Goal: Transaction & Acquisition: Purchase product/service

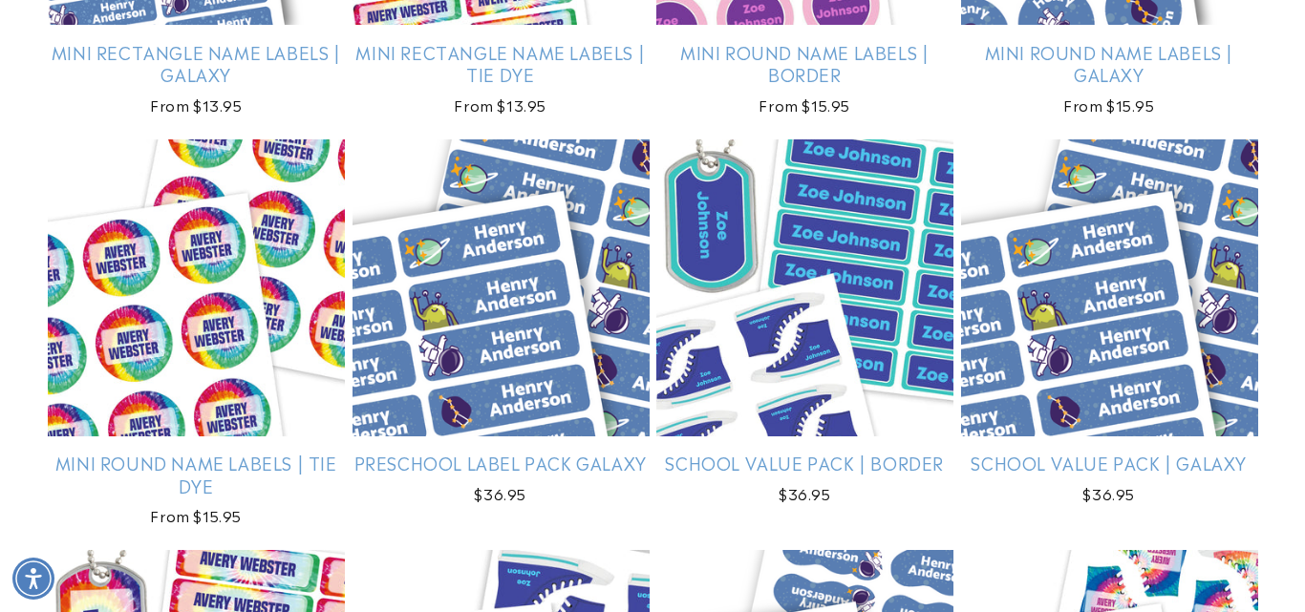
click at [1290, 341] on html "Skip to main content Enable accessibility for low vision Open the accessibility…" at bounding box center [652, 306] width 1305 height 612
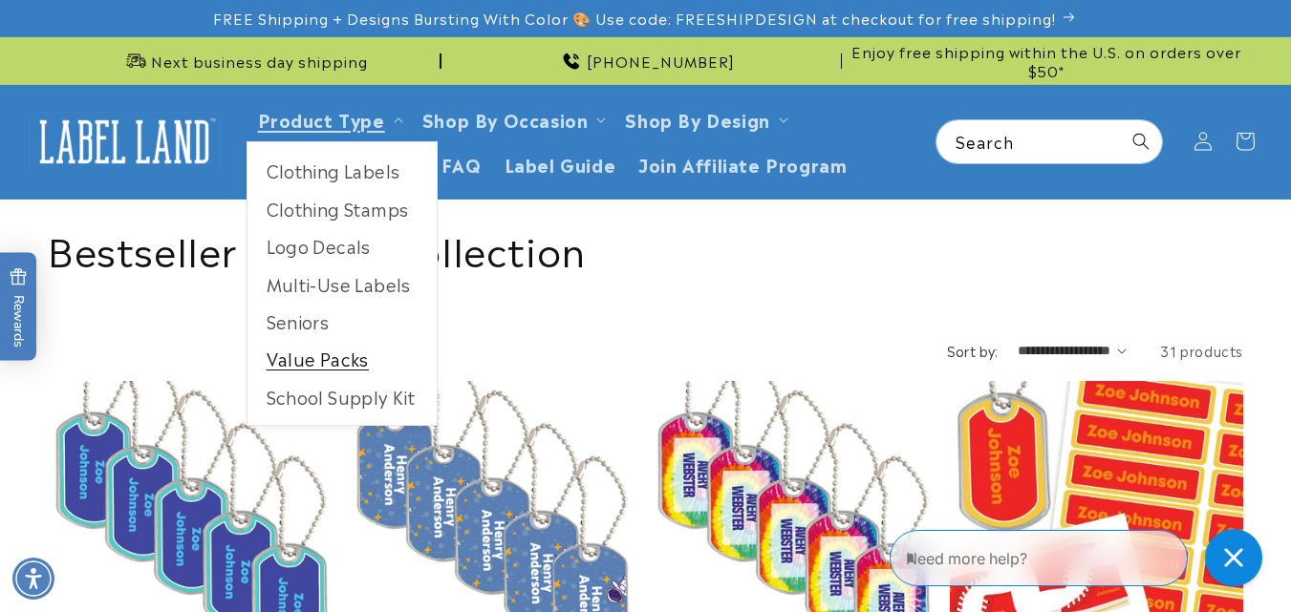
click at [327, 360] on link "Value Packs" at bounding box center [341, 358] width 189 height 37
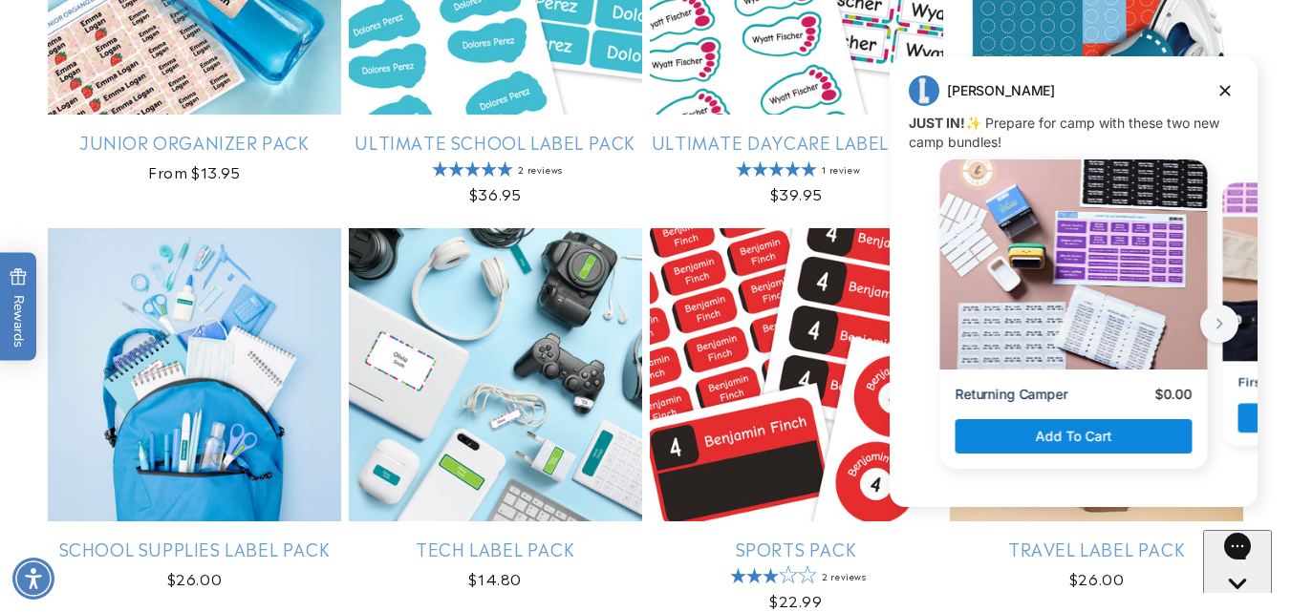
scroll to position [991, 0]
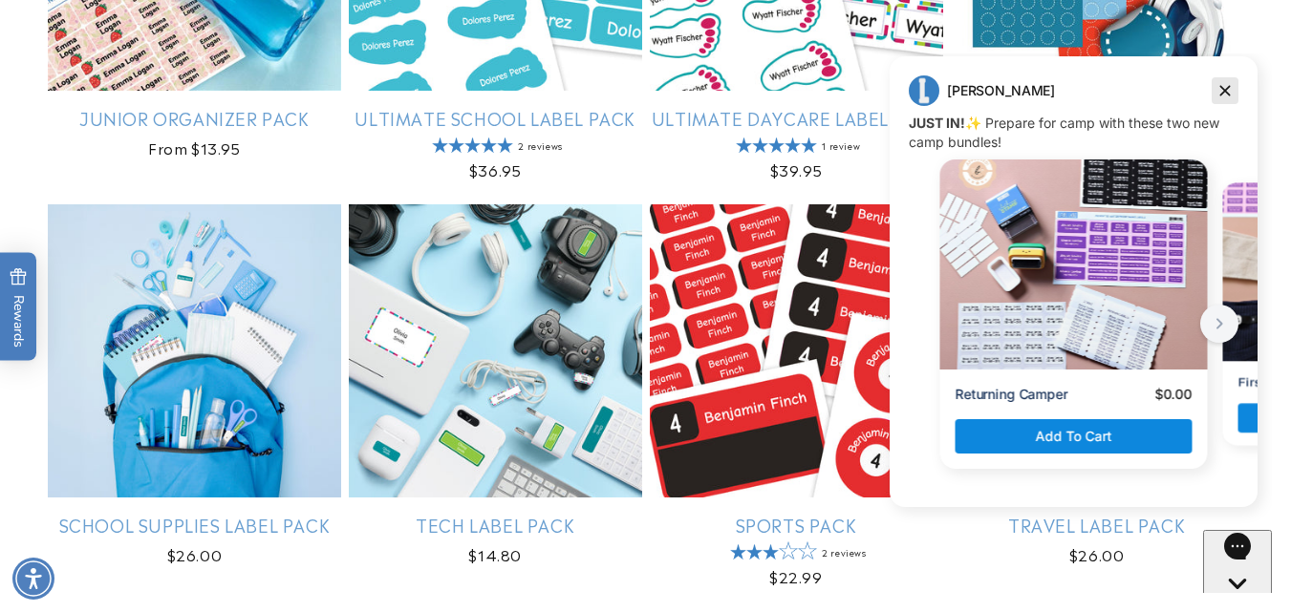
click at [1225, 81] on icon "Dismiss campaign" at bounding box center [1224, 90] width 19 height 23
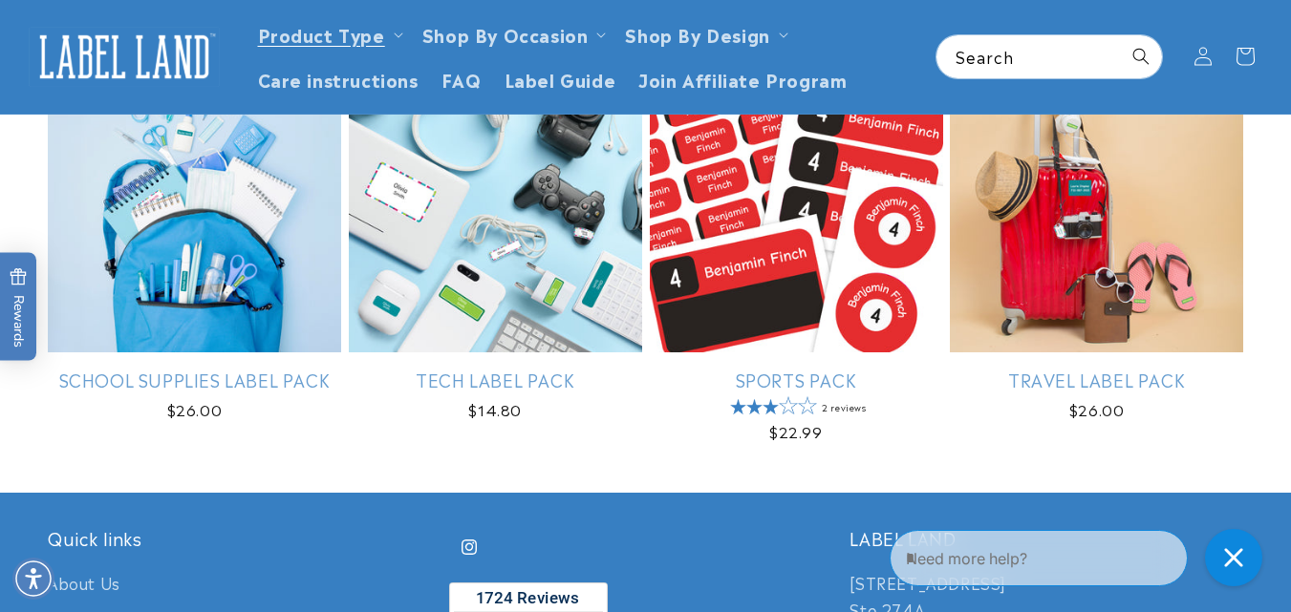
scroll to position [1128, 0]
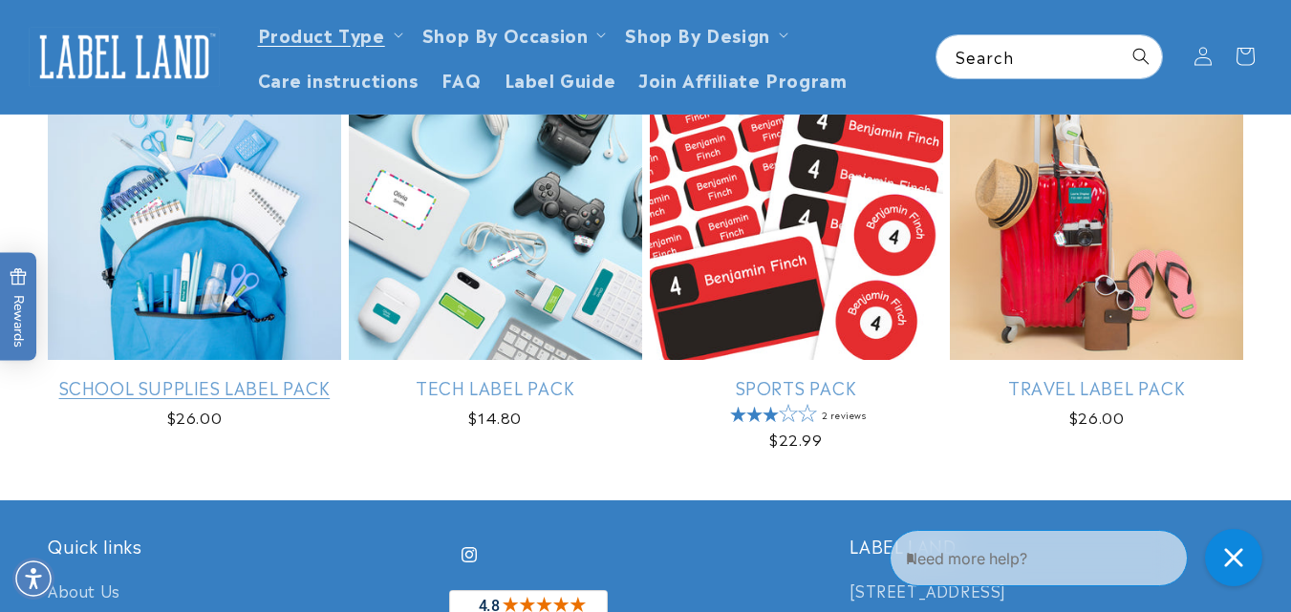
click at [251, 376] on link "School Supplies Label Pack" at bounding box center [194, 387] width 293 height 22
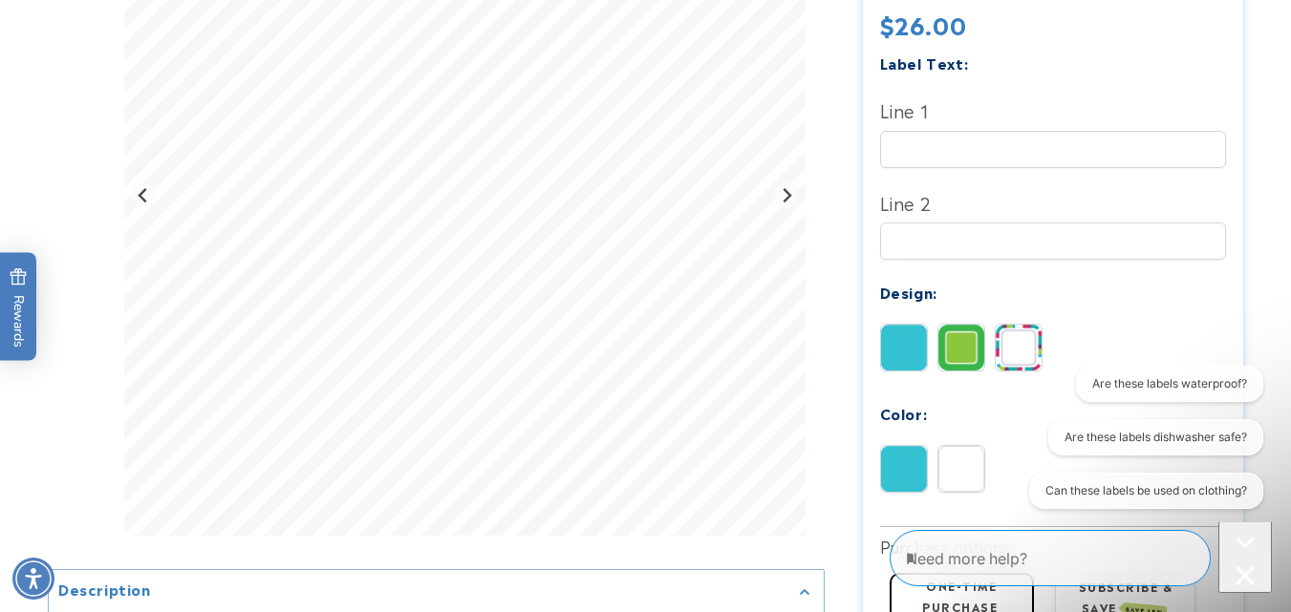
click at [1007, 355] on img at bounding box center [1019, 348] width 46 height 46
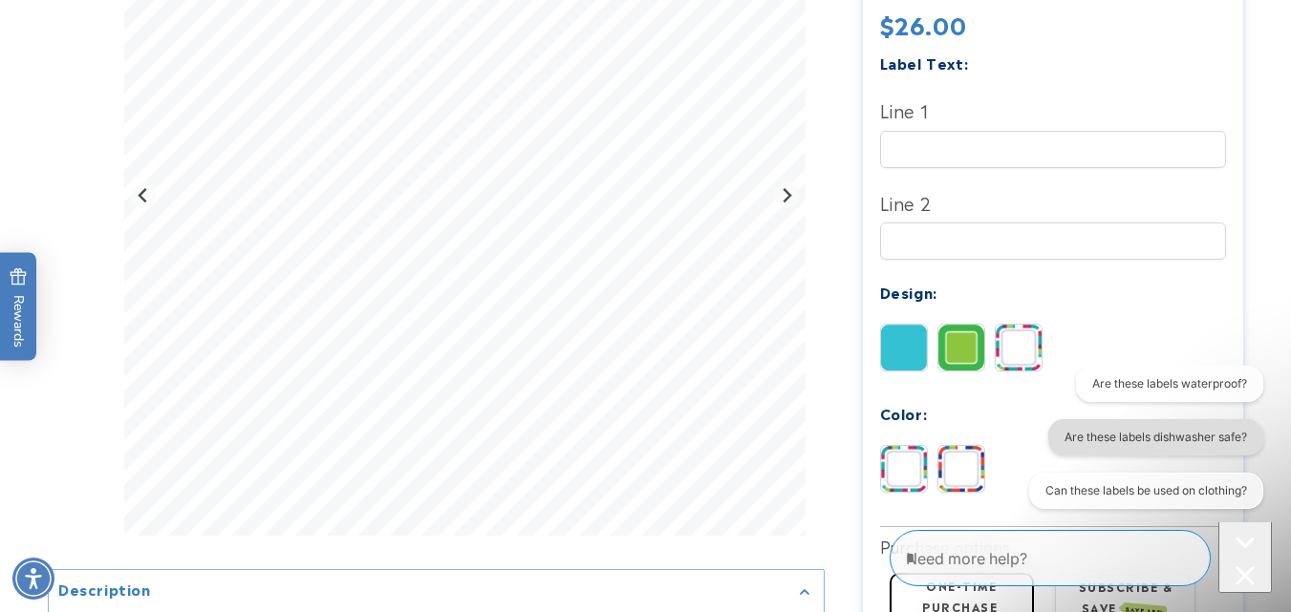
click at [1087, 445] on button "Are these labels dishwasher safe?" at bounding box center [1154, 437] width 215 height 36
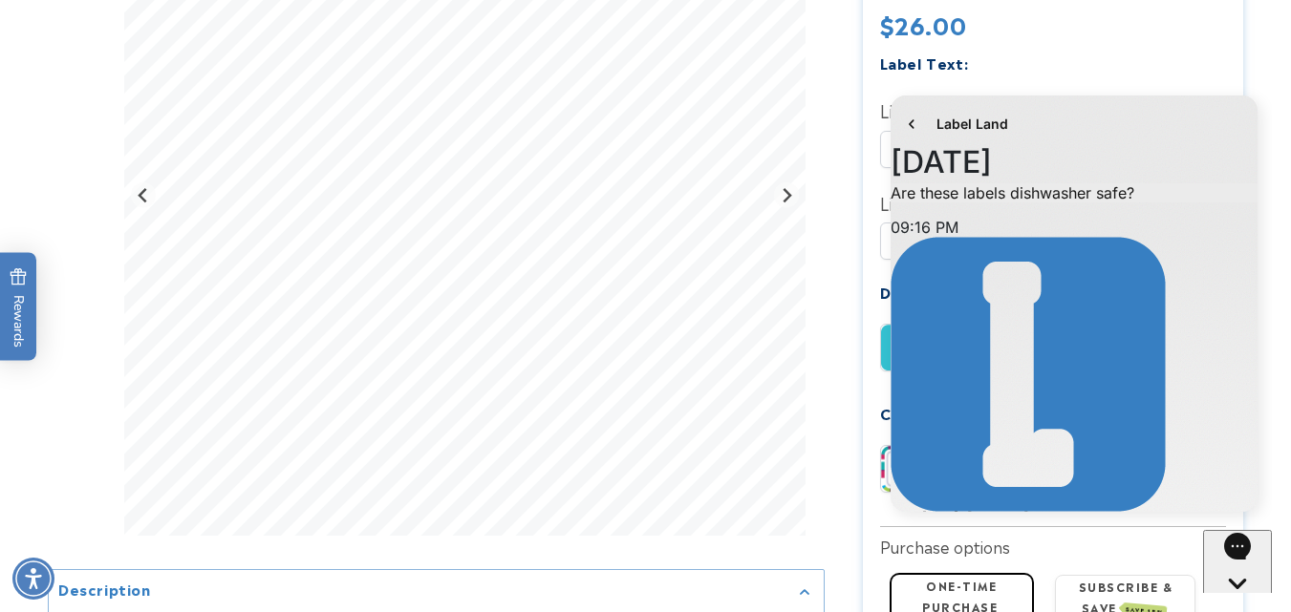
scroll to position [134, 0]
click at [906, 122] on icon "go to home page" at bounding box center [911, 124] width 19 height 23
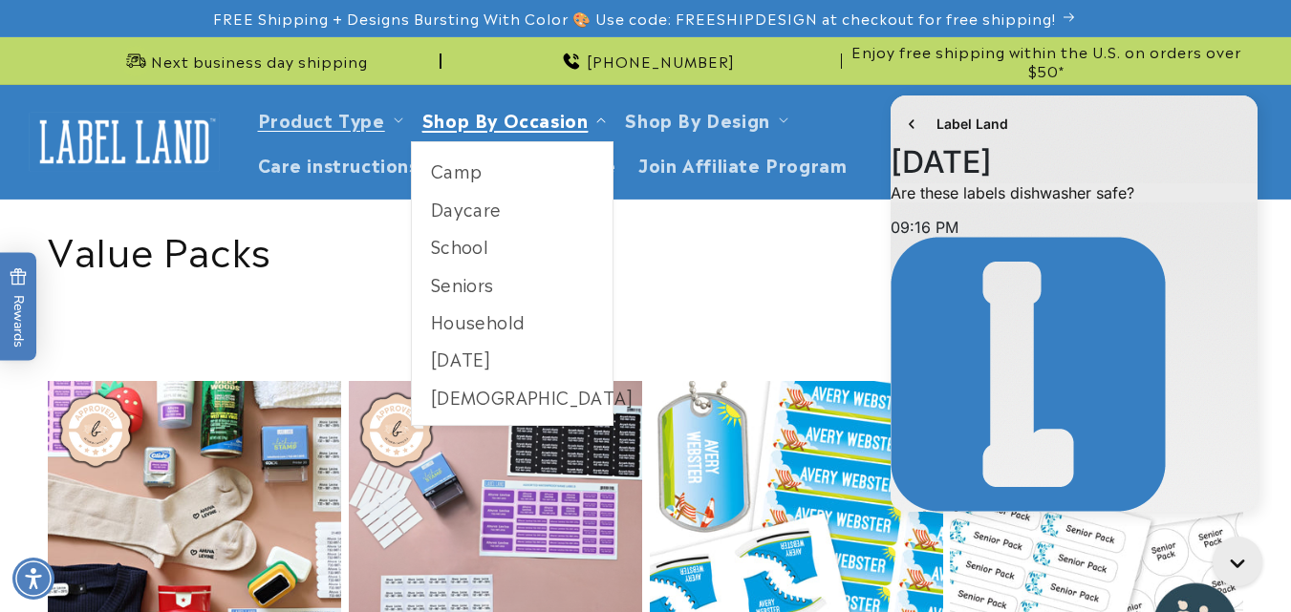
scroll to position [134, 0]
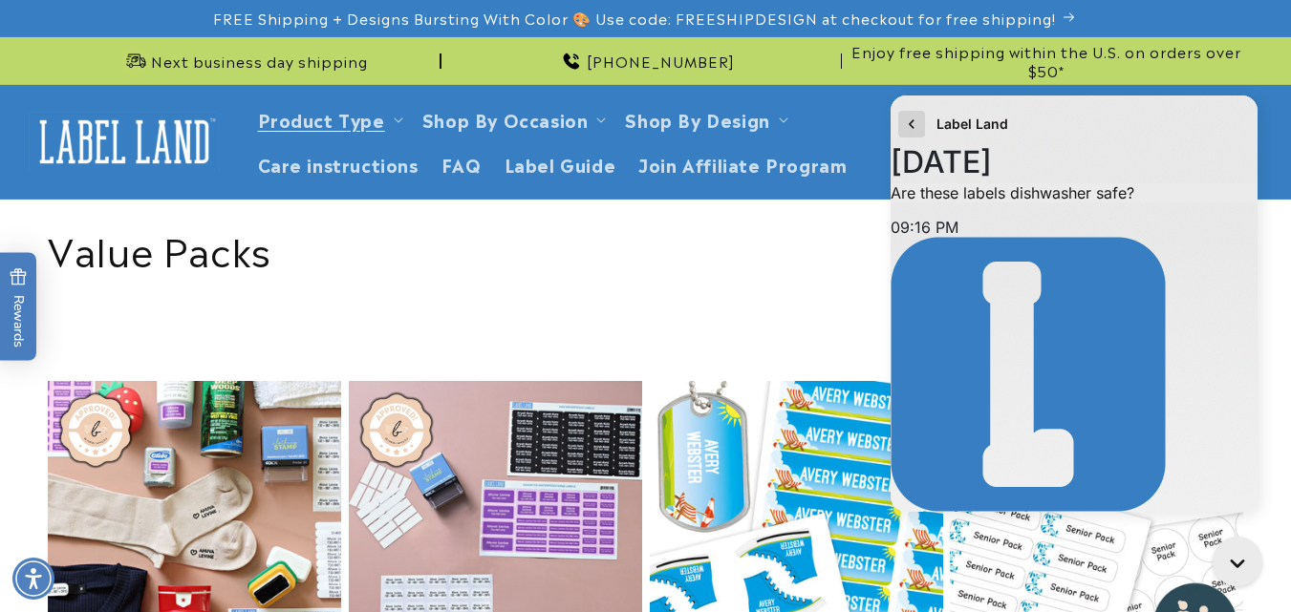
click at [907, 113] on icon "go to home page" at bounding box center [911, 124] width 19 height 23
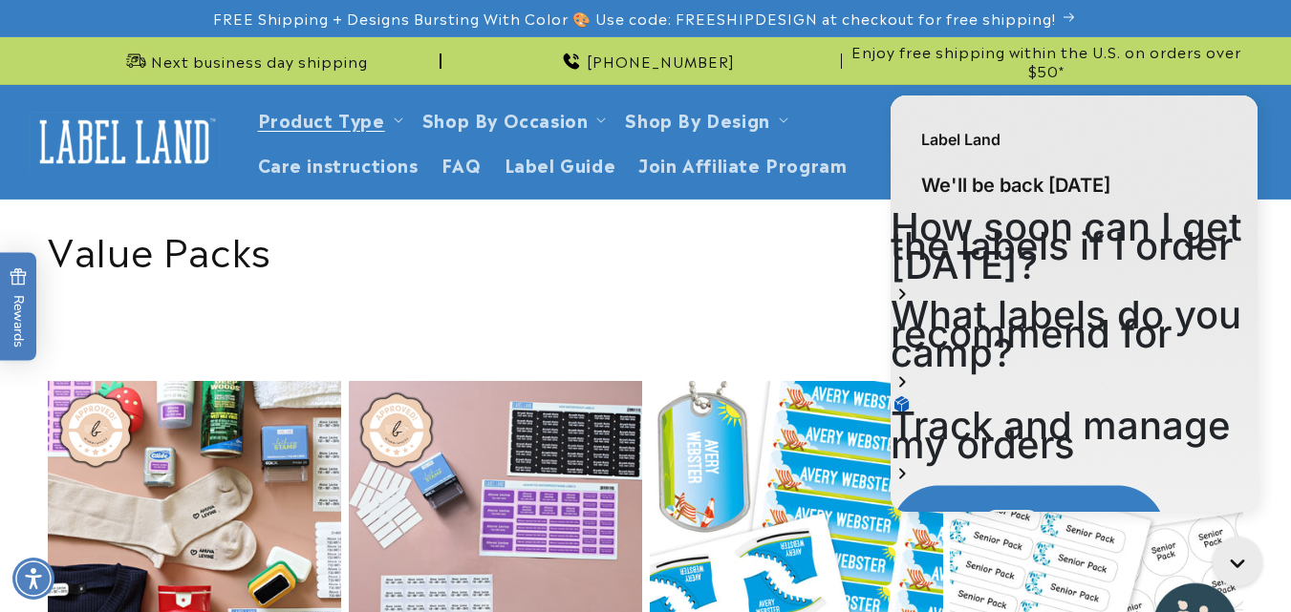
click at [1192, 137] on div "Label Land" at bounding box center [1074, 130] width 367 height 69
click at [1238, 132] on div "Label Land" at bounding box center [1074, 130] width 367 height 69
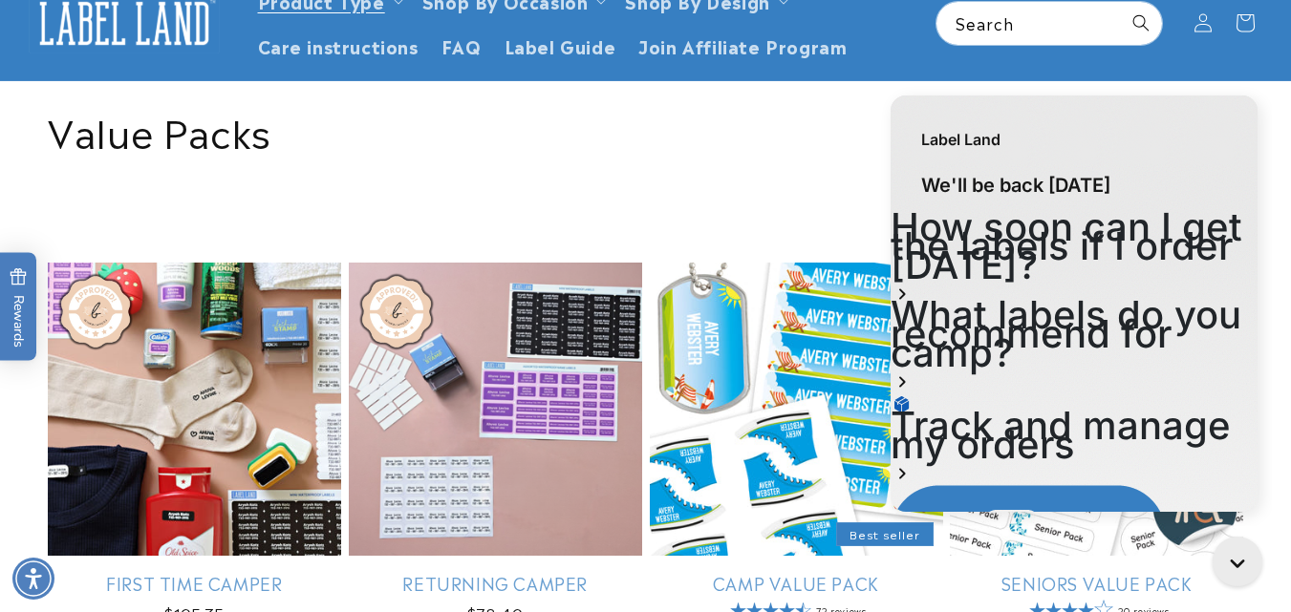
scroll to position [126, 0]
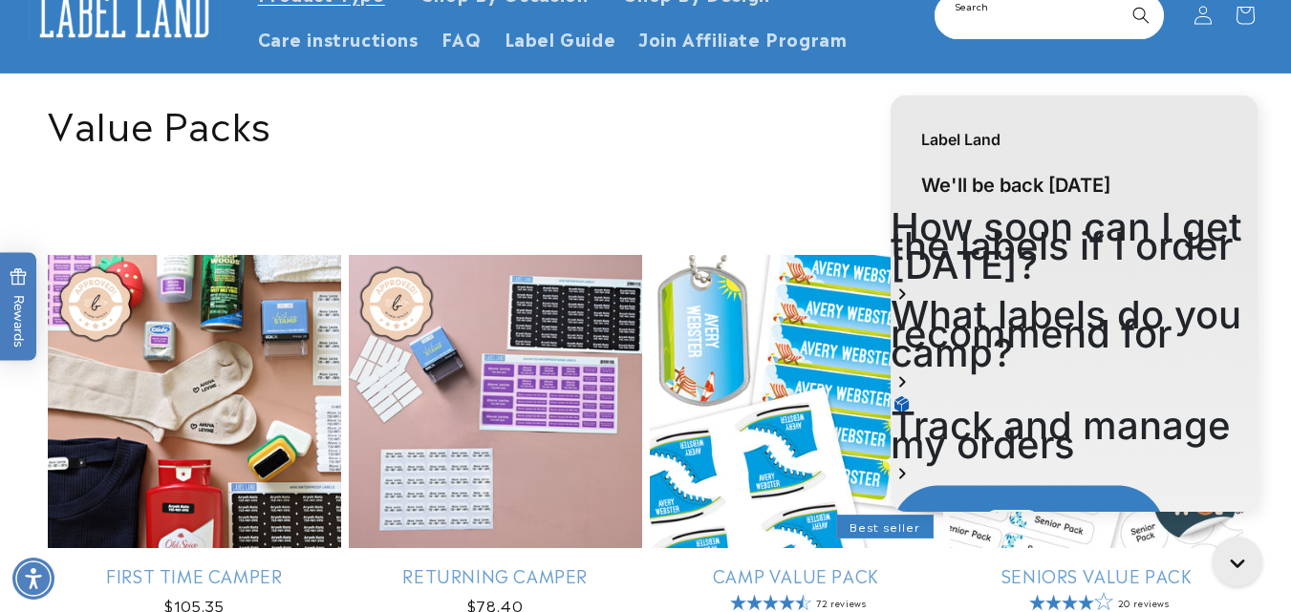
click at [1035, 13] on input "Search" at bounding box center [1048, 15] width 225 height 43
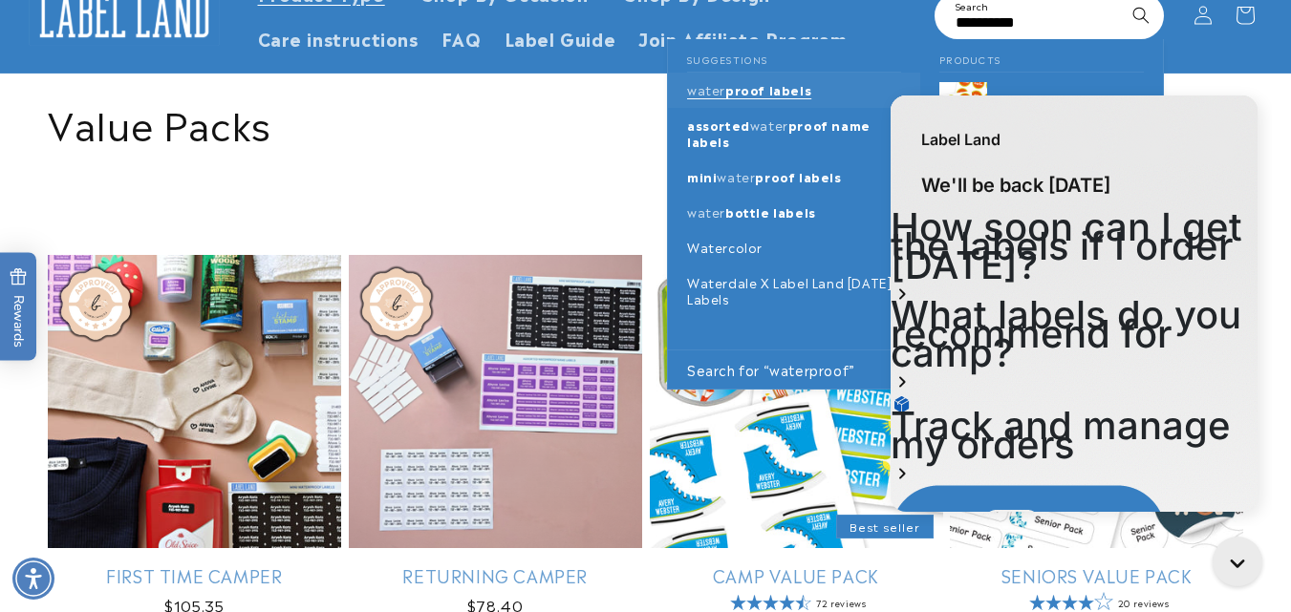
type input "**********"
click at [821, 99] on link "water proof labels" at bounding box center [794, 90] width 252 height 35
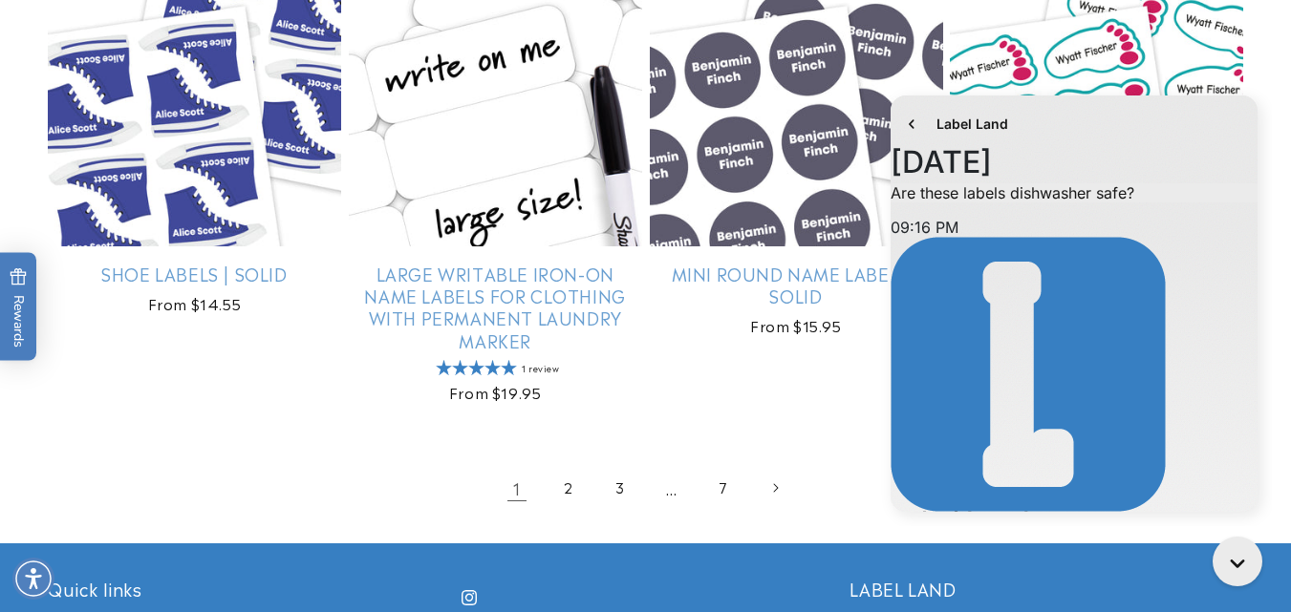
scroll to position [2738, 0]
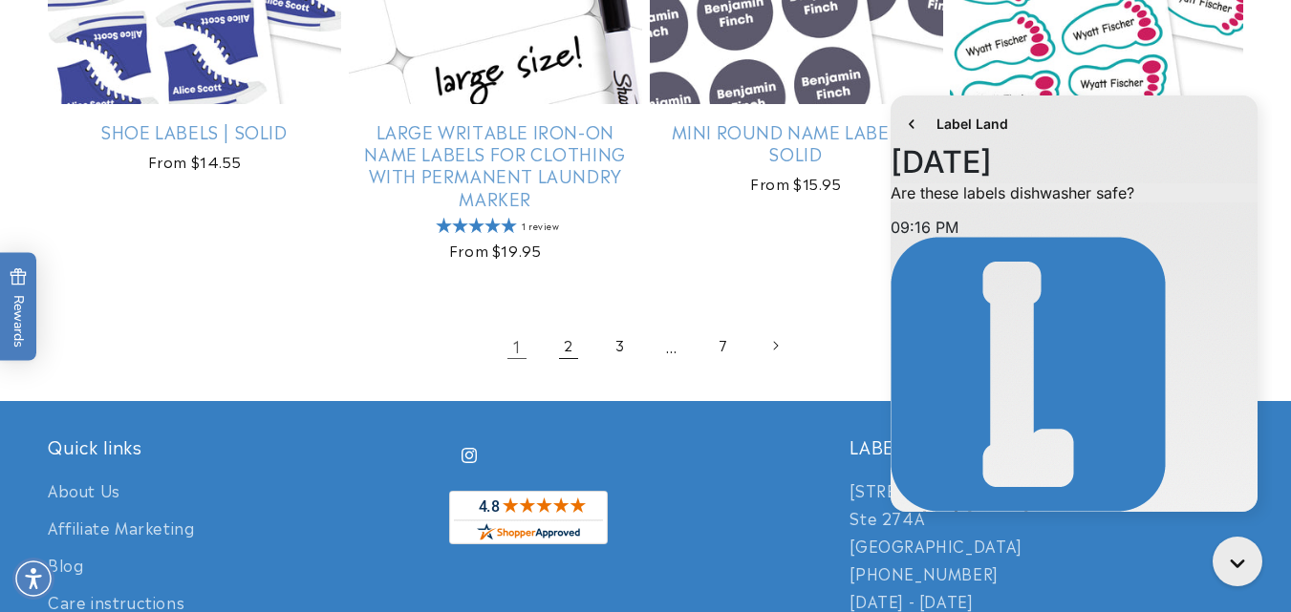
click at [568, 349] on link "2" at bounding box center [569, 346] width 42 height 42
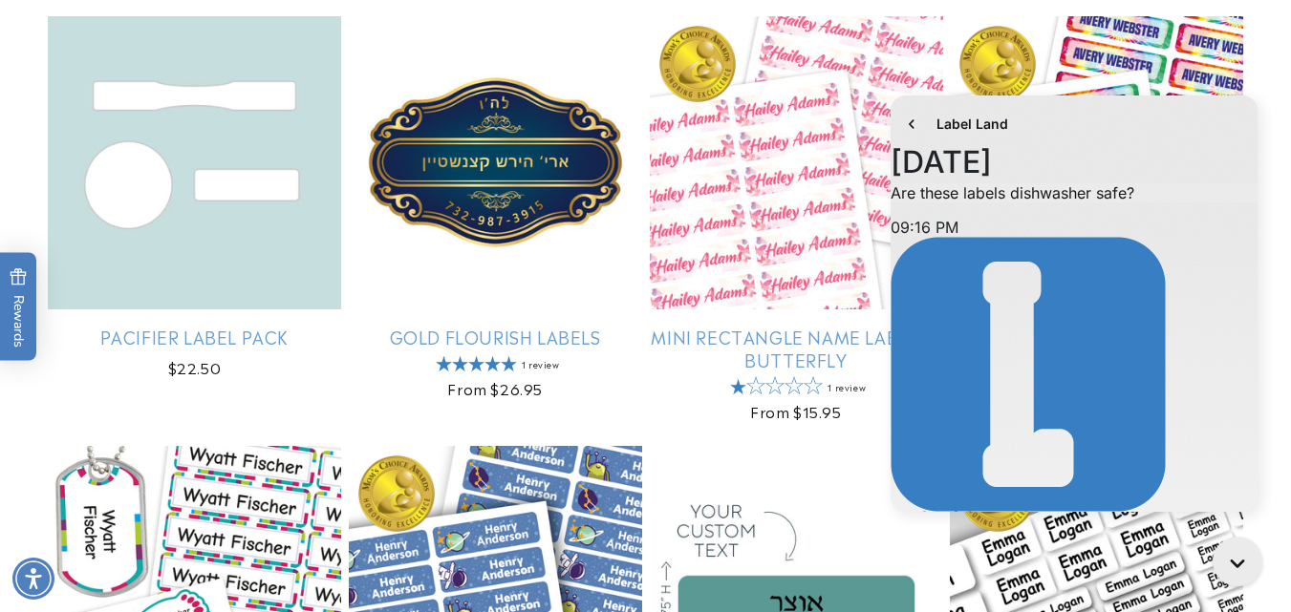
scroll to position [878, 0]
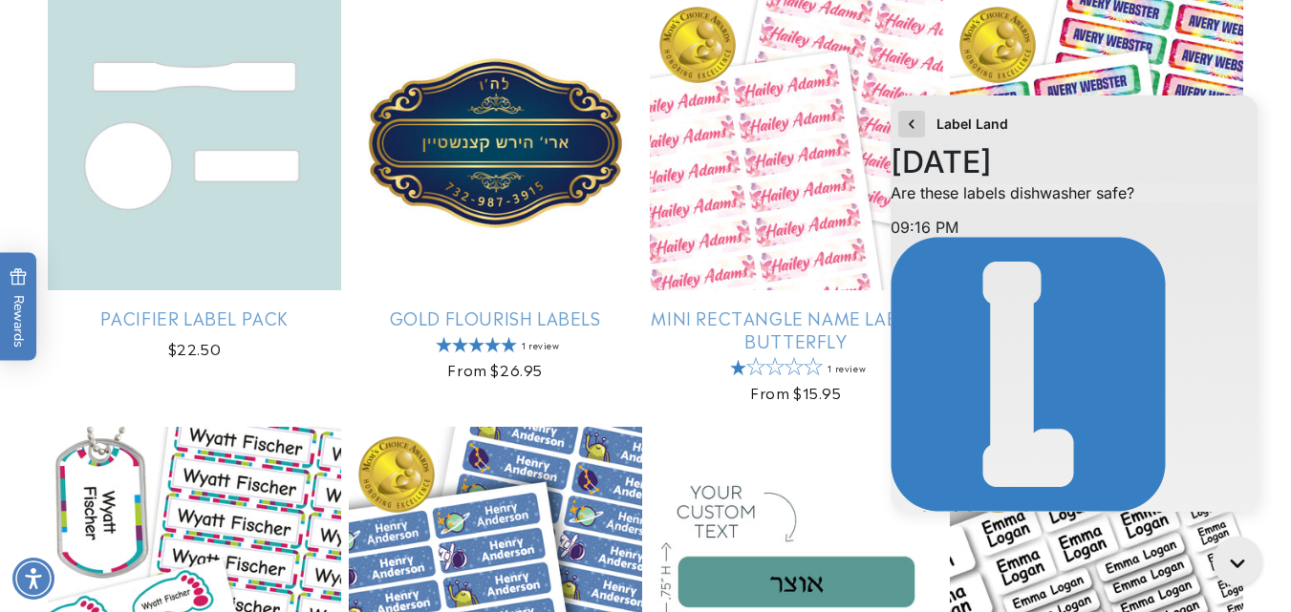
click at [908, 125] on icon "go to home page" at bounding box center [911, 124] width 19 height 23
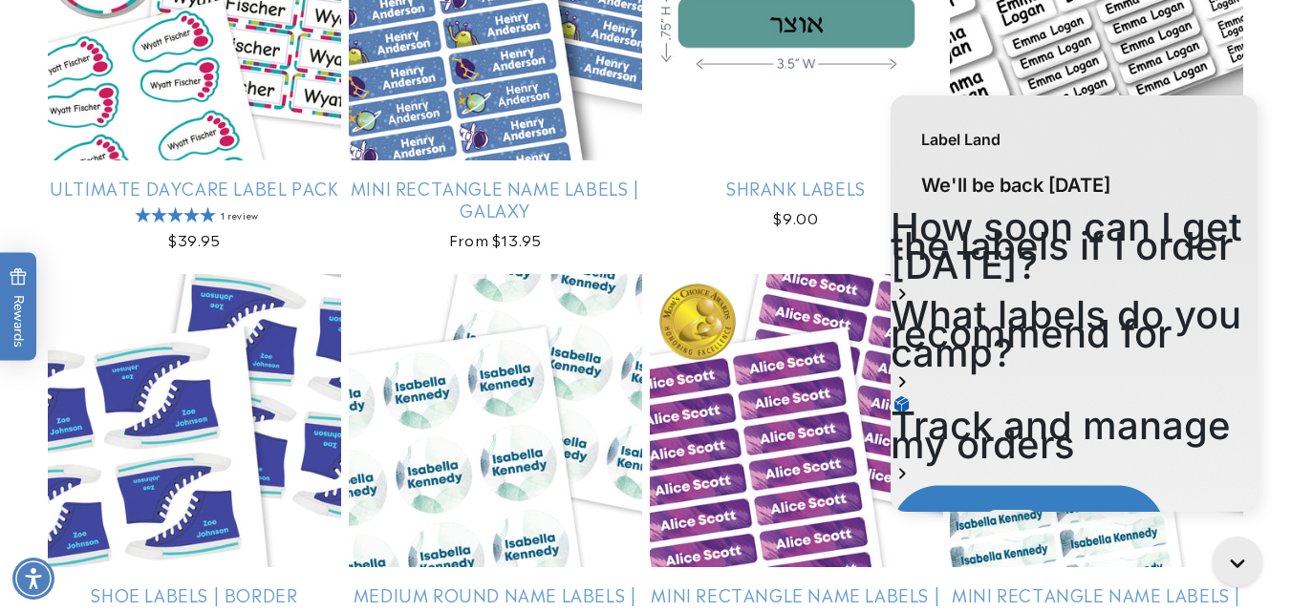
scroll to position [1445, 0]
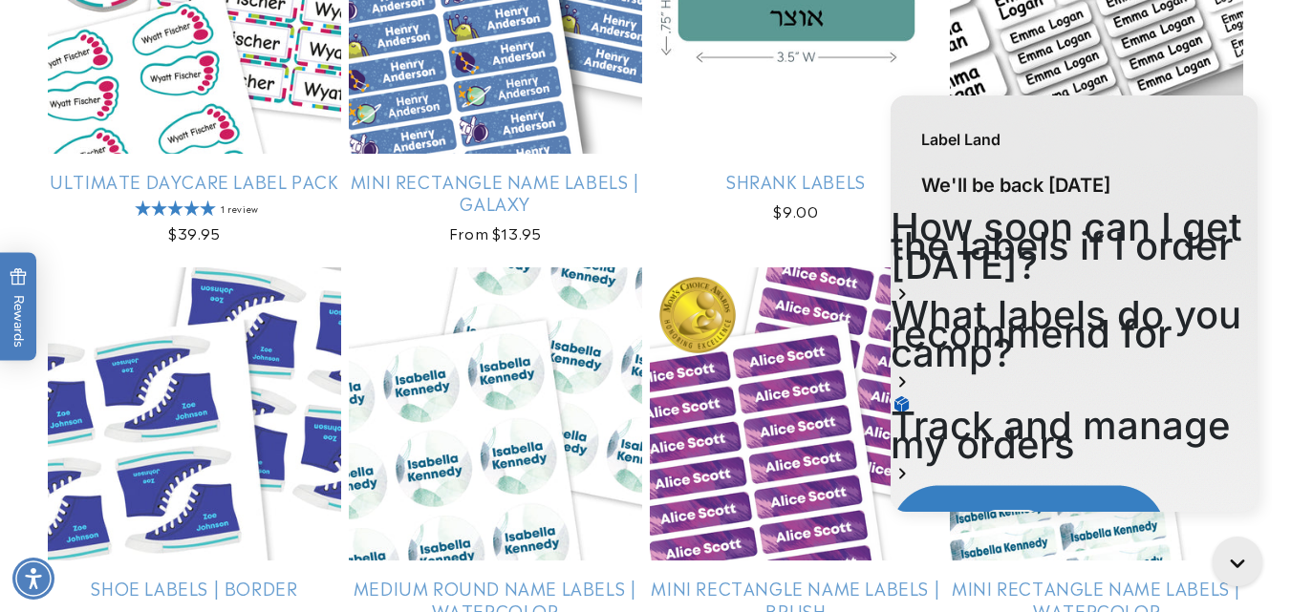
click at [1113, 170] on link "Assorted Name Labels" at bounding box center [1096, 181] width 293 height 22
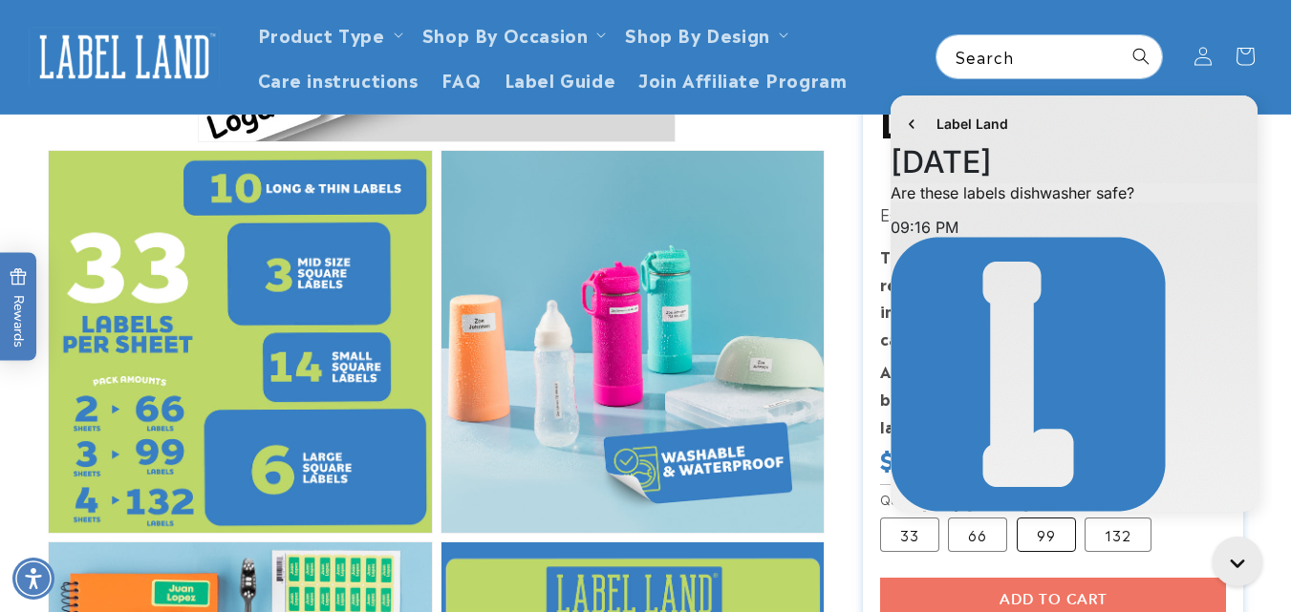
scroll to position [134, 0]
click at [1100, 535] on label "132 Variant sold out or unavailable" at bounding box center [1118, 535] width 67 height 34
click at [1235, 562] on icon "Close gorgias live chat" at bounding box center [1241, 565] width 21 height 21
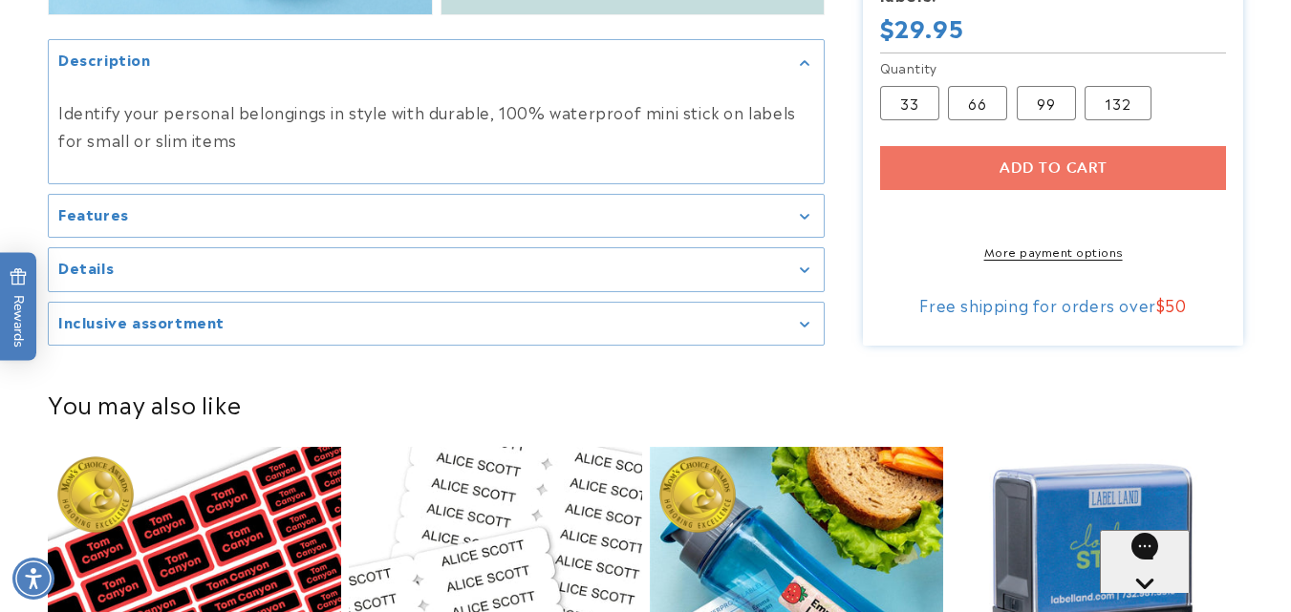
scroll to position [1882, 0]
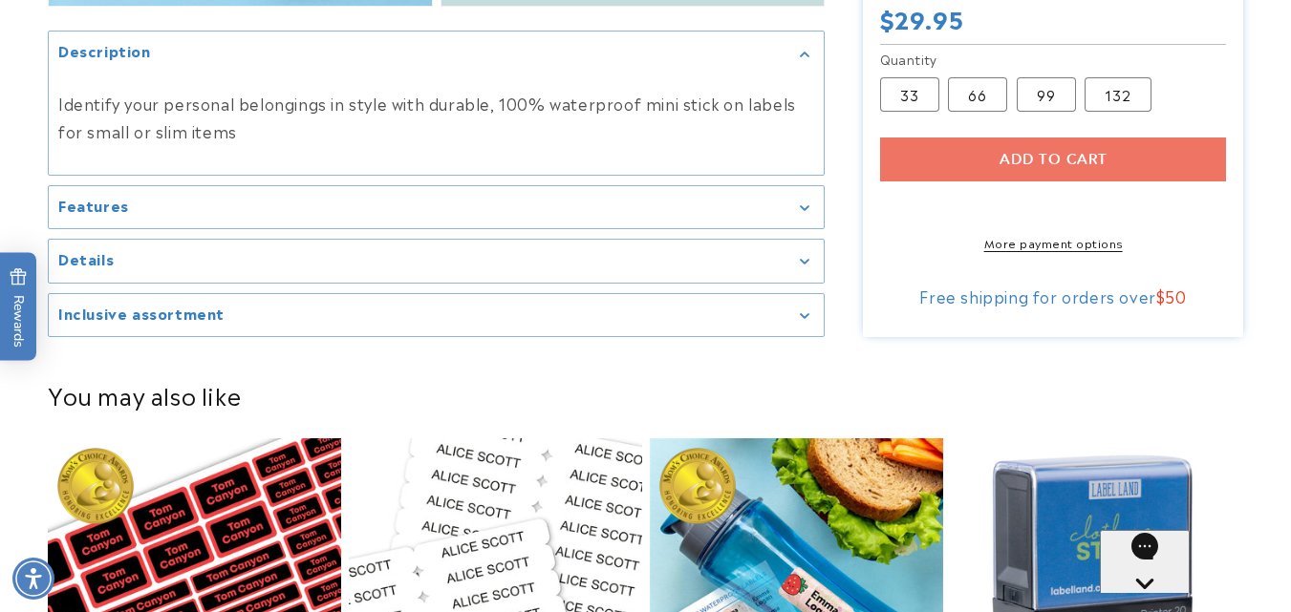
click at [1017, 142] on div "Add to cart More payment options This item is a recurring or deferred purchase.…" at bounding box center [1053, 195] width 347 height 114
click at [1042, 143] on div "Add to cart More payment options This item is a recurring or deferred purchase.…" at bounding box center [1053, 195] width 347 height 114
click at [1089, 147] on div "Add to cart More payment options This item is a recurring or deferred purchase.…" at bounding box center [1053, 195] width 347 height 114
click at [568, 252] on summary "Details" at bounding box center [436, 261] width 775 height 43
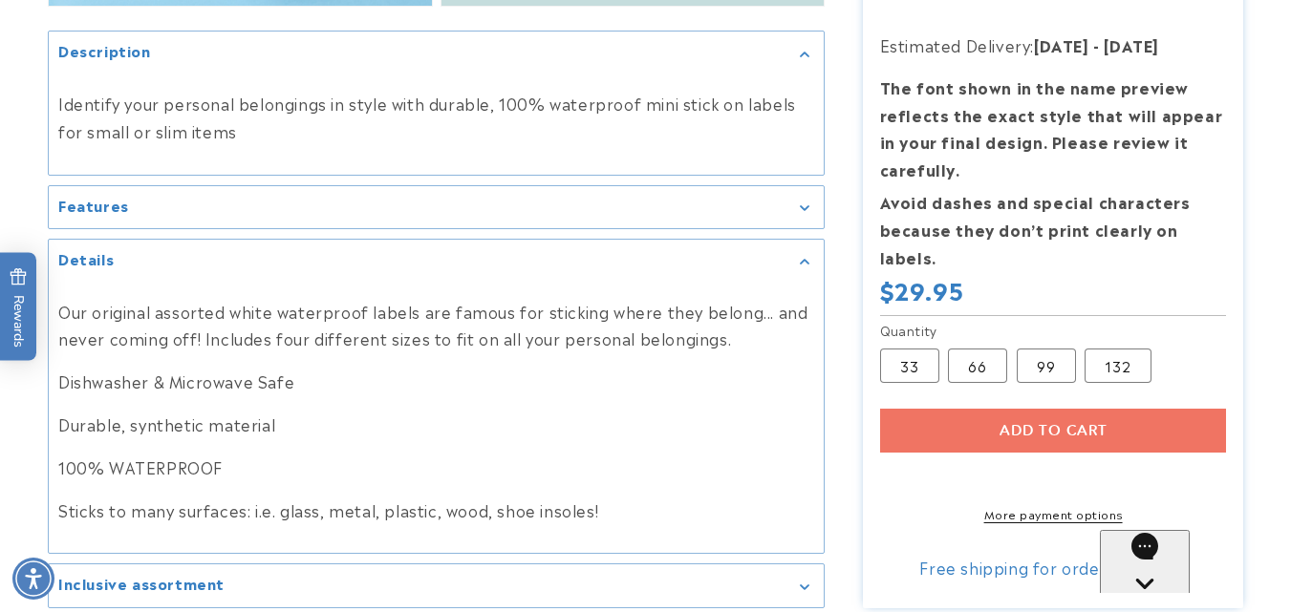
click at [792, 252] on summary "Details" at bounding box center [436, 261] width 775 height 43
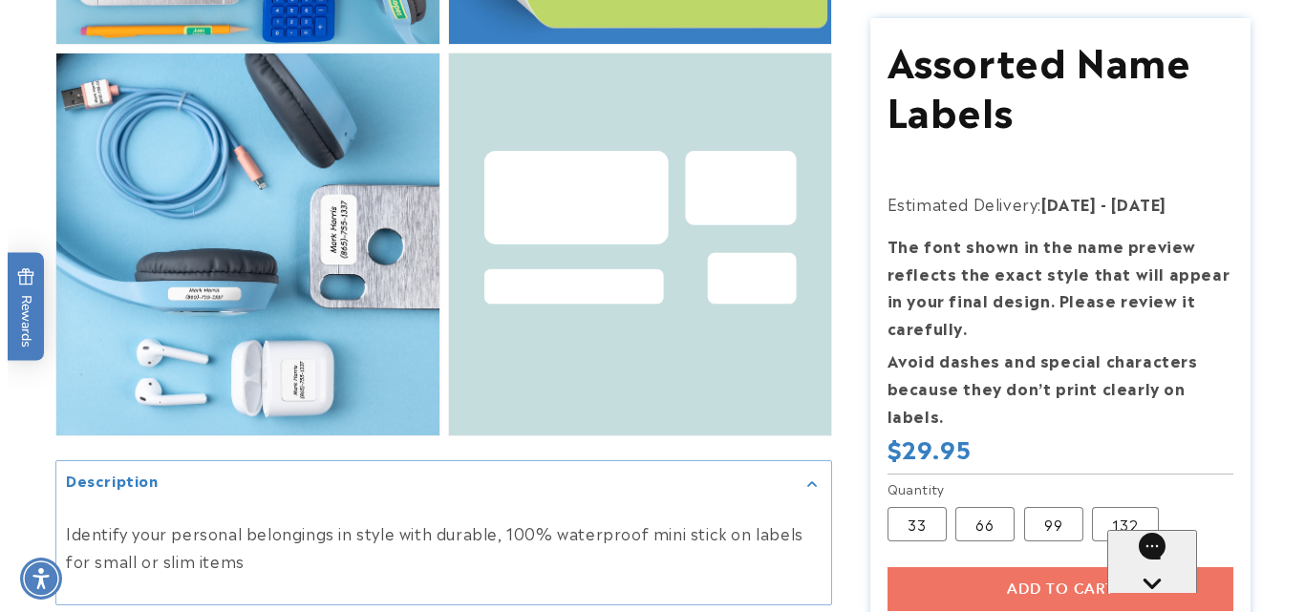
scroll to position [1478, 0]
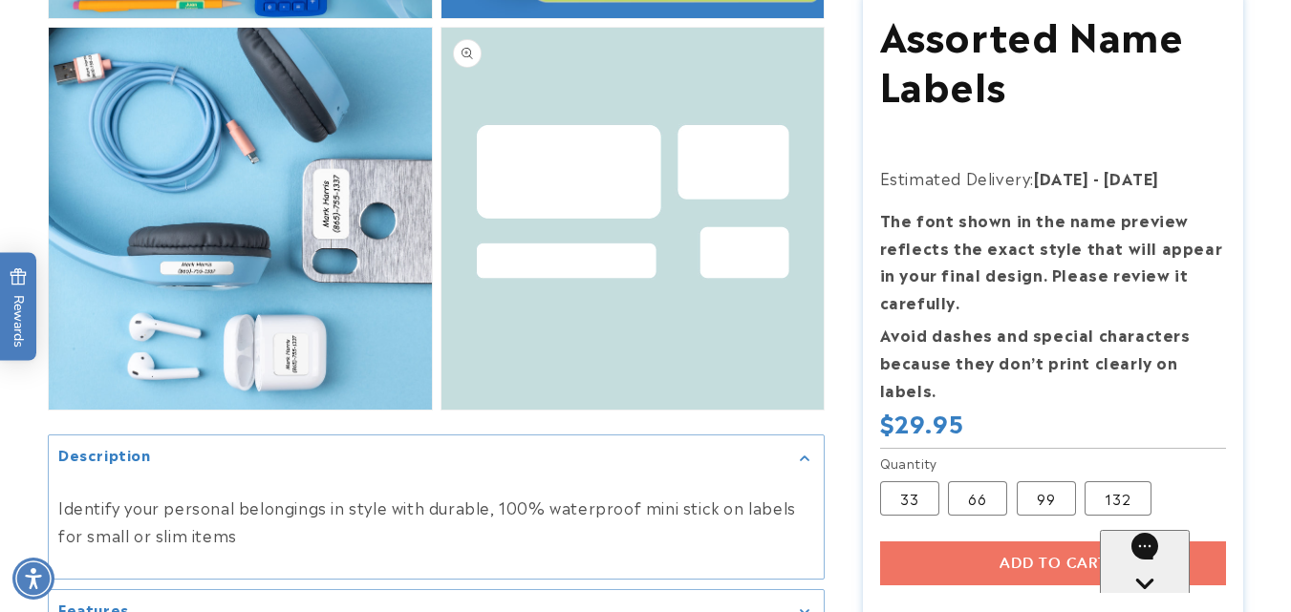
click at [441, 410] on button "Open media 7 in modal" at bounding box center [441, 410] width 0 height 0
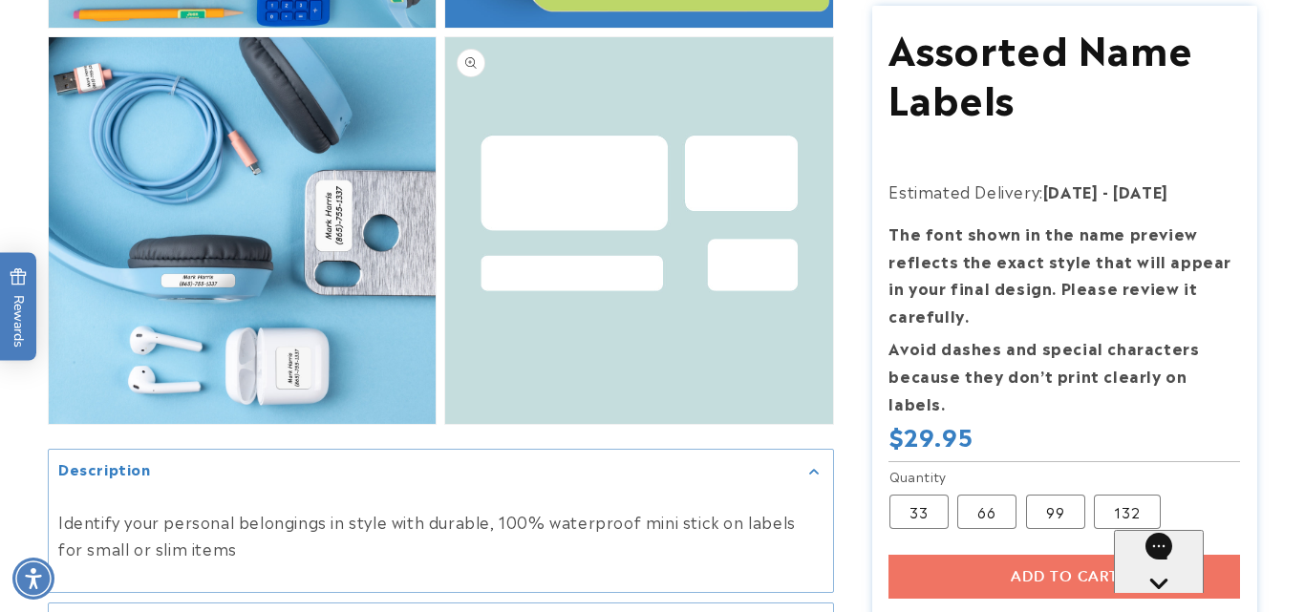
scroll to position [6589, 0]
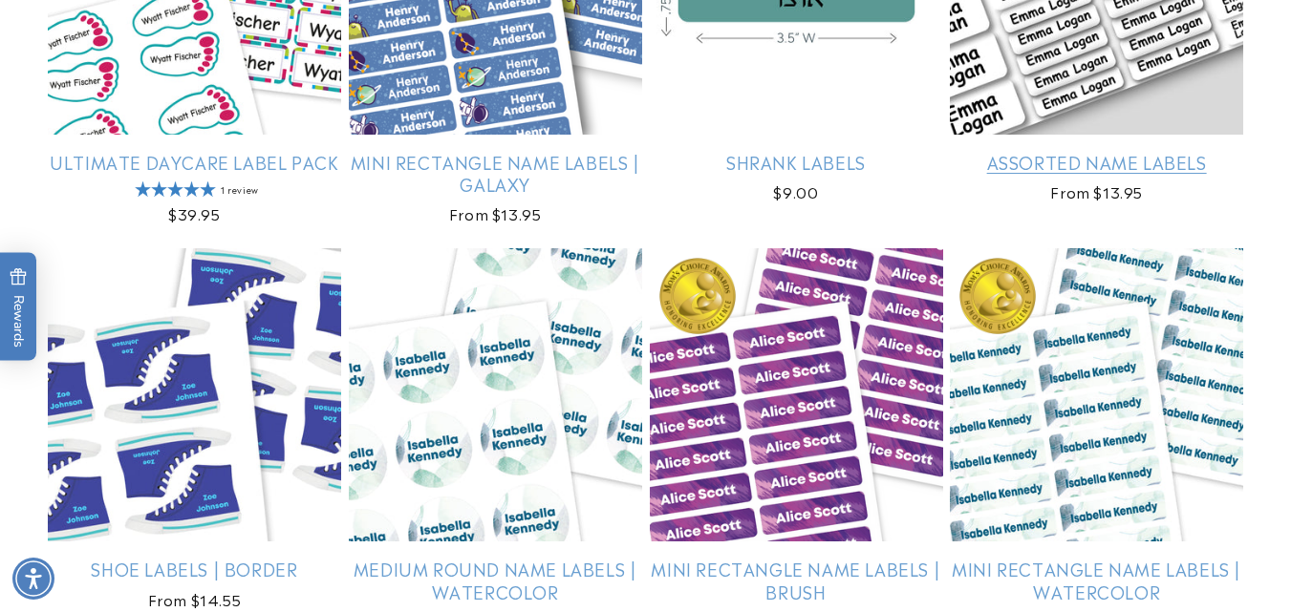
click at [1110, 151] on link "Assorted Name Labels" at bounding box center [1096, 162] width 293 height 22
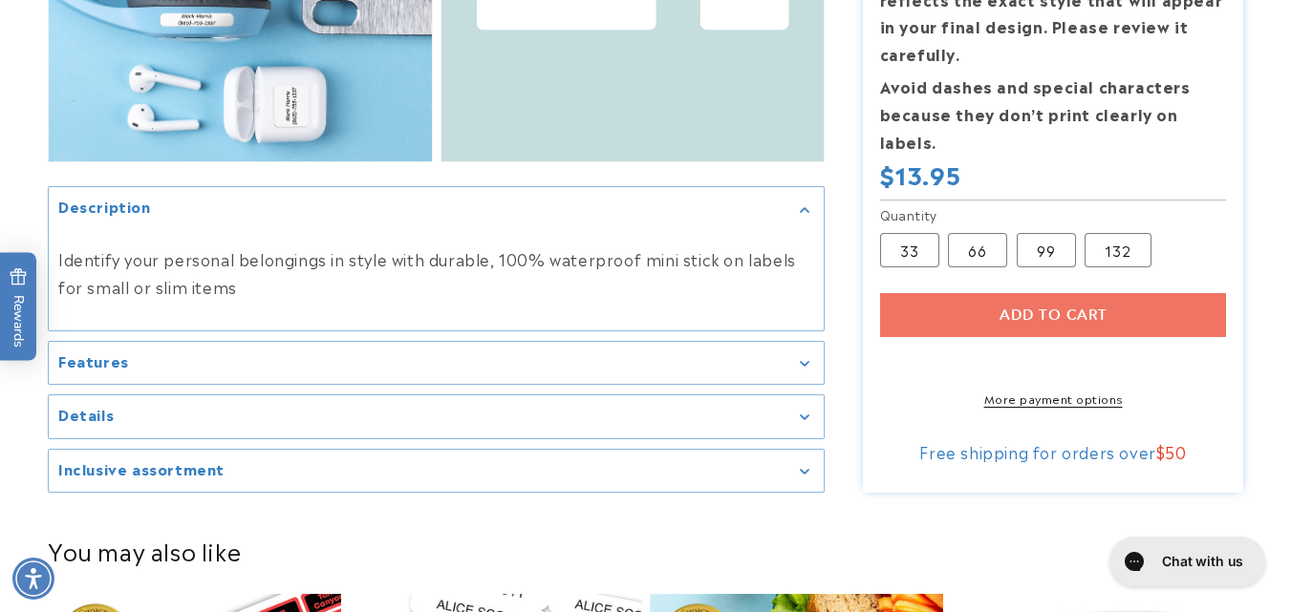
scroll to position [1803, 0]
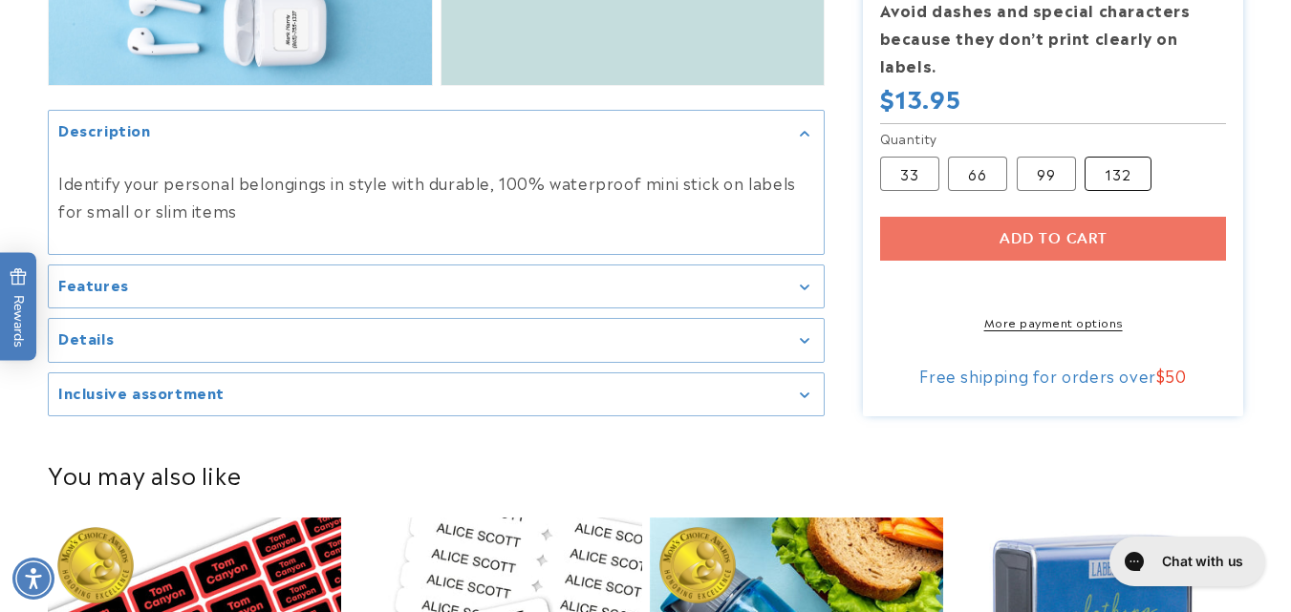
click at [1129, 165] on label "132 Variant sold out or unavailable" at bounding box center [1118, 174] width 67 height 34
click at [689, 283] on div "Features" at bounding box center [436, 287] width 756 height 14
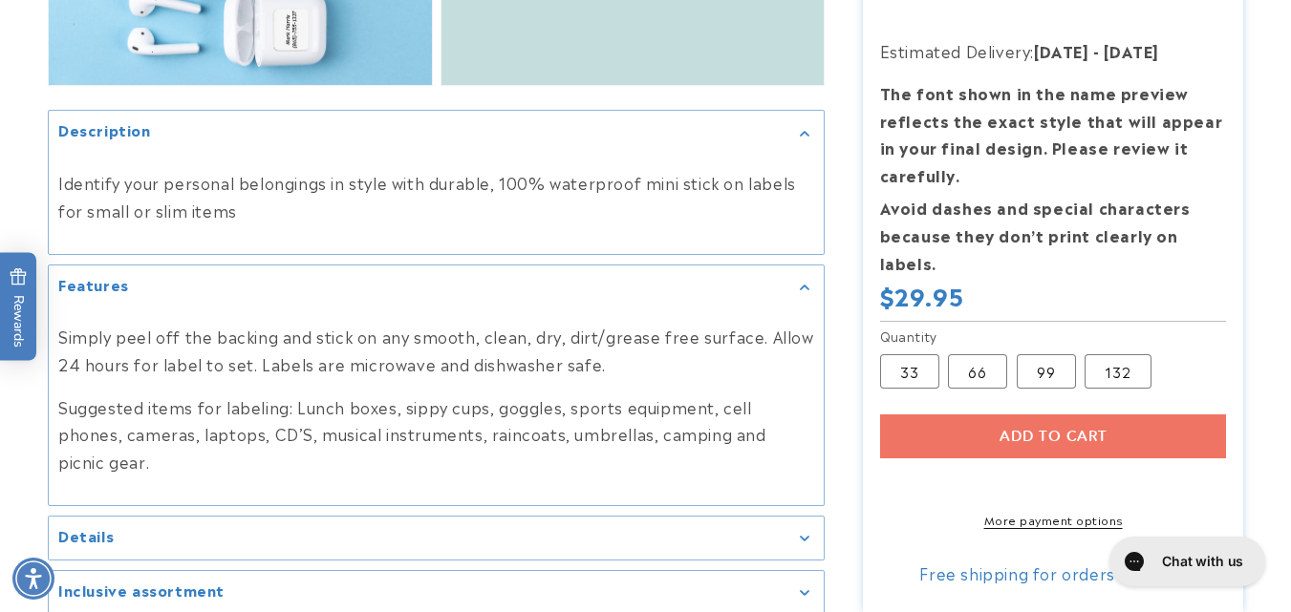
click at [673, 517] on summary "Details" at bounding box center [436, 538] width 775 height 43
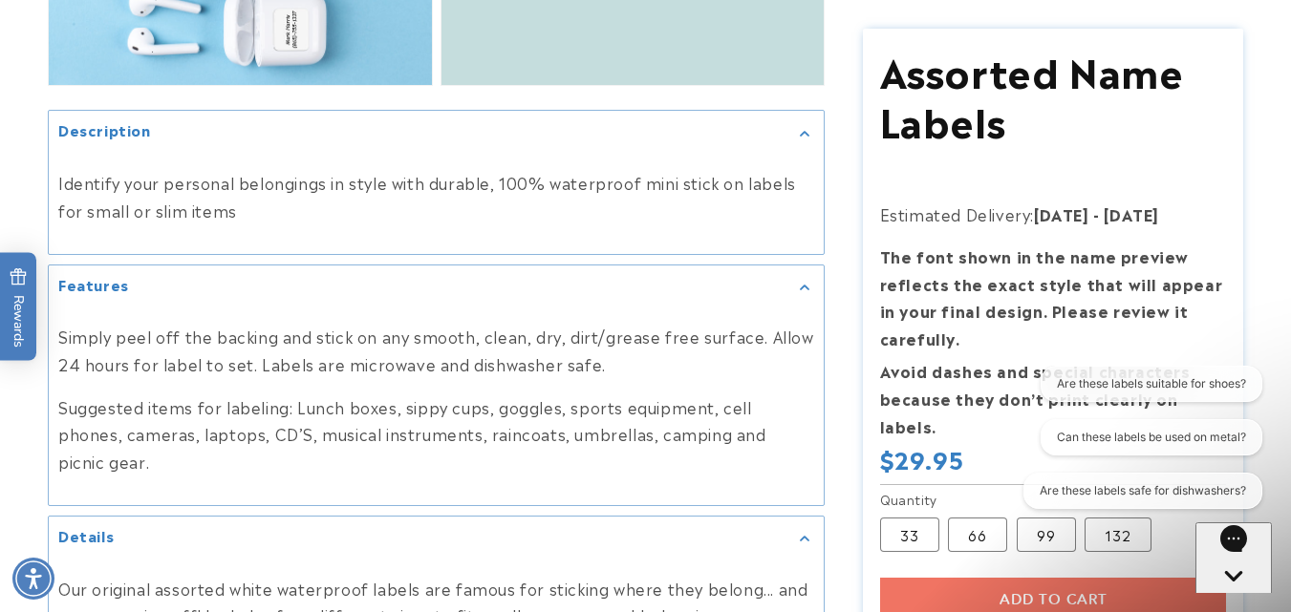
scroll to position [1821, 0]
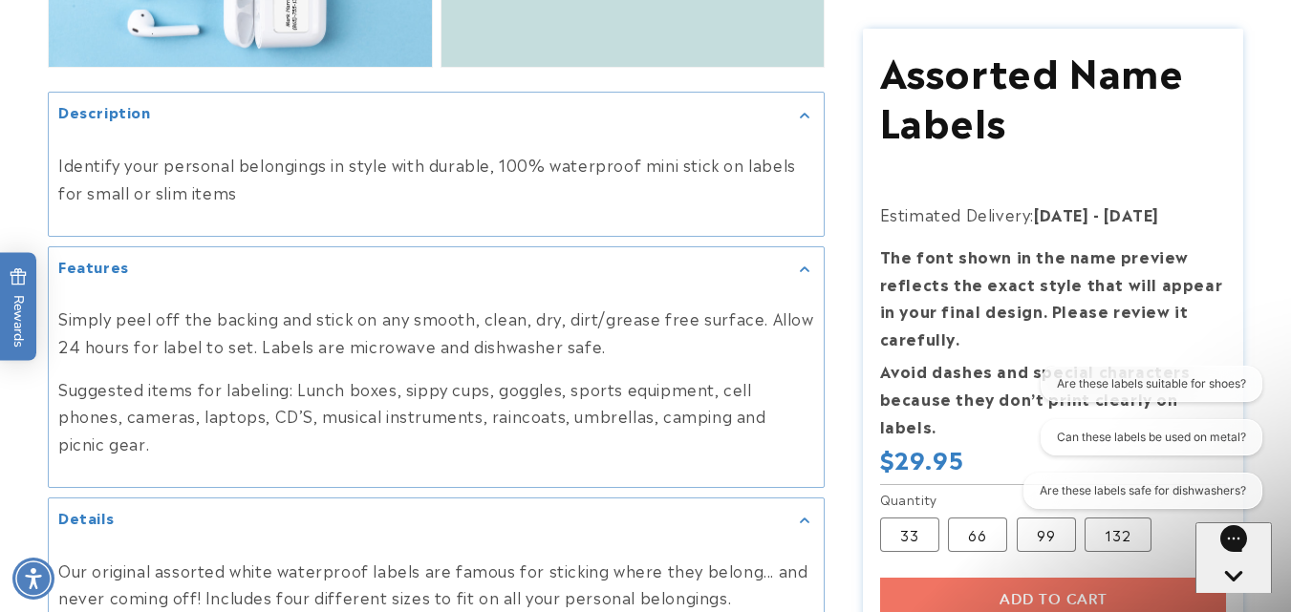
click at [925, 475] on span "$29.95" at bounding box center [922, 460] width 84 height 30
click at [1024, 527] on label "99 Variant sold out or unavailable" at bounding box center [1046, 535] width 59 height 34
click at [912, 522] on label "33 Variant sold out or unavailable" at bounding box center [909, 535] width 59 height 34
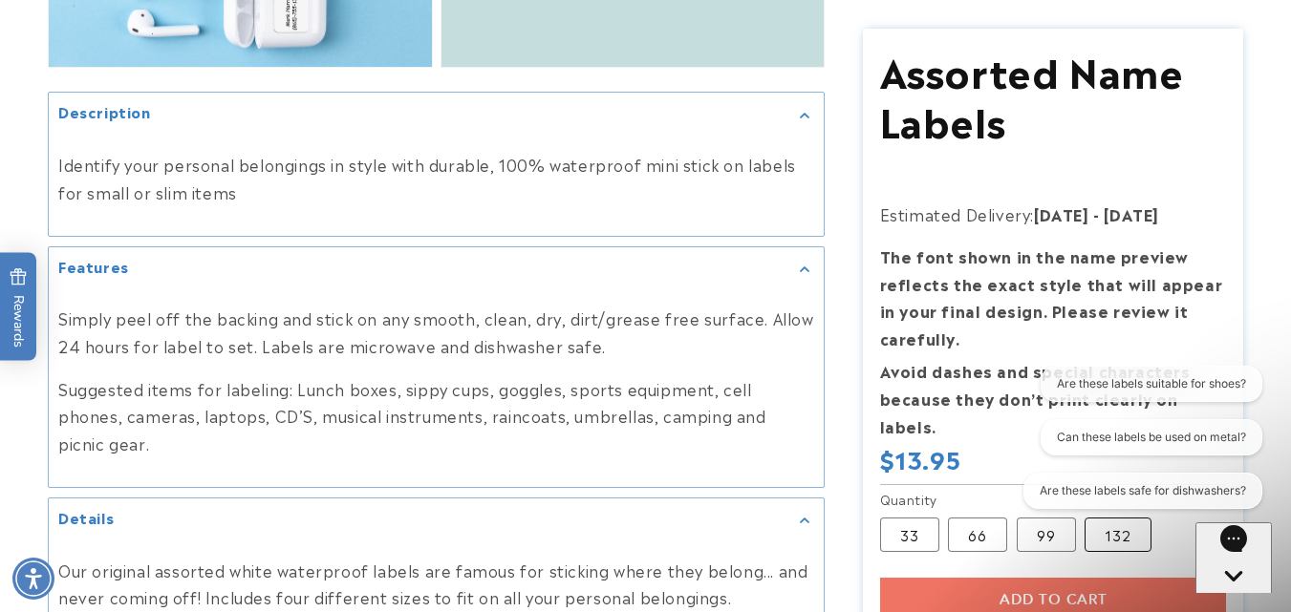
click at [1114, 535] on label "132 Variant sold out or unavailable" at bounding box center [1118, 535] width 67 height 34
click at [1256, 559] on button "Chat with us" at bounding box center [1233, 594] width 76 height 142
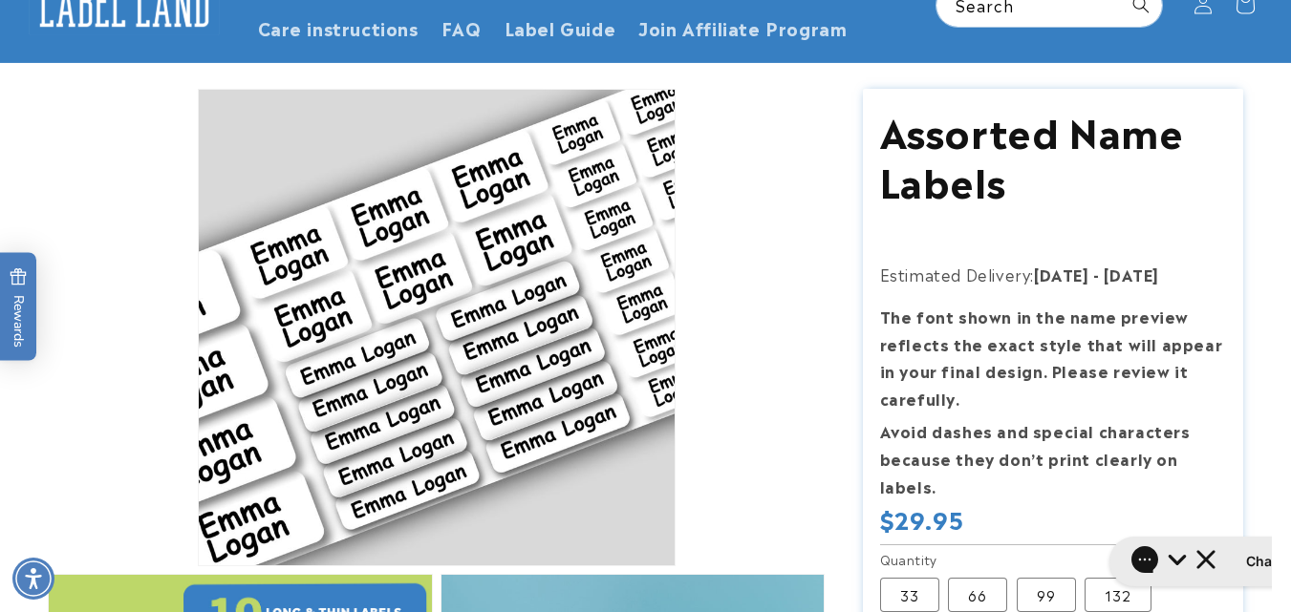
scroll to position [155, 0]
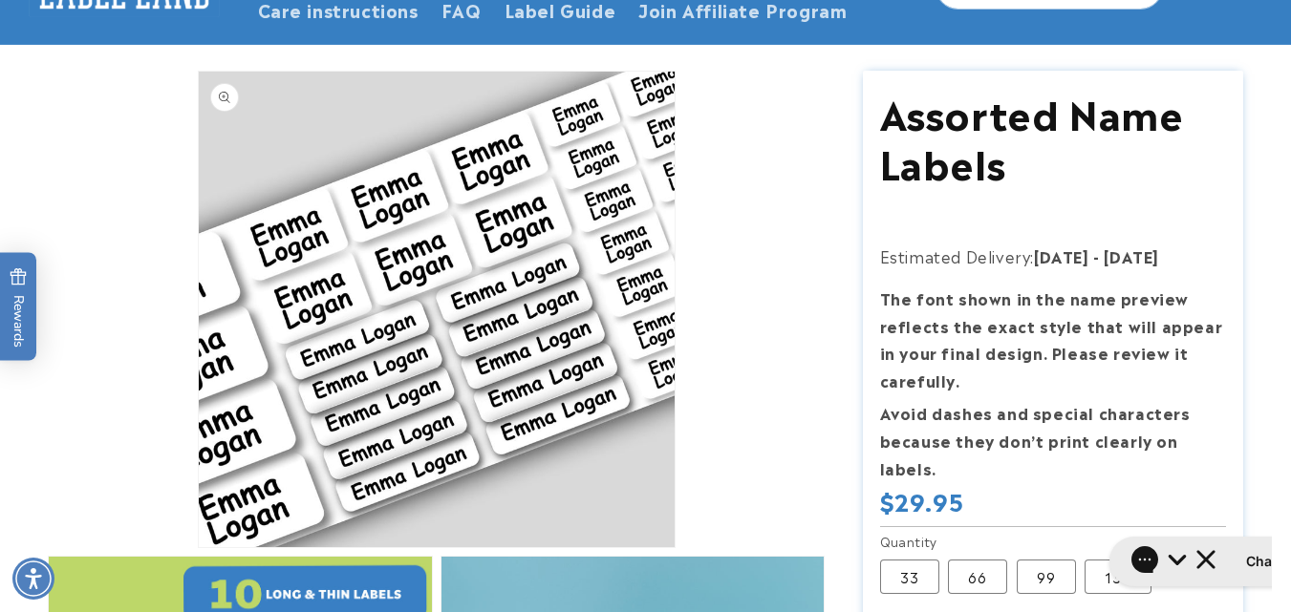
click at [199, 548] on button "Open media 1 in modal" at bounding box center [199, 548] width 0 height 0
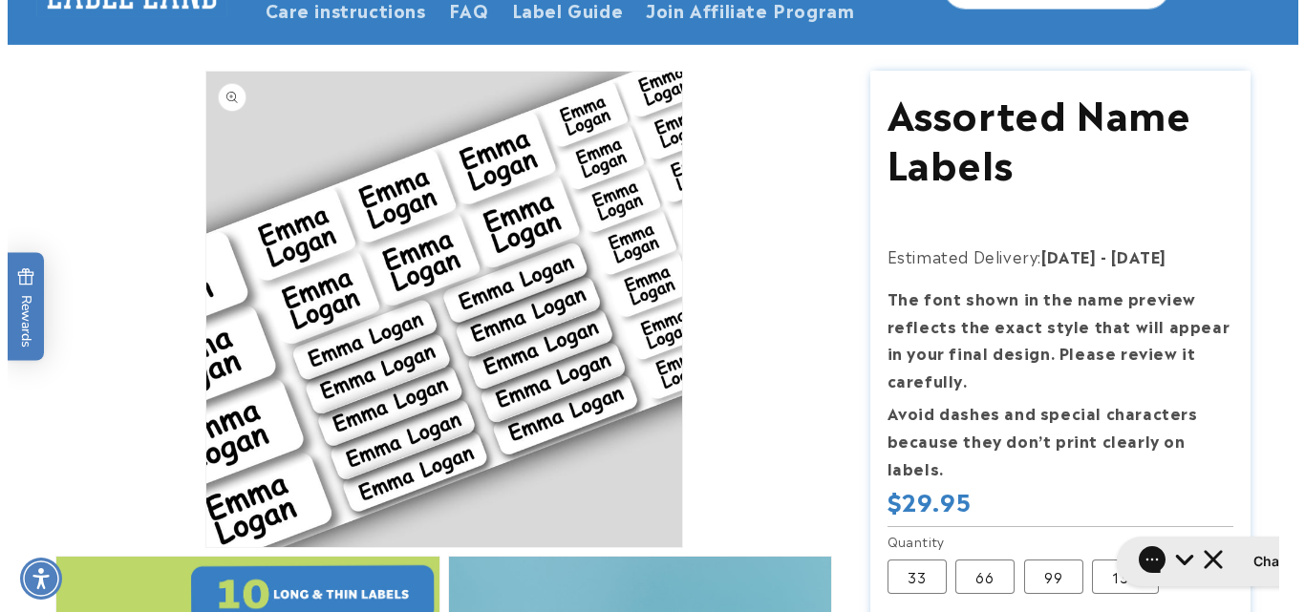
scroll to position [19, 0]
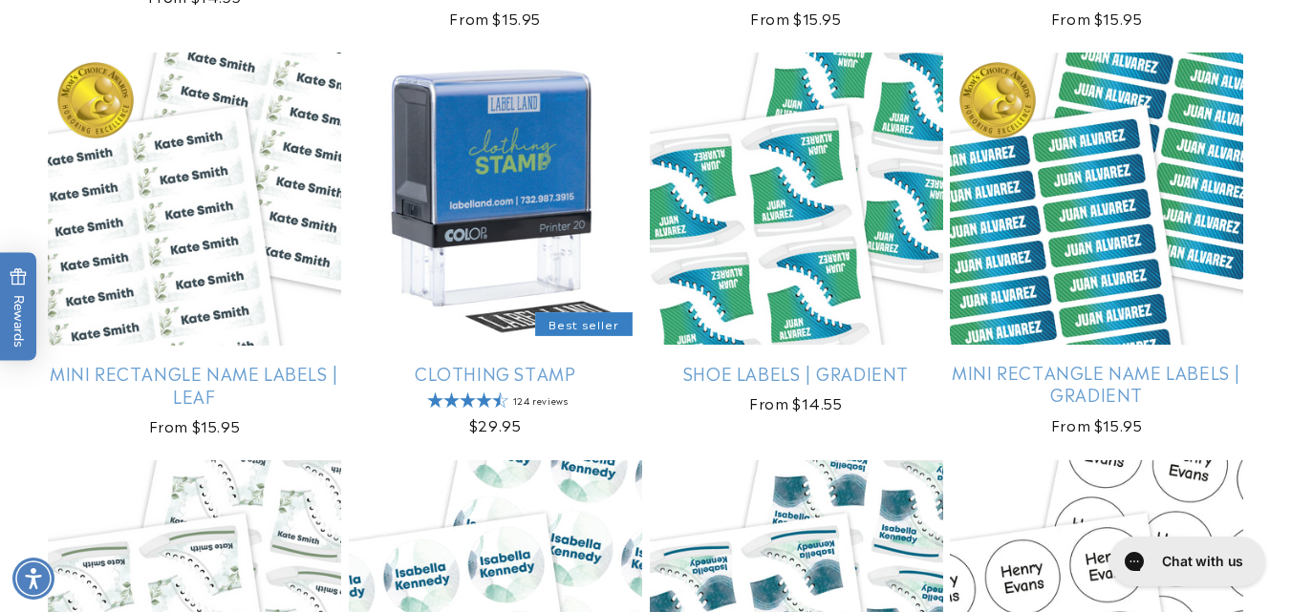
scroll to position [2080, 0]
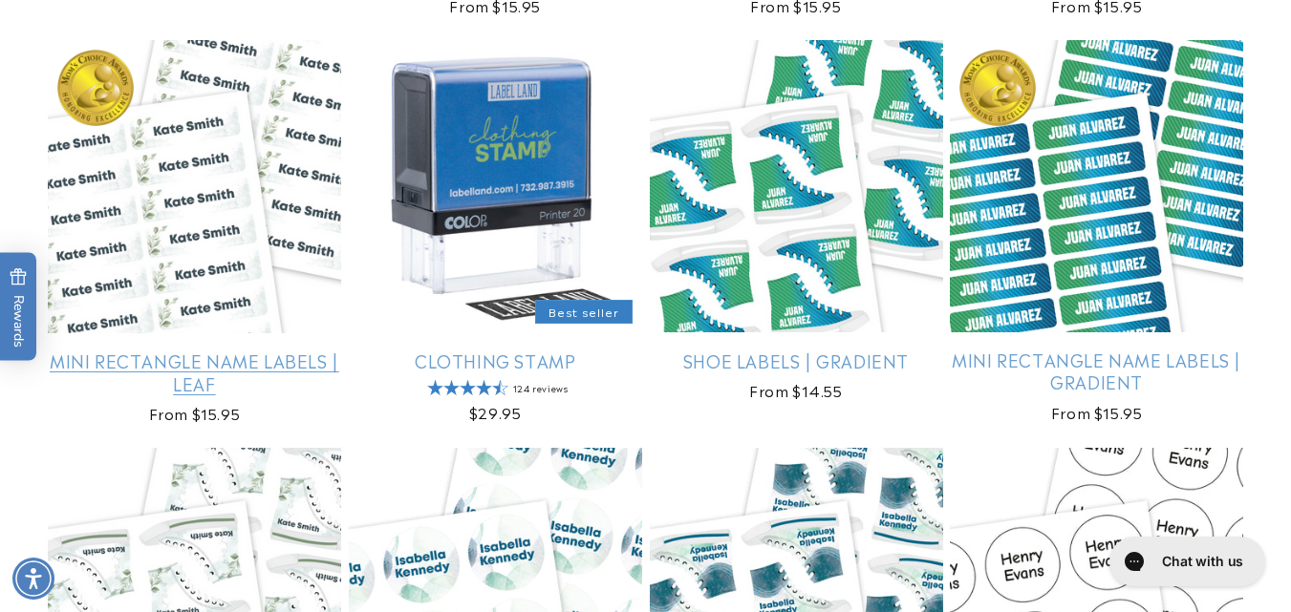
click at [249, 350] on link "Mini Rectangle Name Labels | Leaf" at bounding box center [194, 372] width 293 height 45
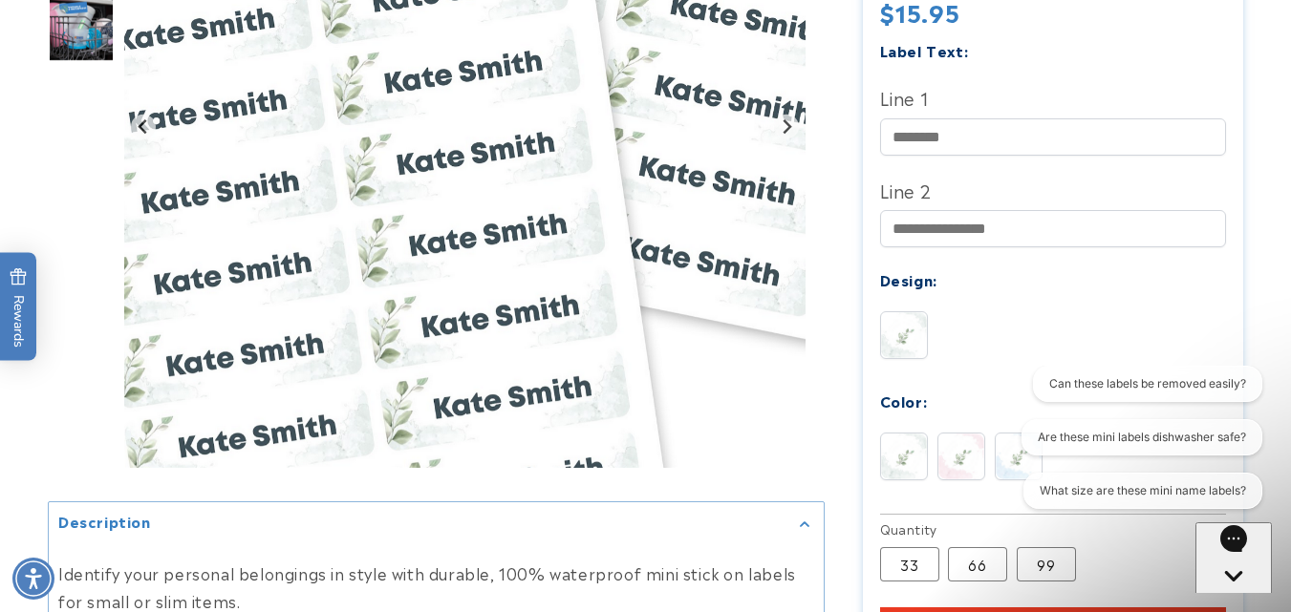
click at [961, 456] on img at bounding box center [961, 457] width 46 height 46
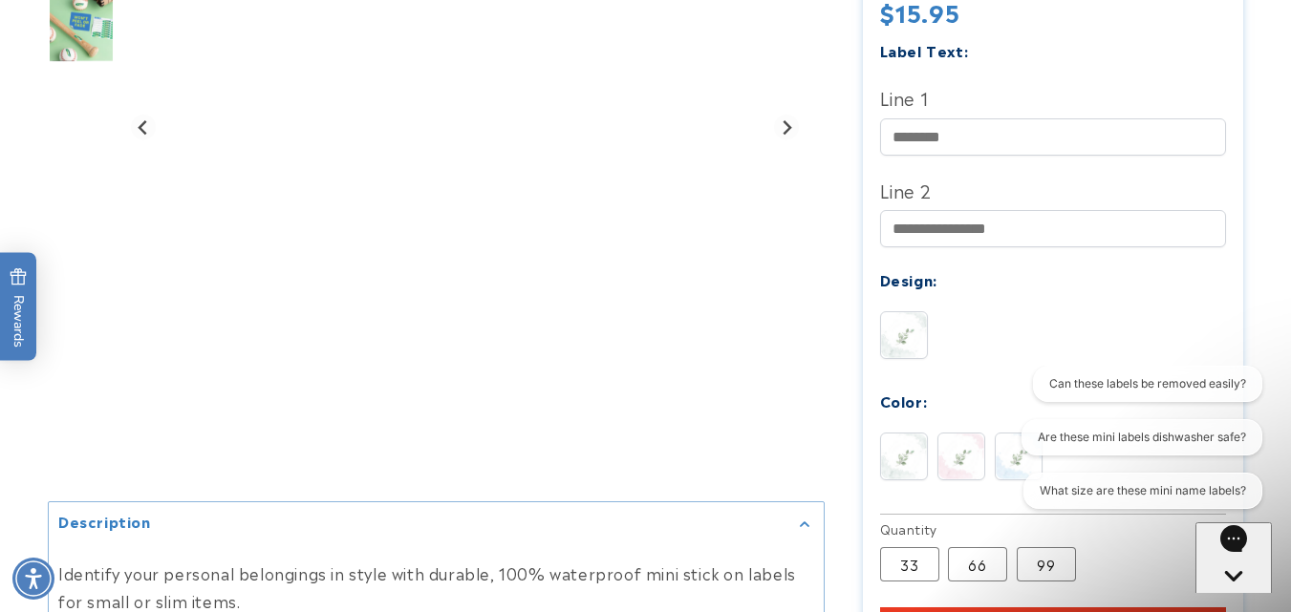
click at [1014, 457] on div "Can these labels be removed easily? Are these mini labels dishwasher safe? What…" at bounding box center [1138, 441] width 265 height 151
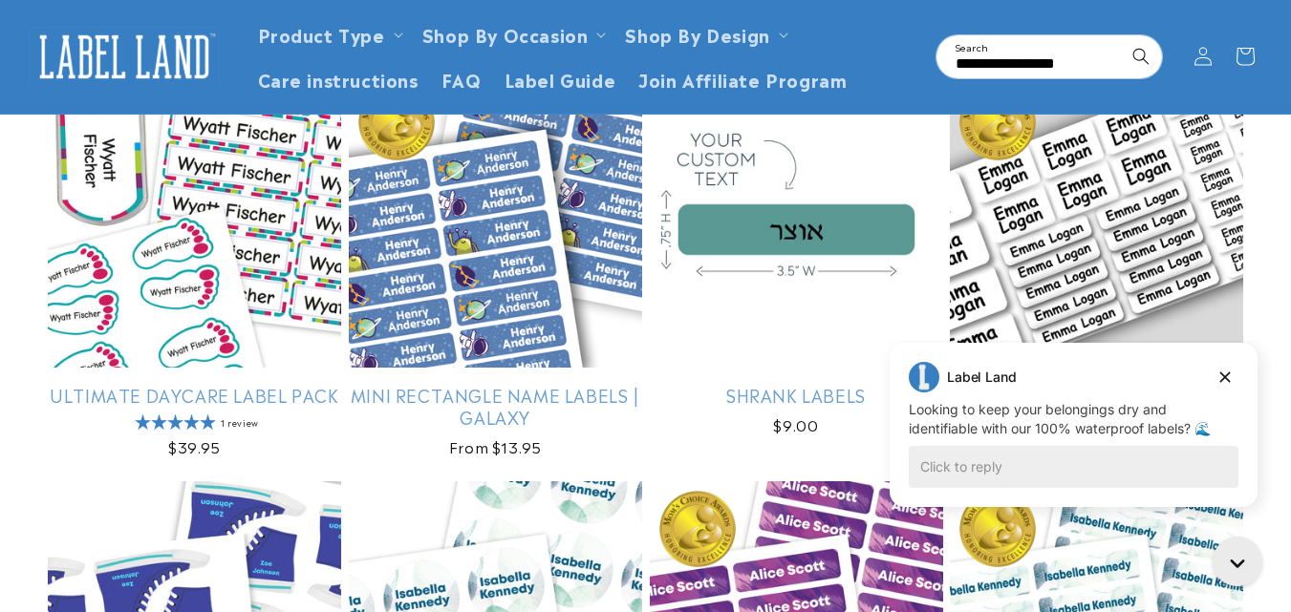
scroll to position [1225, 0]
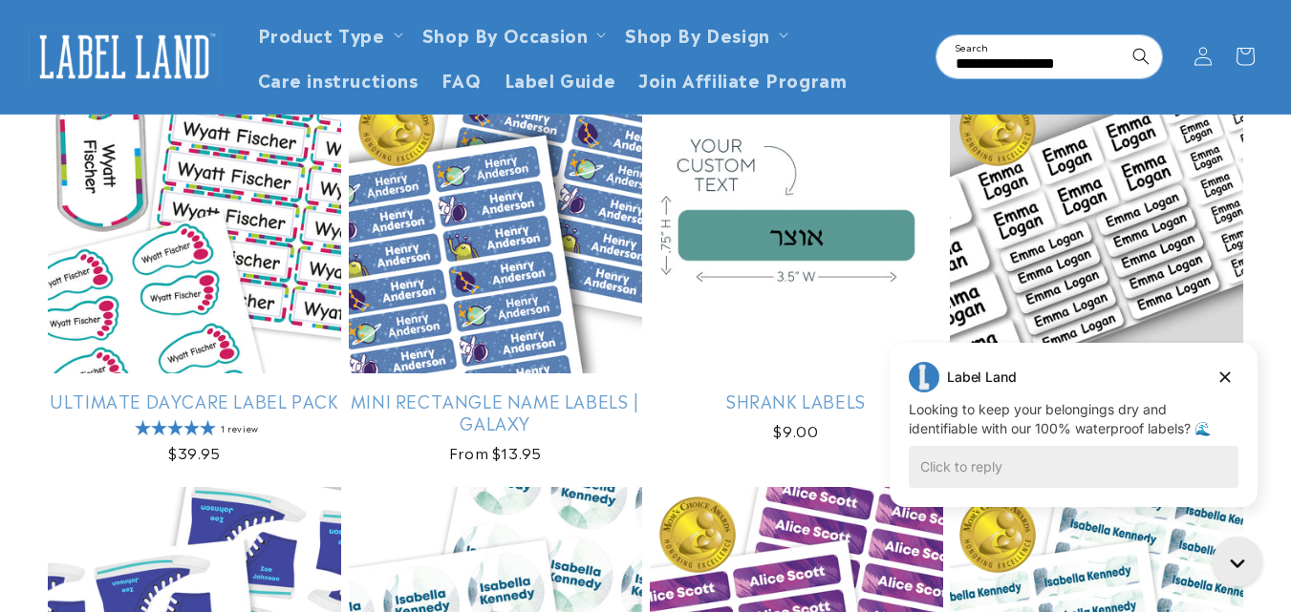
click at [1109, 390] on link "Assorted Name Labels" at bounding box center [1096, 401] width 293 height 22
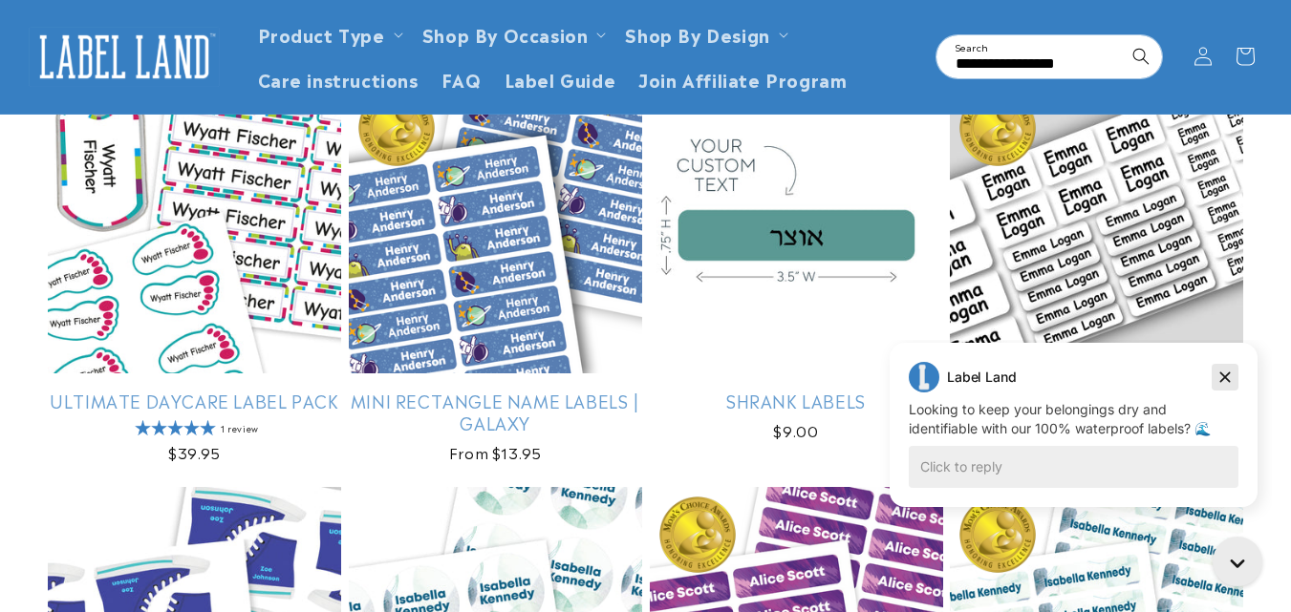
click at [1226, 379] on icon "Dismiss campaign" at bounding box center [1225, 378] width 11 height 11
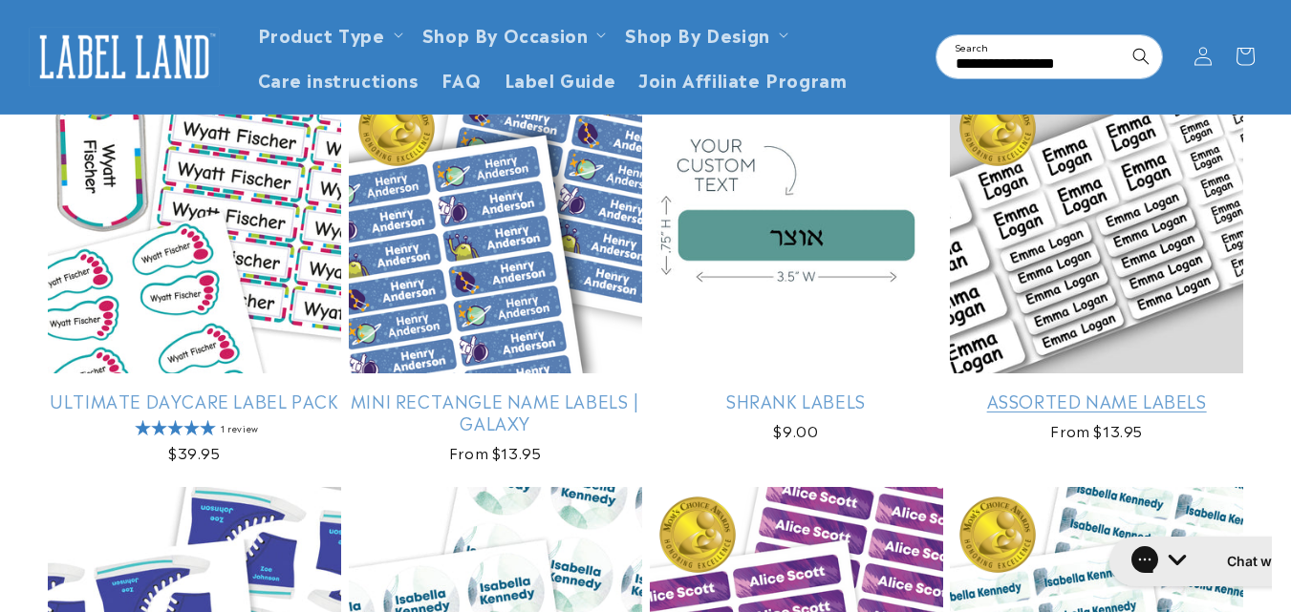
click at [1198, 407] on link "Assorted Name Labels" at bounding box center [1096, 401] width 293 height 22
click at [1046, 390] on link "Assorted Name Labels" at bounding box center [1096, 401] width 293 height 22
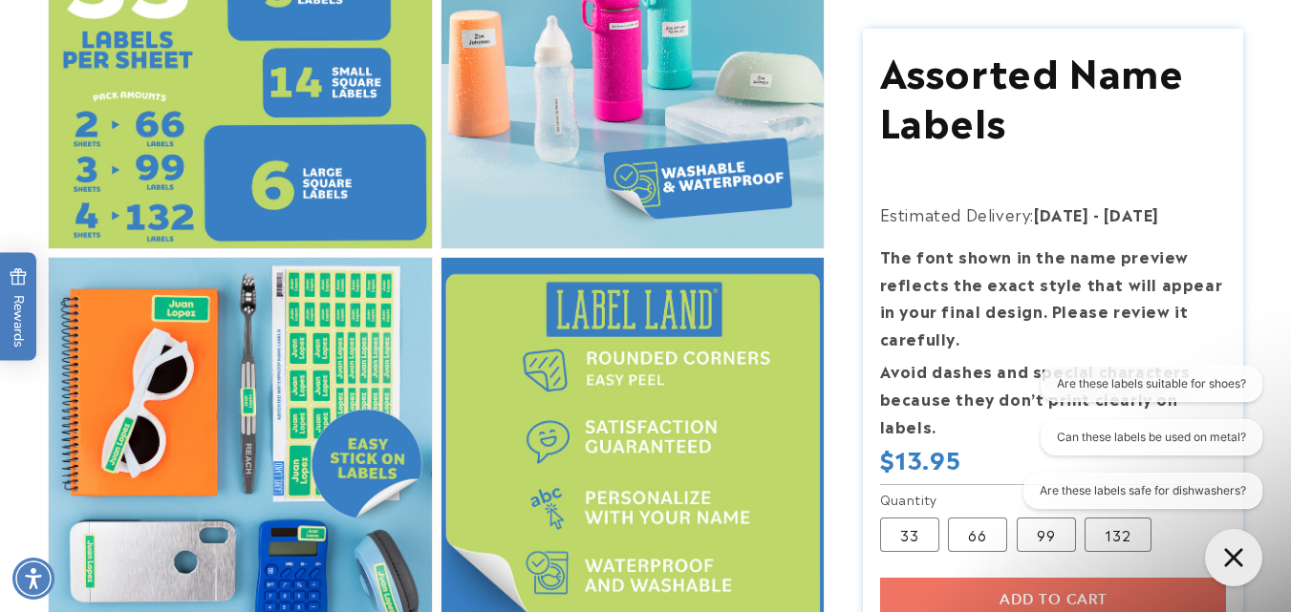
scroll to position [871, 0]
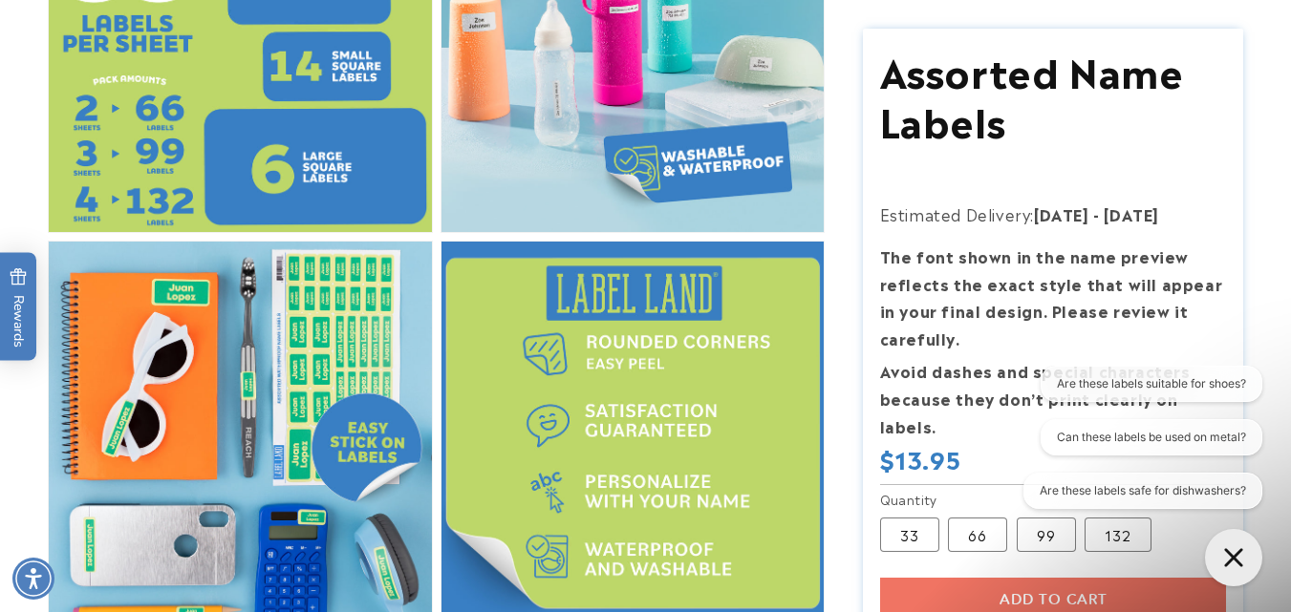
click at [987, 439] on p "Avoid dashes and special characters because they don’t print clearly on labels." at bounding box center [1053, 398] width 347 height 82
click at [1108, 539] on label "132 Variant sold out or unavailable" at bounding box center [1118, 535] width 67 height 34
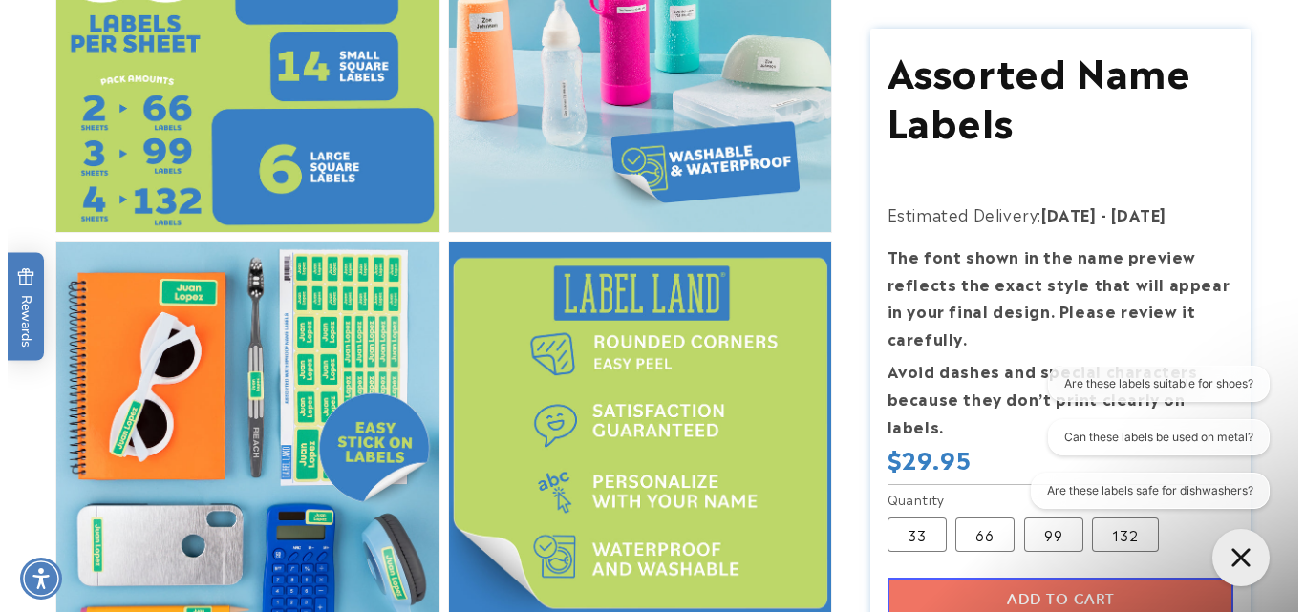
scroll to position [881, 0]
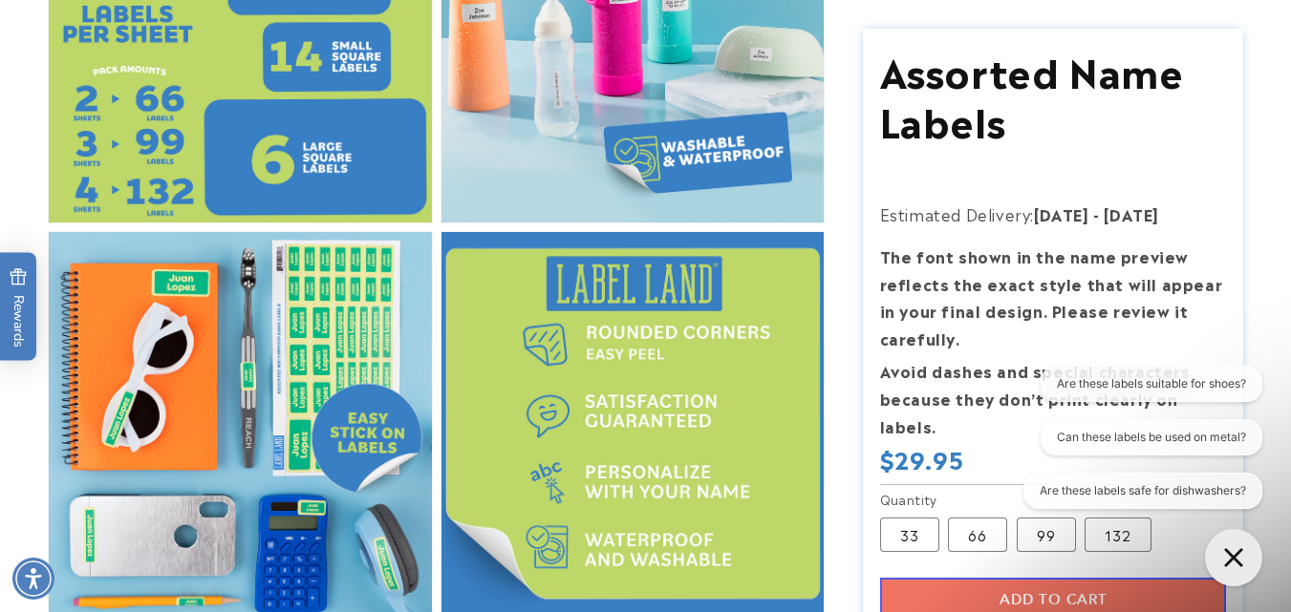
click at [880, 578] on button "Add to cart" at bounding box center [1053, 600] width 347 height 44
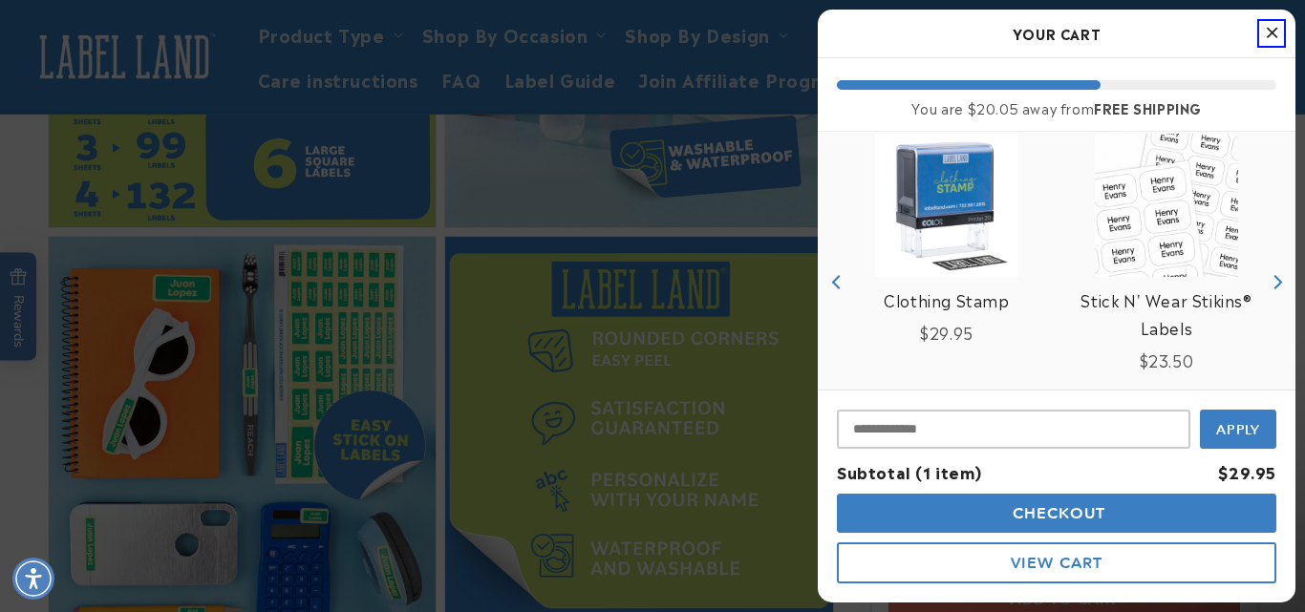
scroll to position [287, 0]
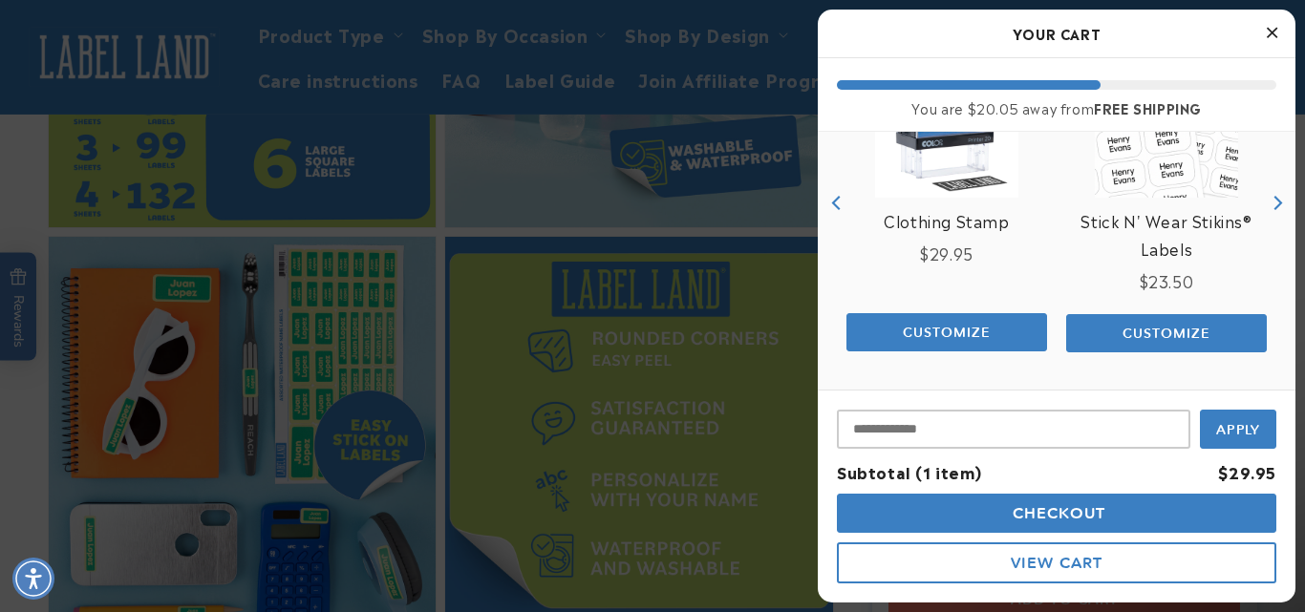
click at [1101, 556] on span "View Cart" at bounding box center [1057, 563] width 92 height 18
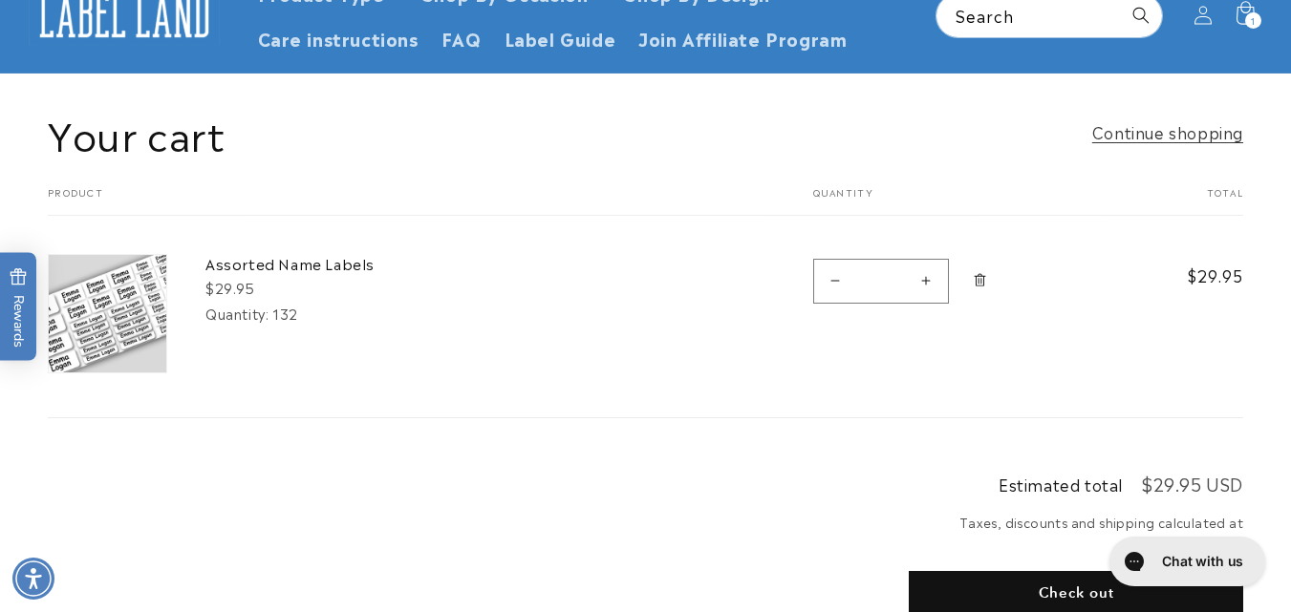
scroll to position [208, 0]
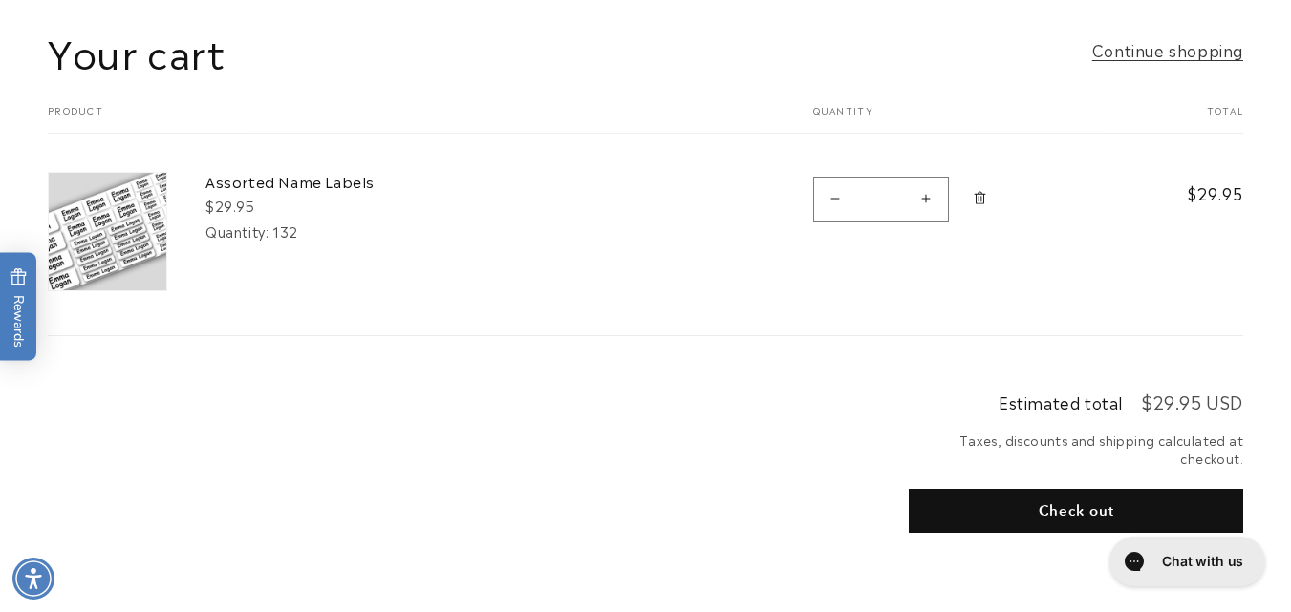
click at [268, 222] on dt "Quantity:" at bounding box center [236, 231] width 63 height 19
click at [278, 185] on link "Assorted Name Labels" at bounding box center [348, 181] width 287 height 19
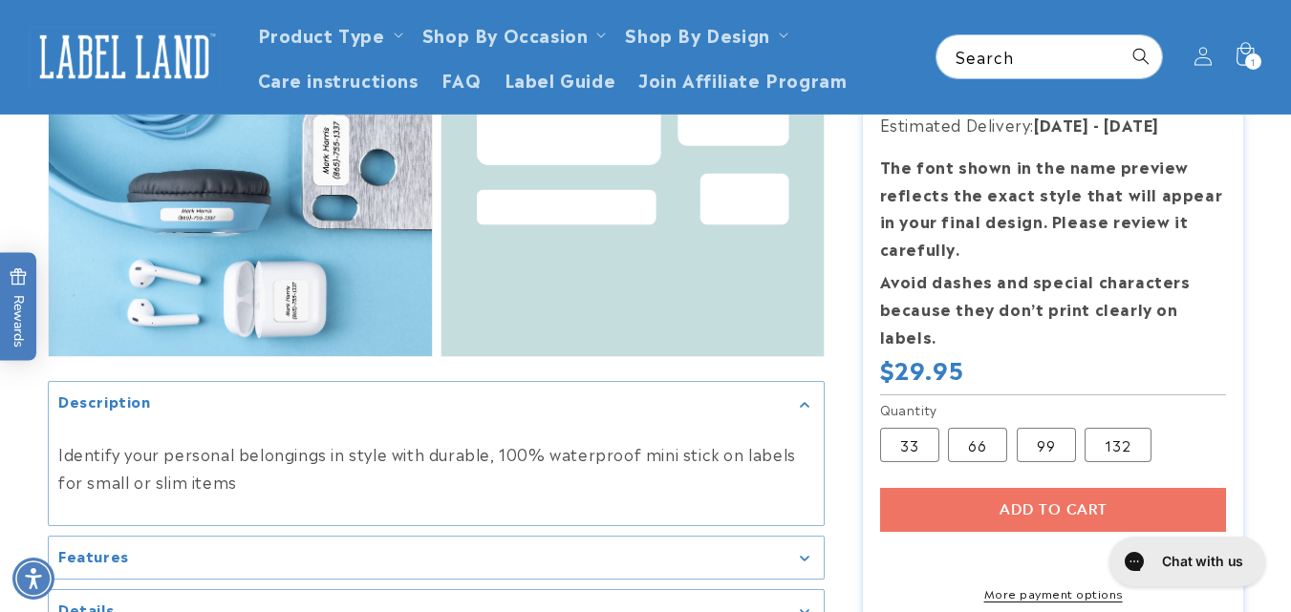
scroll to position [1523, 0]
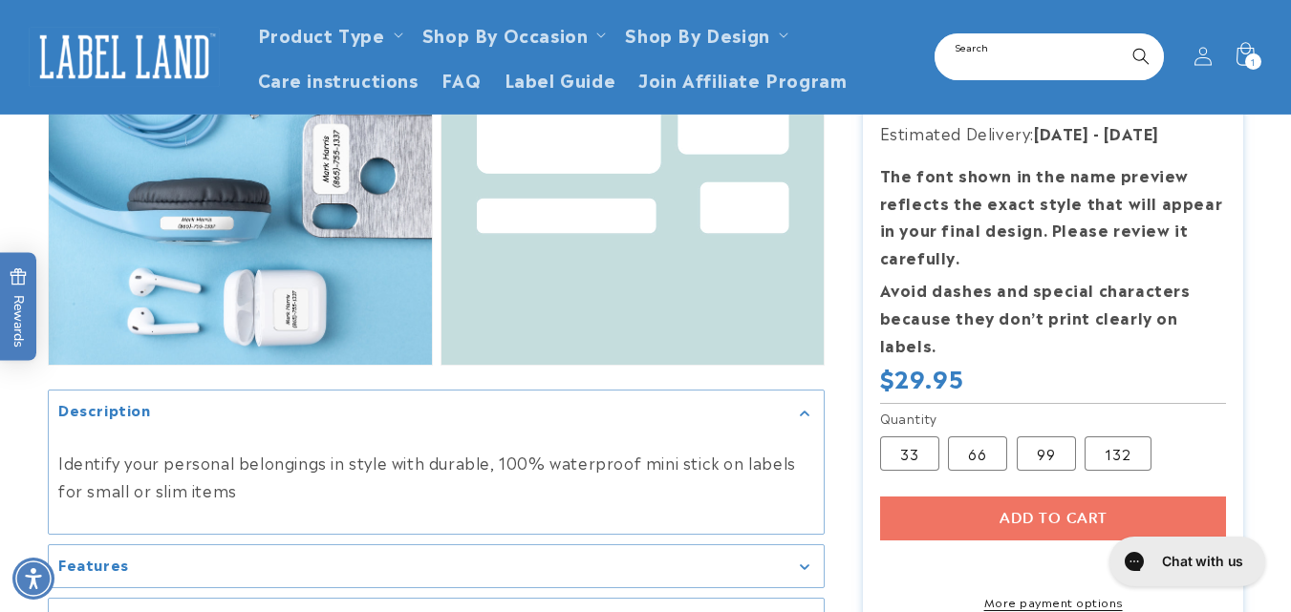
click at [1001, 43] on input "Search" at bounding box center [1048, 56] width 225 height 43
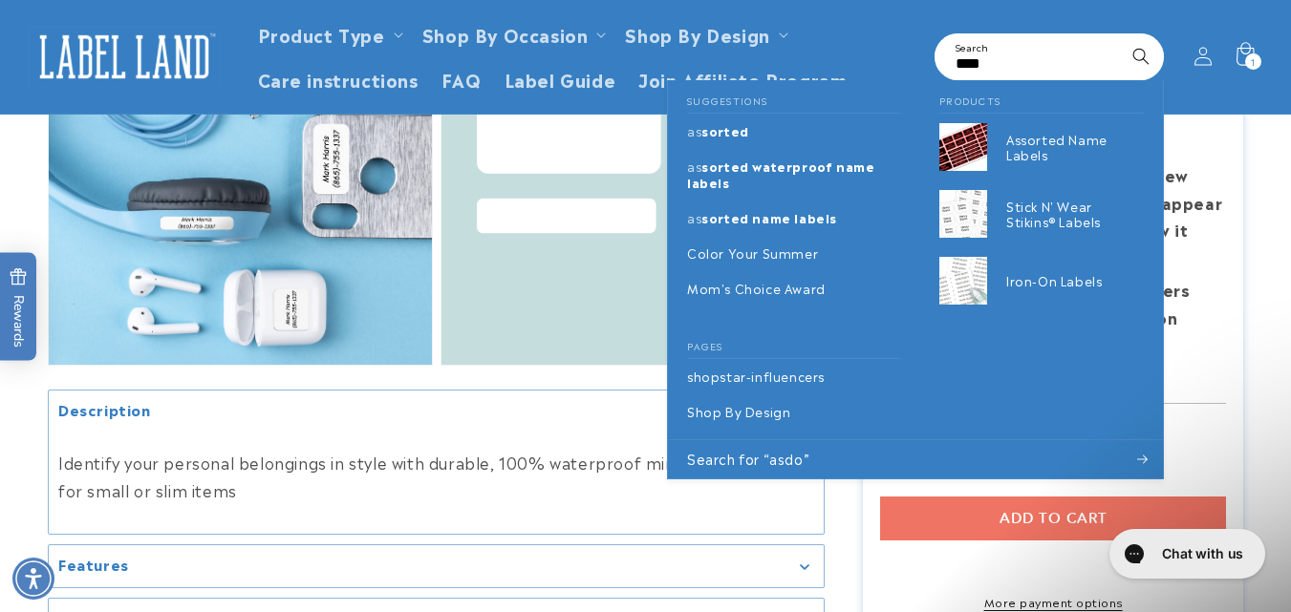
scroll to position [0, 0]
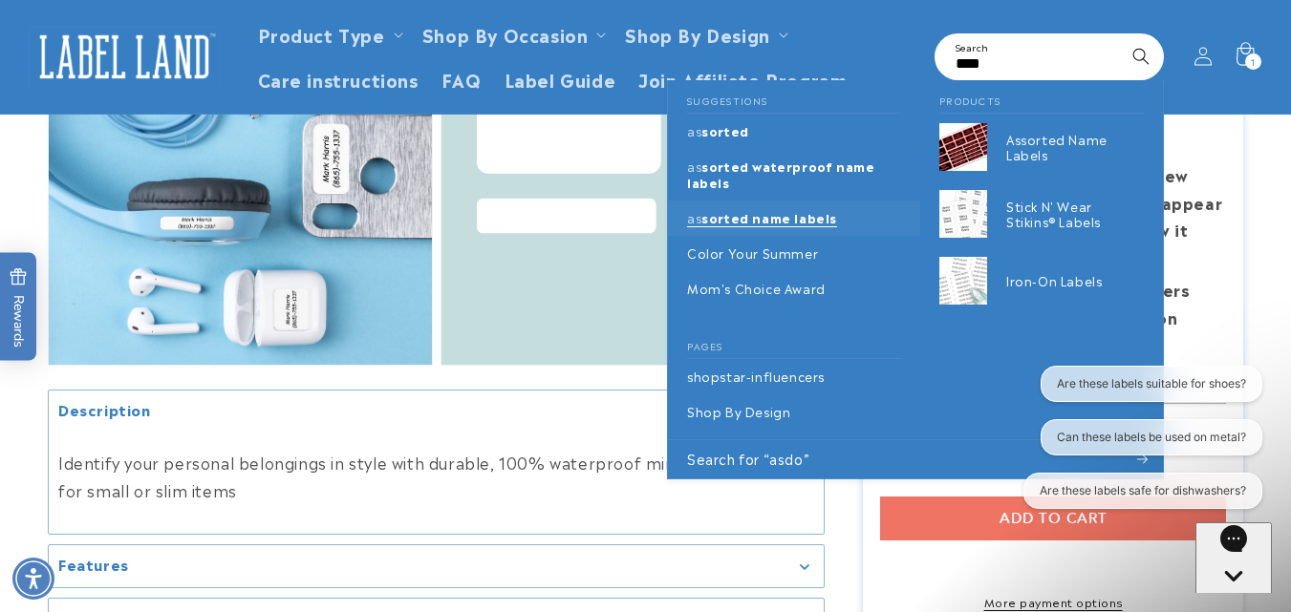
type input "****"
click at [784, 209] on span "sorted name labels" at bounding box center [769, 217] width 136 height 18
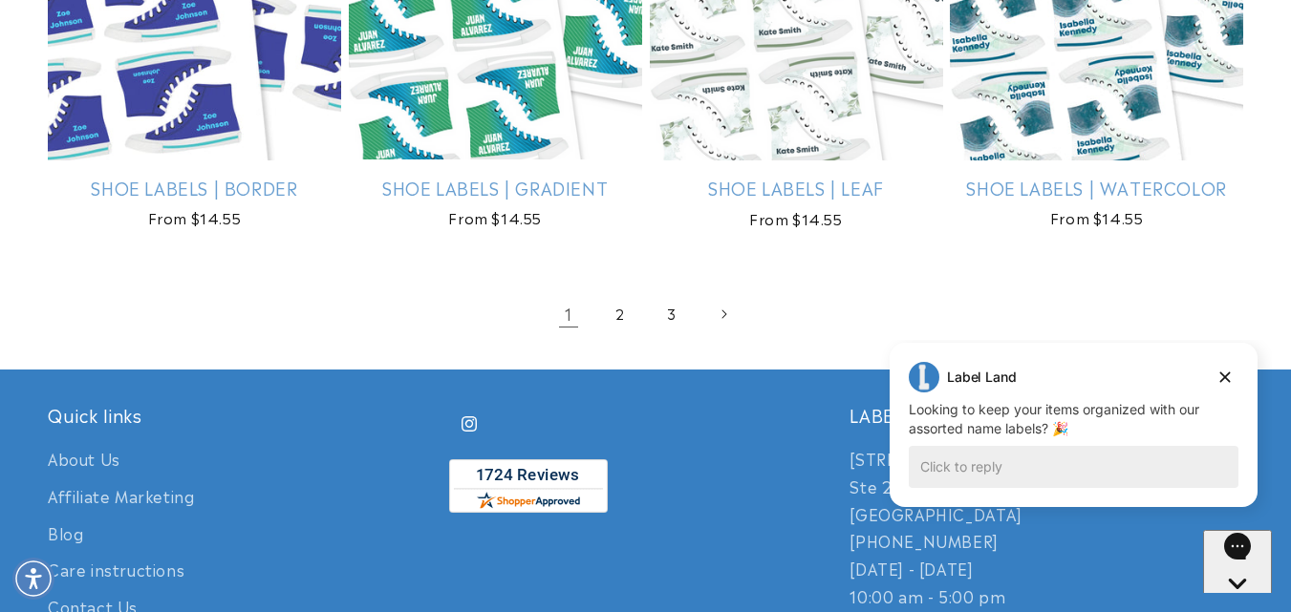
scroll to position [2667, 0]
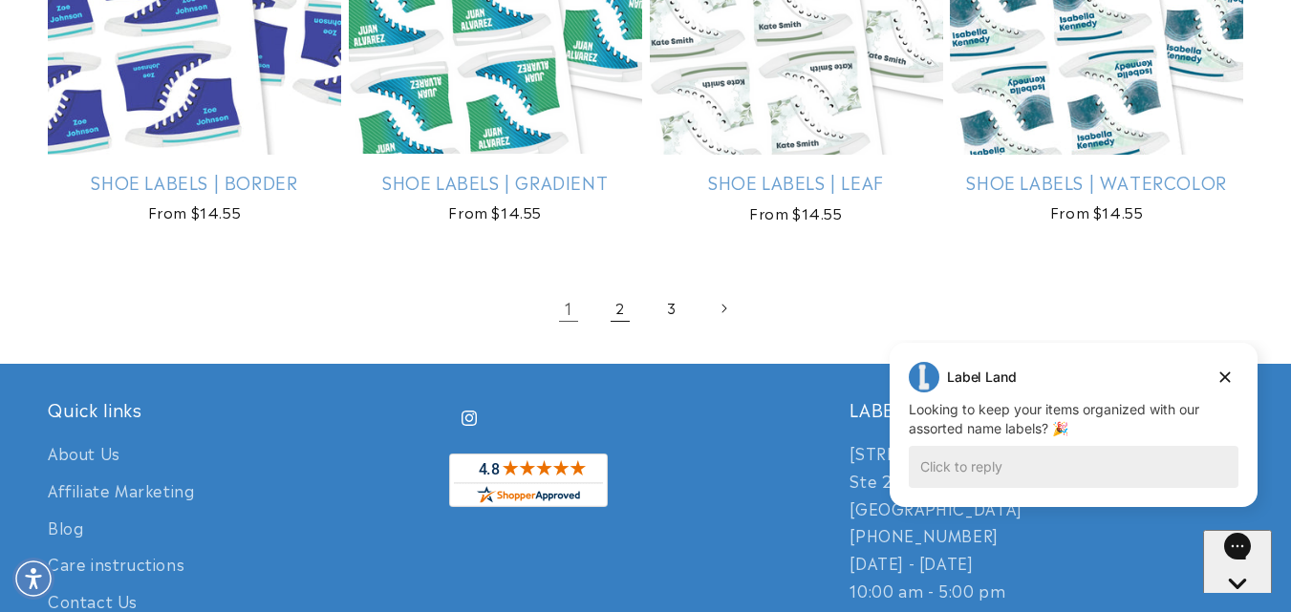
click at [622, 294] on link "2" at bounding box center [620, 309] width 42 height 42
click at [615, 308] on link "2" at bounding box center [620, 309] width 42 height 42
click at [1226, 376] on icon "Dismiss campaign" at bounding box center [1225, 378] width 11 height 11
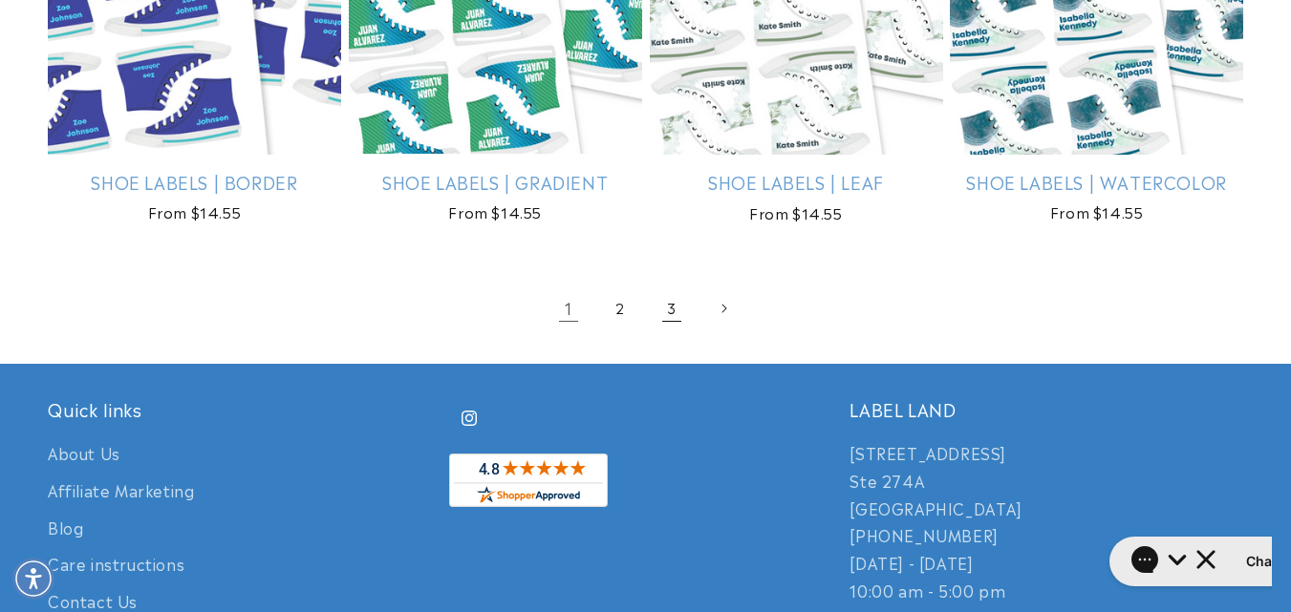
click at [681, 311] on link "3" at bounding box center [672, 309] width 42 height 42
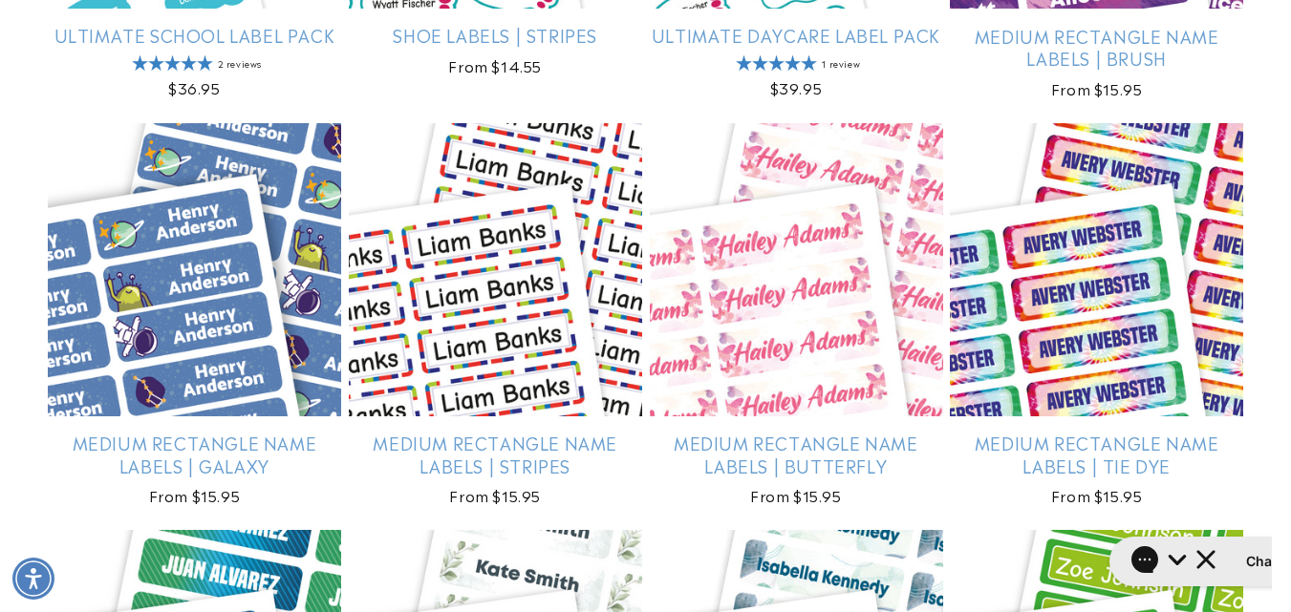
scroll to position [1634, 0]
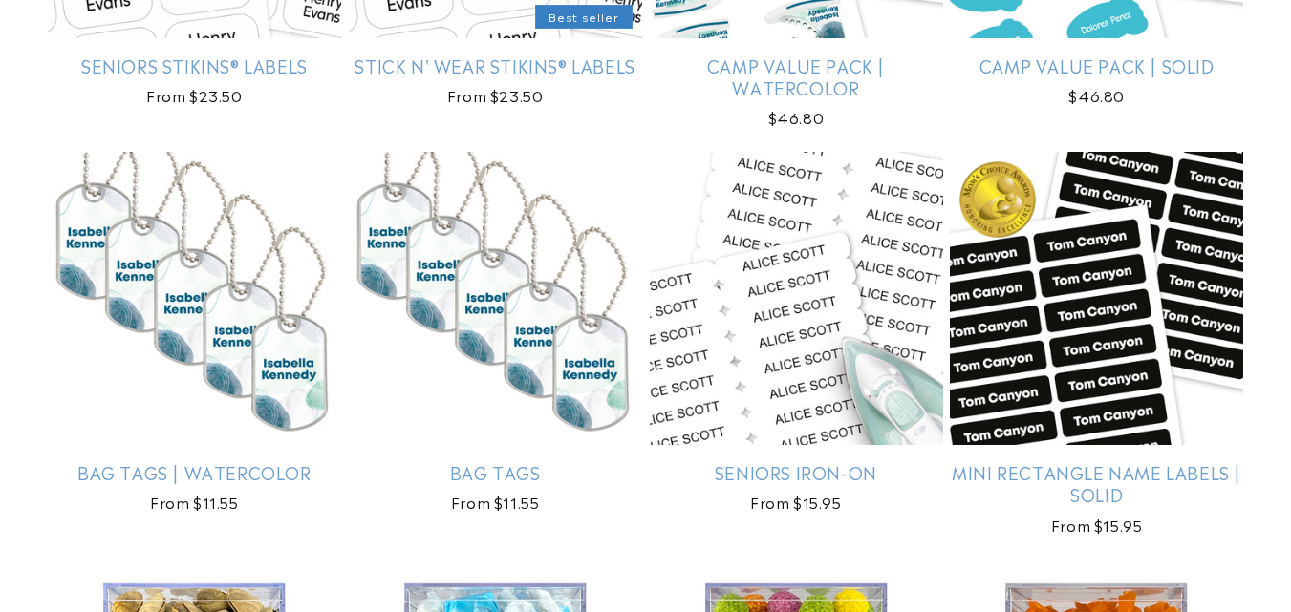
scroll to position [1553, 0]
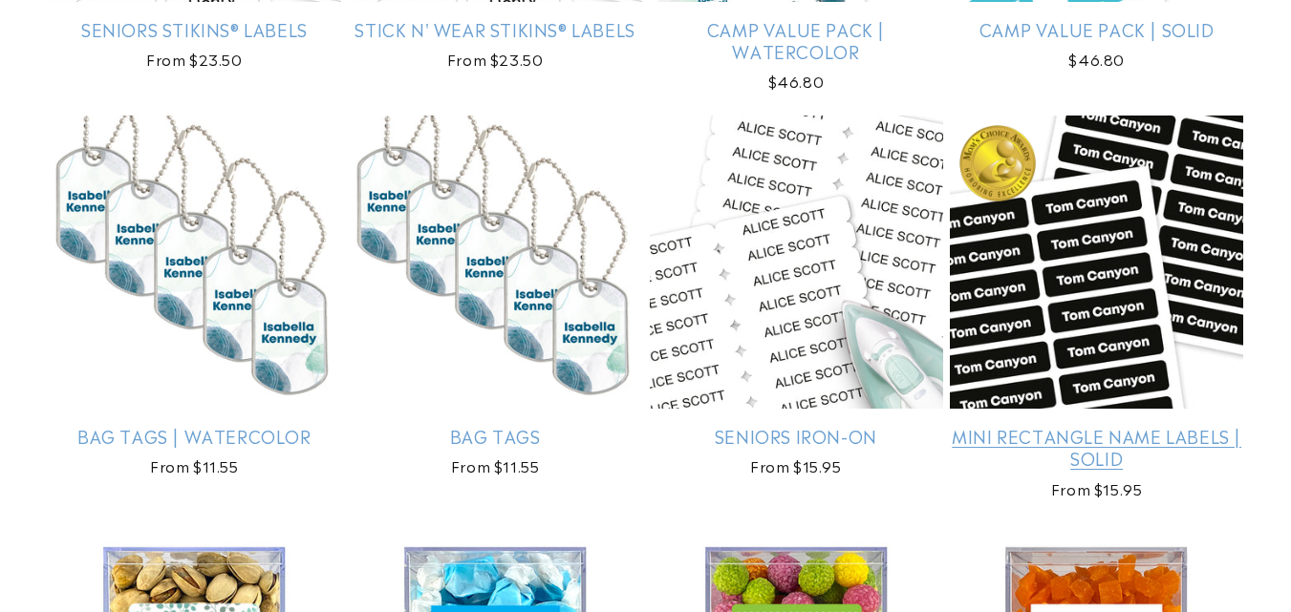
click at [1050, 443] on link "Mini Rectangle Name Labels | Solid" at bounding box center [1096, 447] width 293 height 45
click at [1067, 442] on link "Mini Rectangle Name Labels | Solid" at bounding box center [1096, 447] width 293 height 45
click at [1052, 425] on link "Mini Rectangle Name Labels | Solid" at bounding box center [1096, 447] width 293 height 45
click at [1178, 425] on link "Mini Rectangle Name Labels | Solid" at bounding box center [1096, 447] width 293 height 45
click at [1092, 455] on link "Mini Rectangle Name Labels | Solid" at bounding box center [1096, 447] width 293 height 45
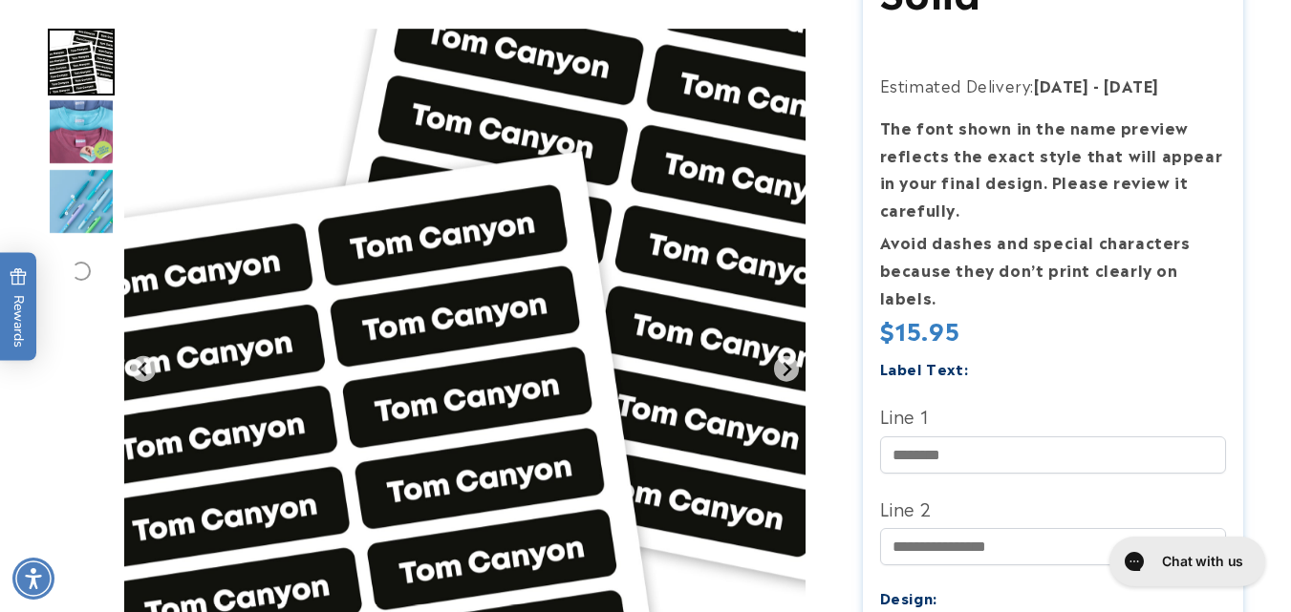
scroll to position [396, 0]
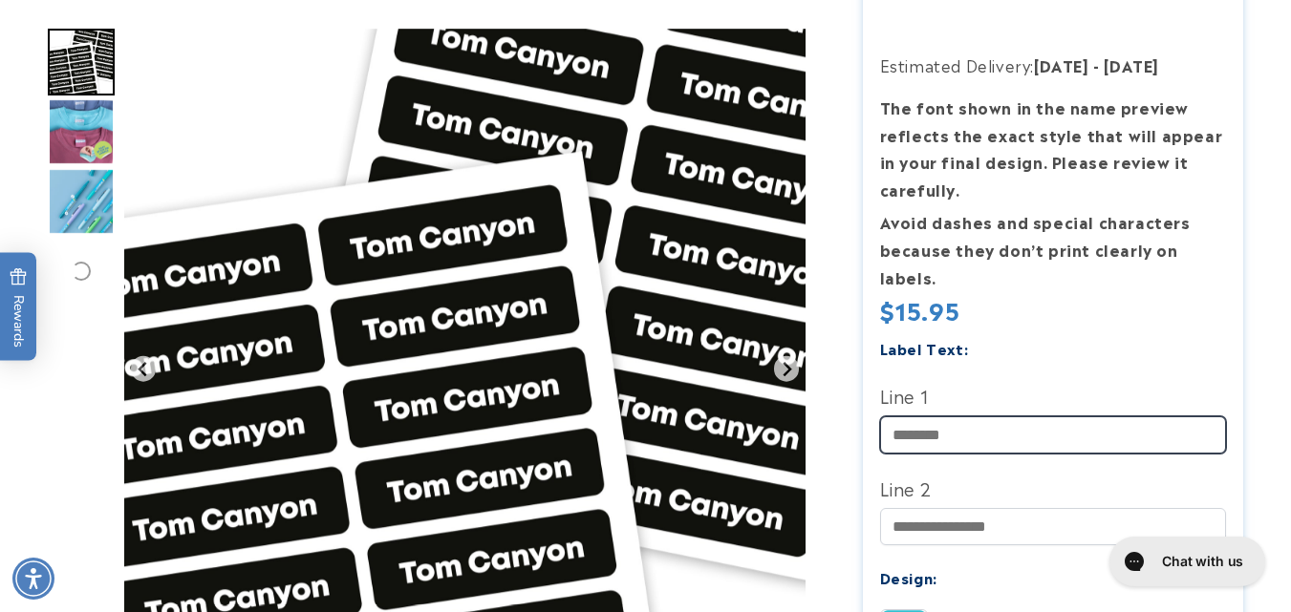
click at [999, 437] on input "Line 1" at bounding box center [1053, 435] width 347 height 37
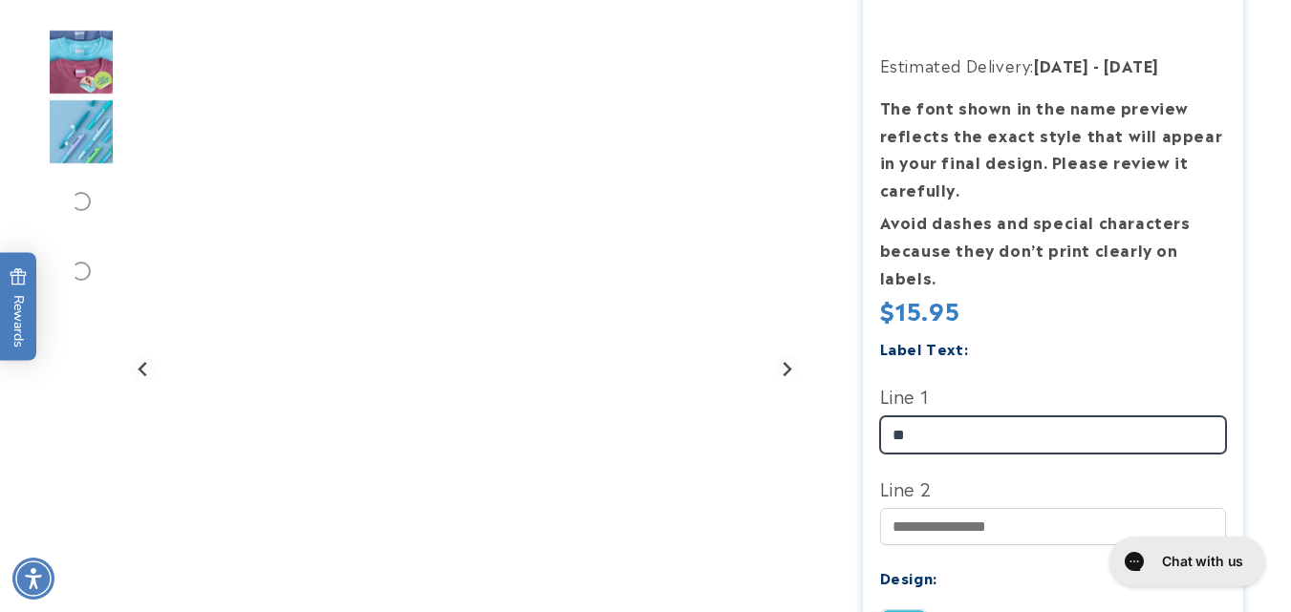
type input "*"
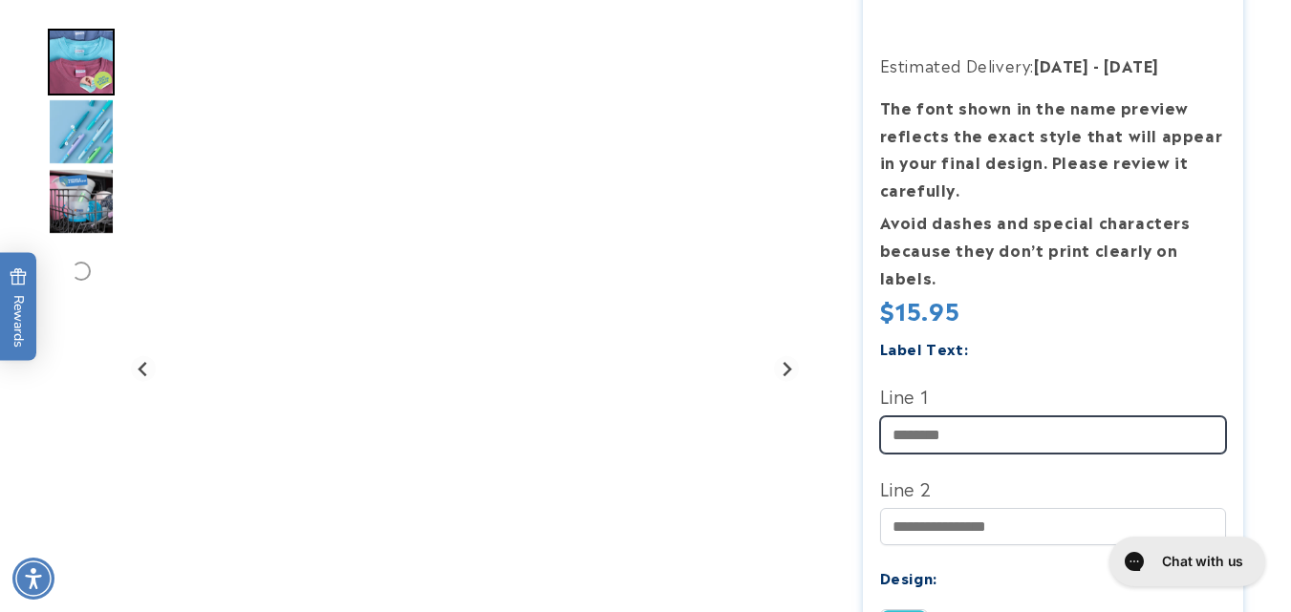
scroll to position [0, 0]
type input "*******"
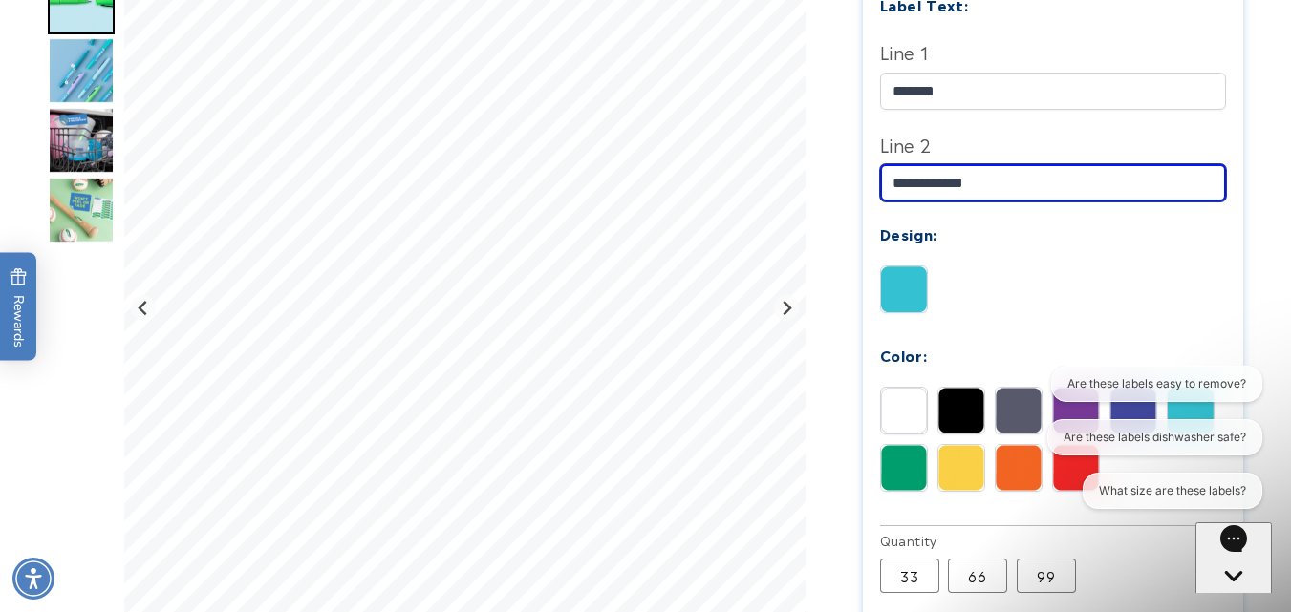
scroll to position [747, 0]
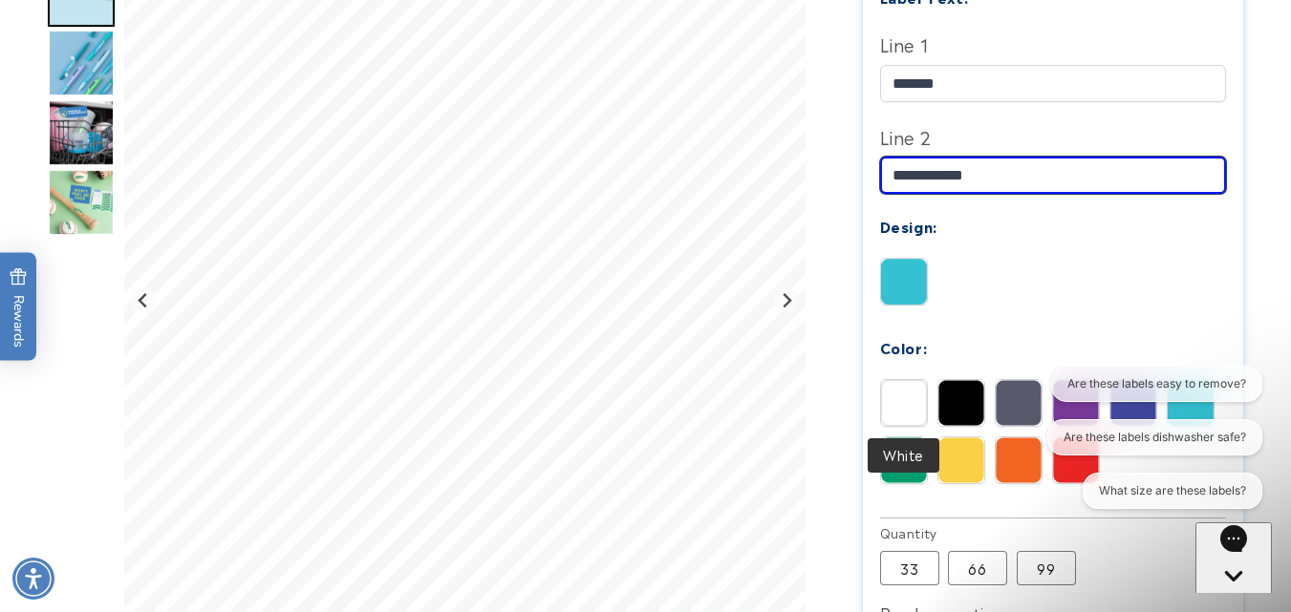
type input "**********"
click at [916, 391] on img at bounding box center [904, 403] width 46 height 46
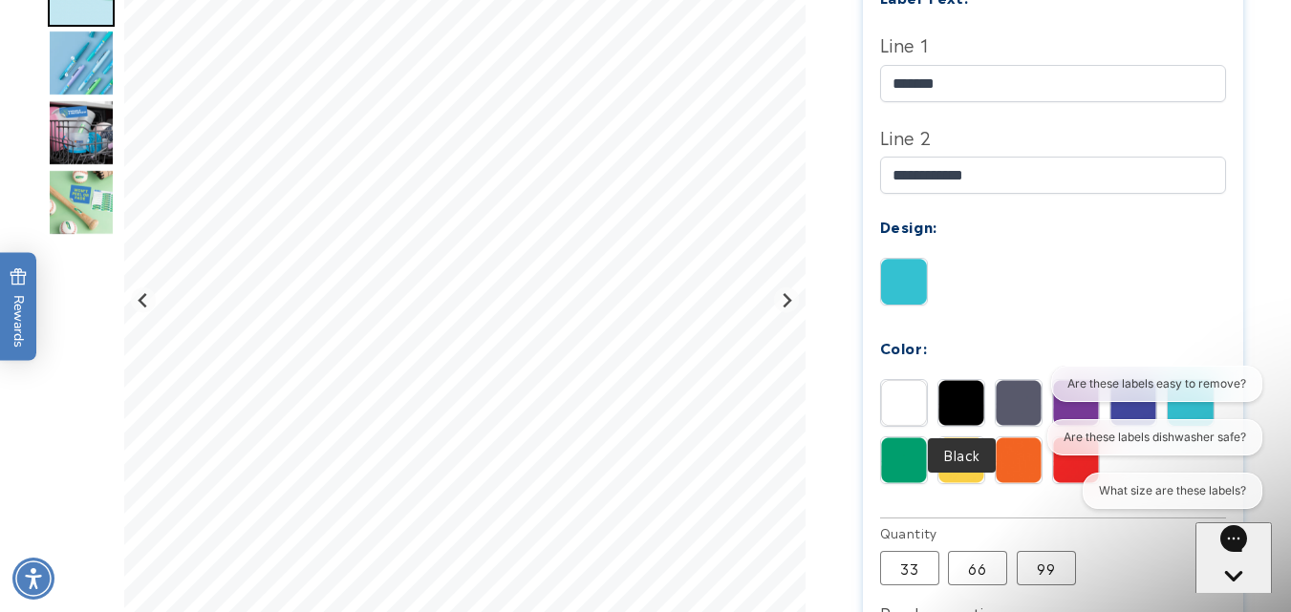
click at [949, 395] on img at bounding box center [961, 403] width 46 height 46
click at [1018, 403] on img at bounding box center [1019, 403] width 46 height 46
click at [922, 406] on img at bounding box center [904, 403] width 46 height 46
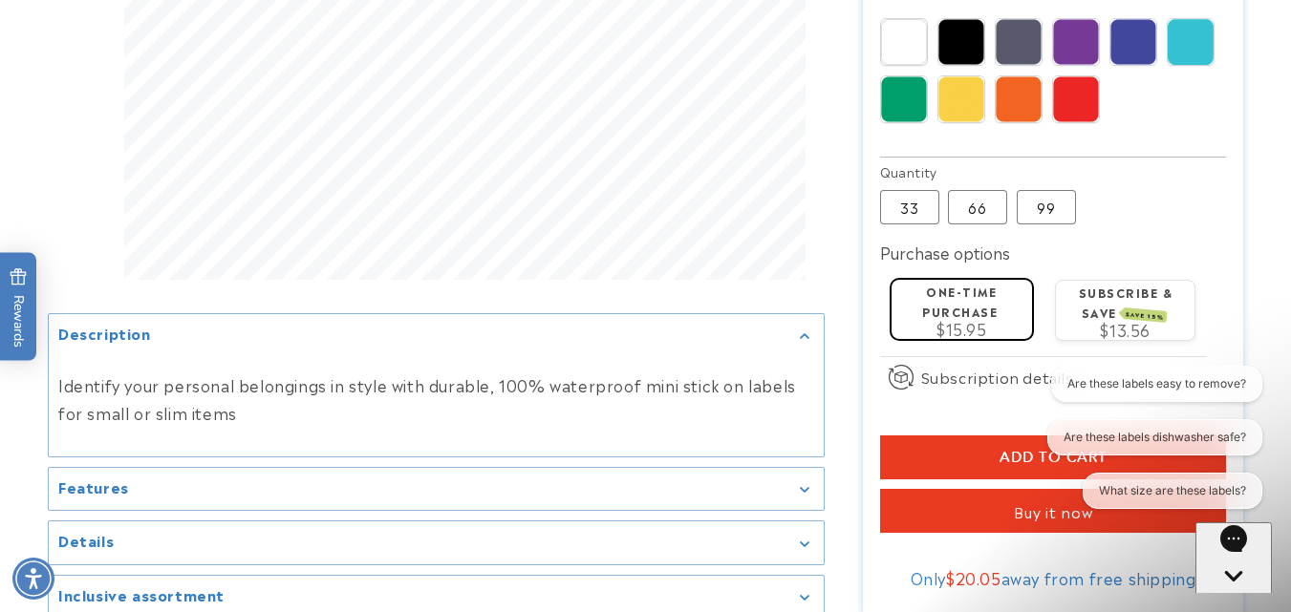
scroll to position [1139, 0]
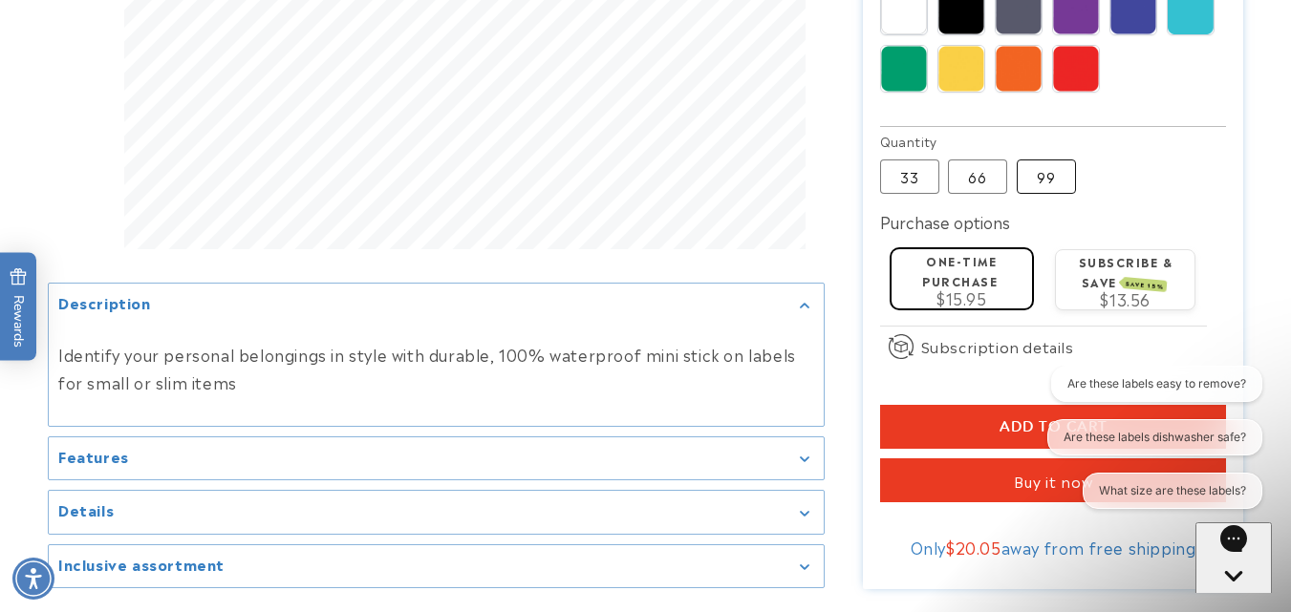
click at [1038, 185] on label "99 Variant sold out or unavailable" at bounding box center [1046, 177] width 59 height 34
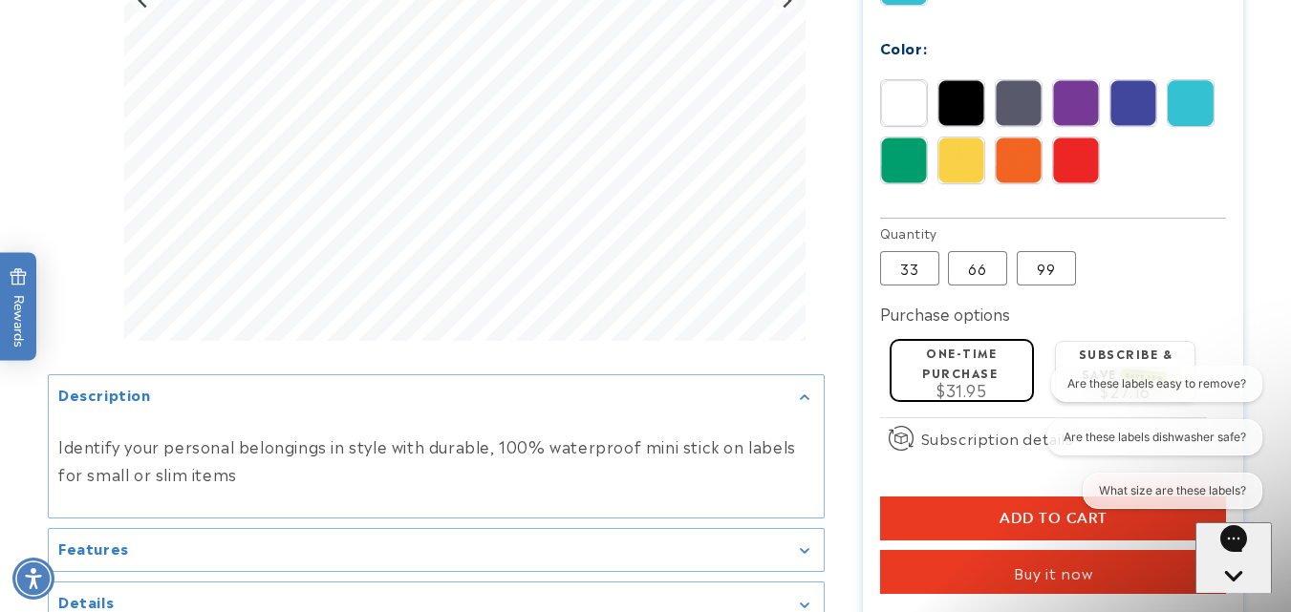
scroll to position [1101, 0]
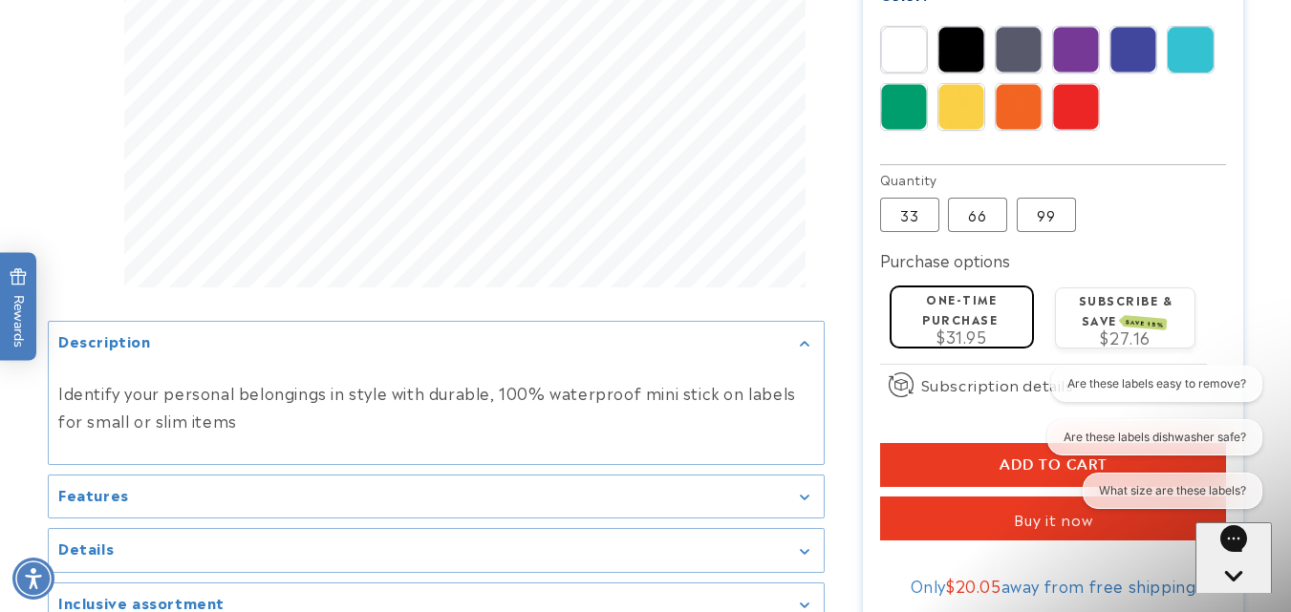
click at [934, 463] on button "Add to cart" at bounding box center [1053, 465] width 347 height 44
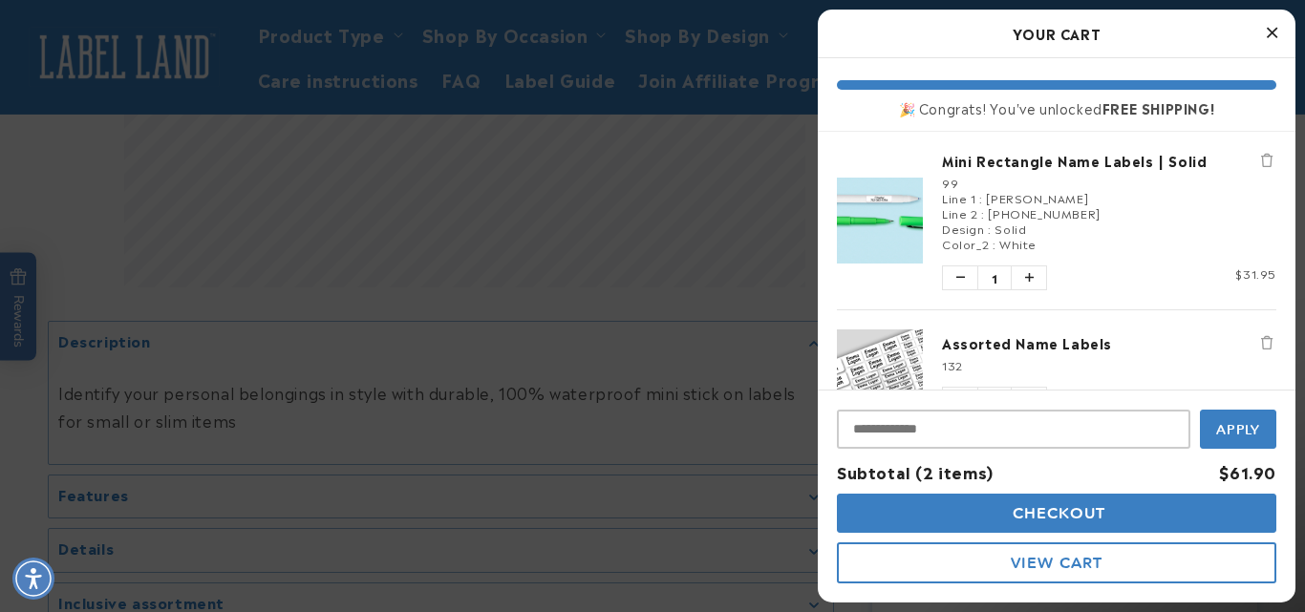
click at [903, 364] on img "product" at bounding box center [880, 373] width 86 height 86
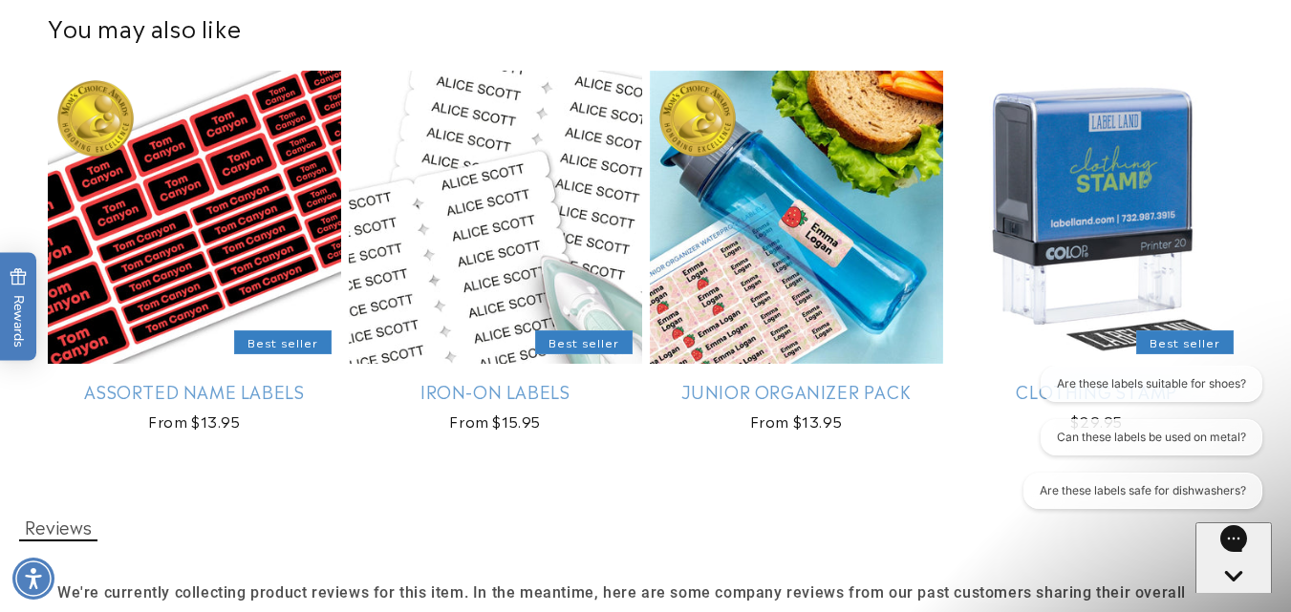
scroll to position [2292, 0]
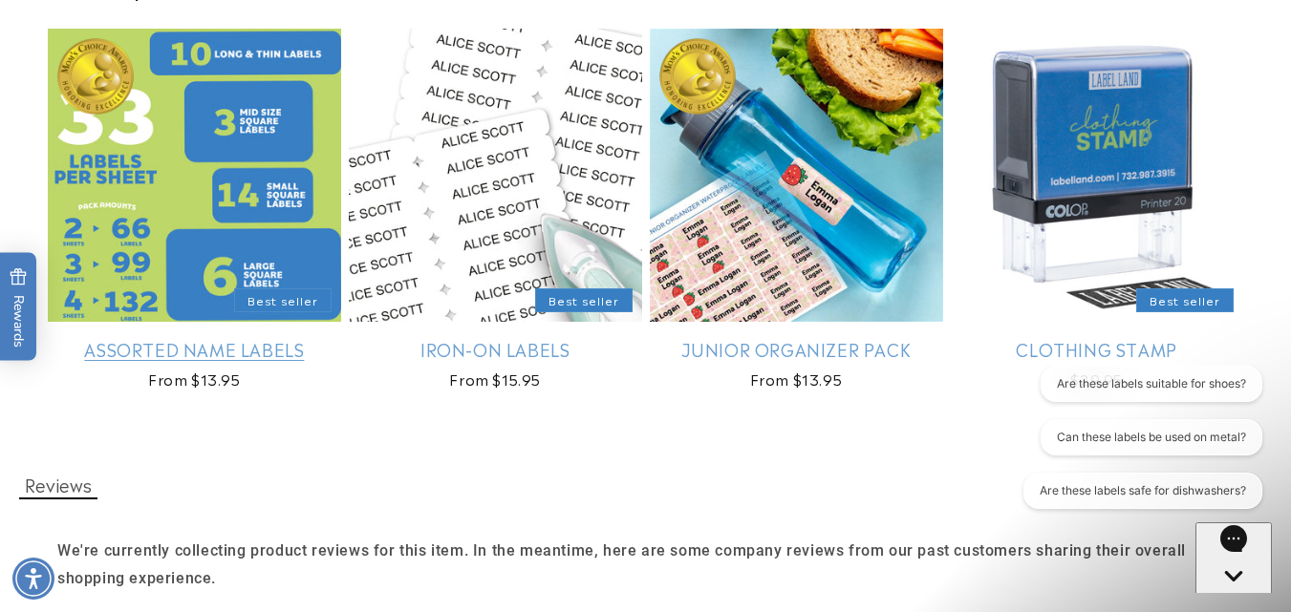
click at [223, 345] on link "Assorted Name Labels" at bounding box center [194, 349] width 293 height 22
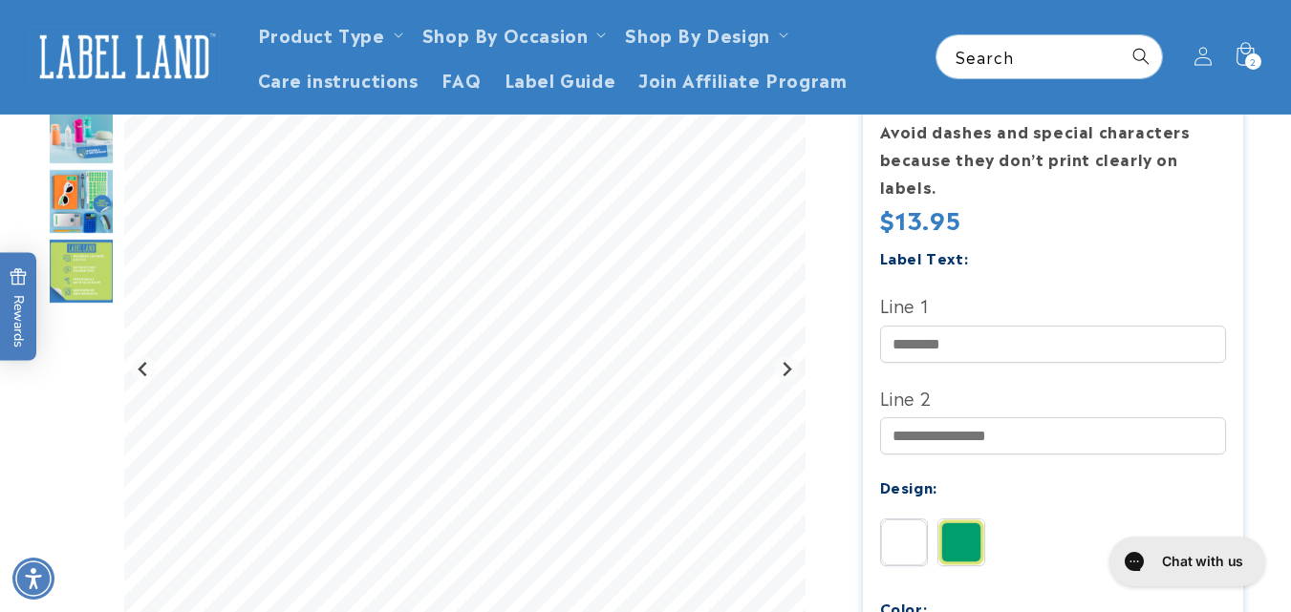
scroll to position [442, 0]
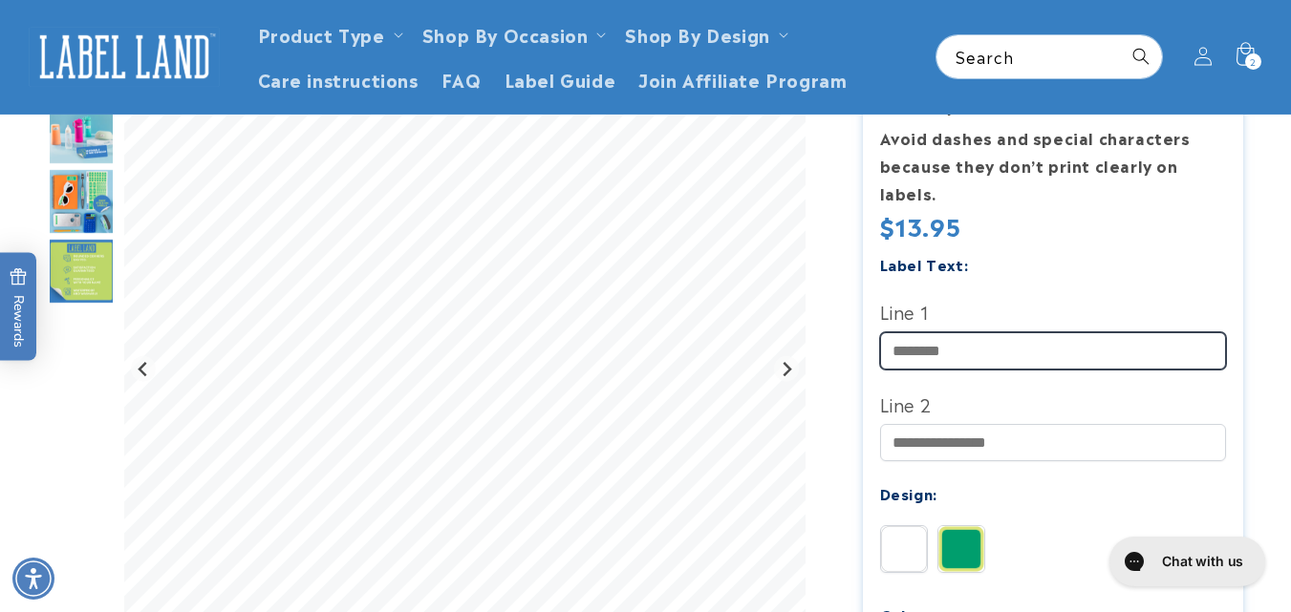
click at [967, 364] on input "Line 1" at bounding box center [1053, 351] width 347 height 37
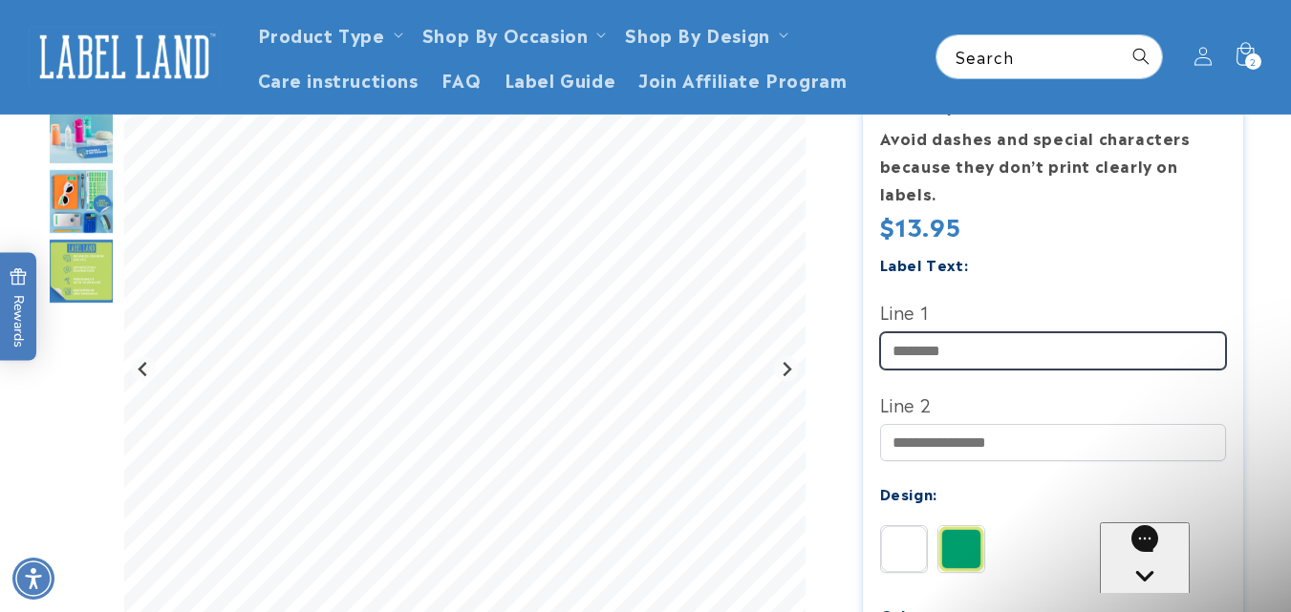
scroll to position [0, 0]
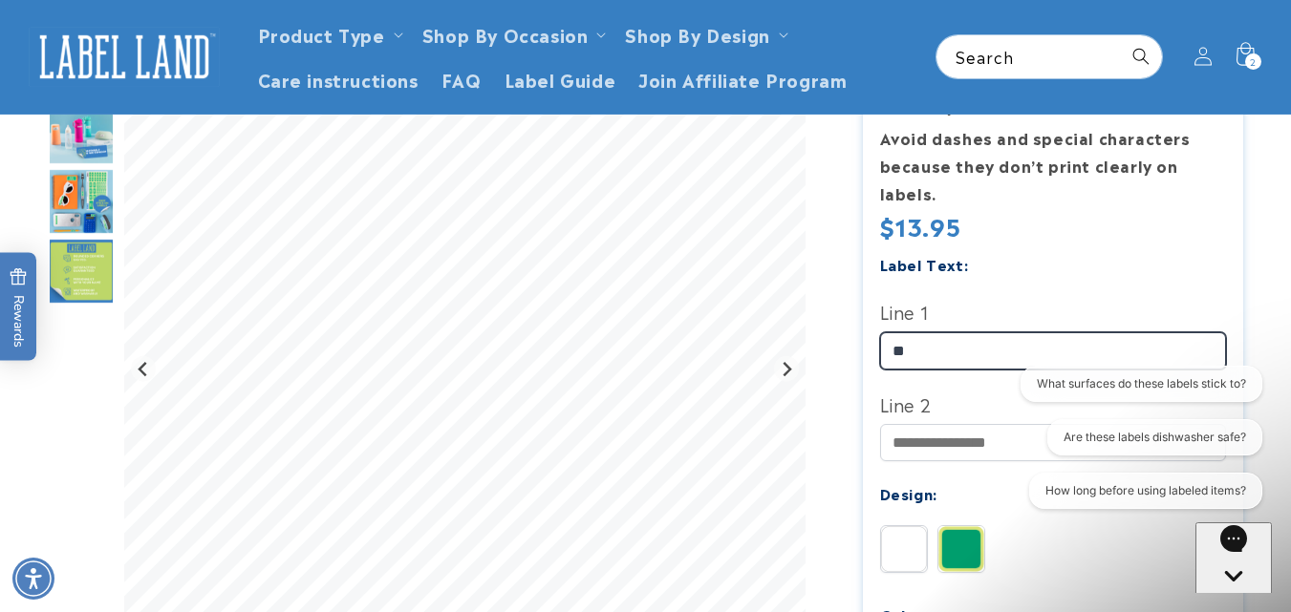
type input "*"
type input "*******"
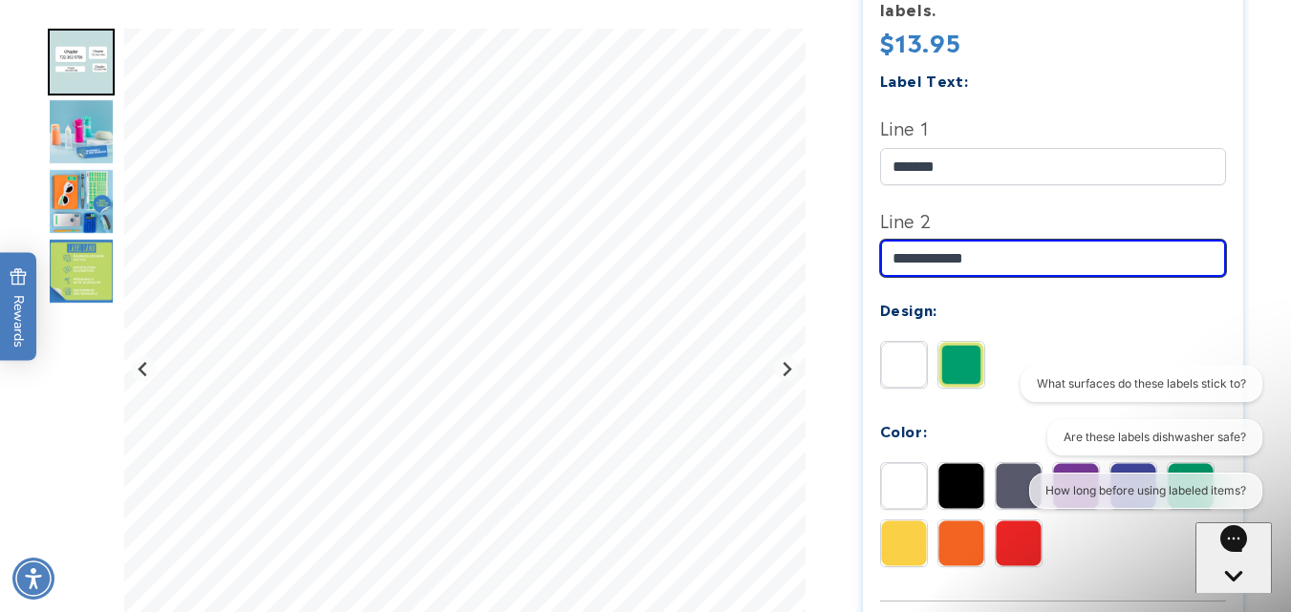
scroll to position [634, 0]
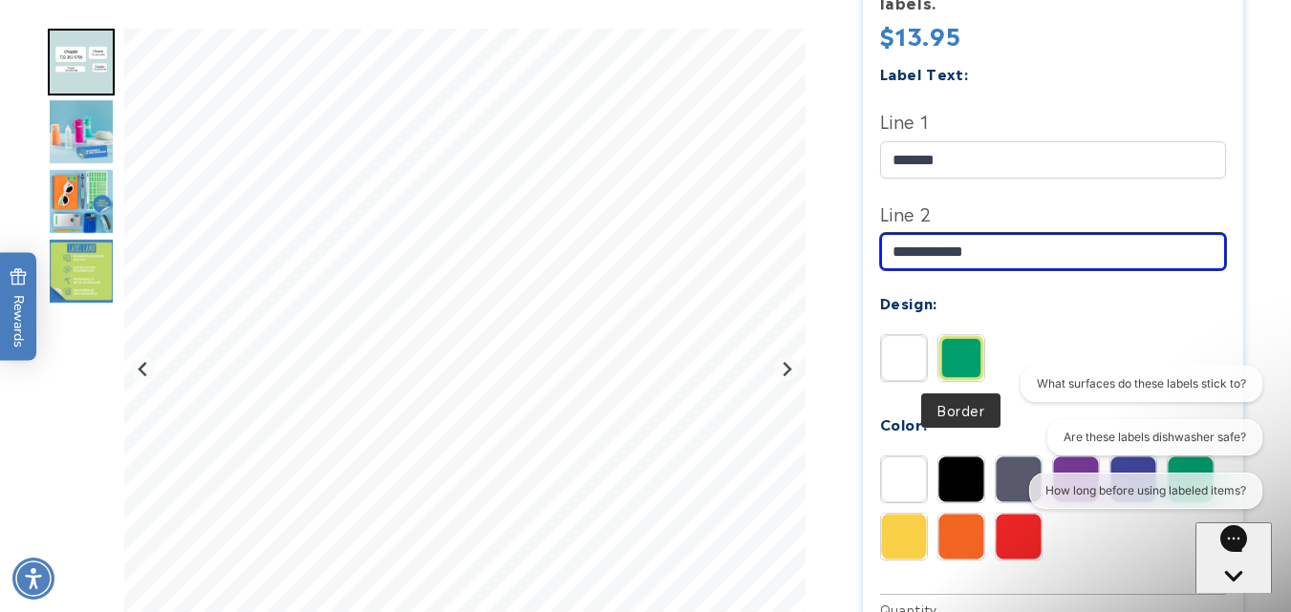
type input "**********"
click at [961, 343] on img at bounding box center [961, 358] width 46 height 46
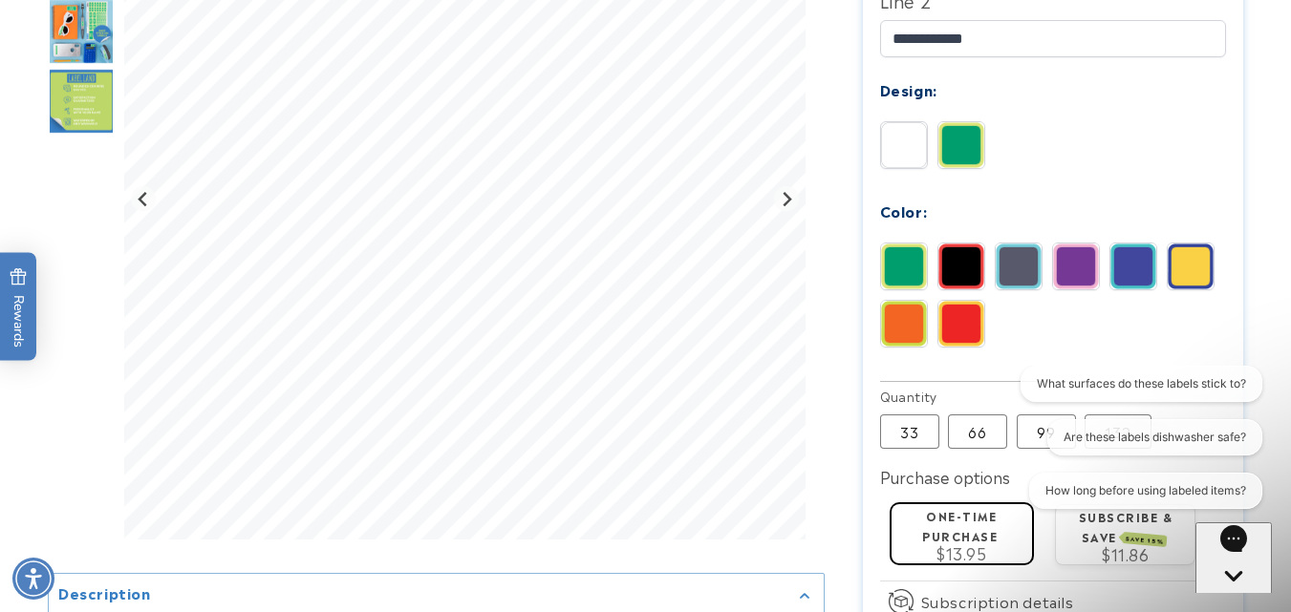
scroll to position [853, 0]
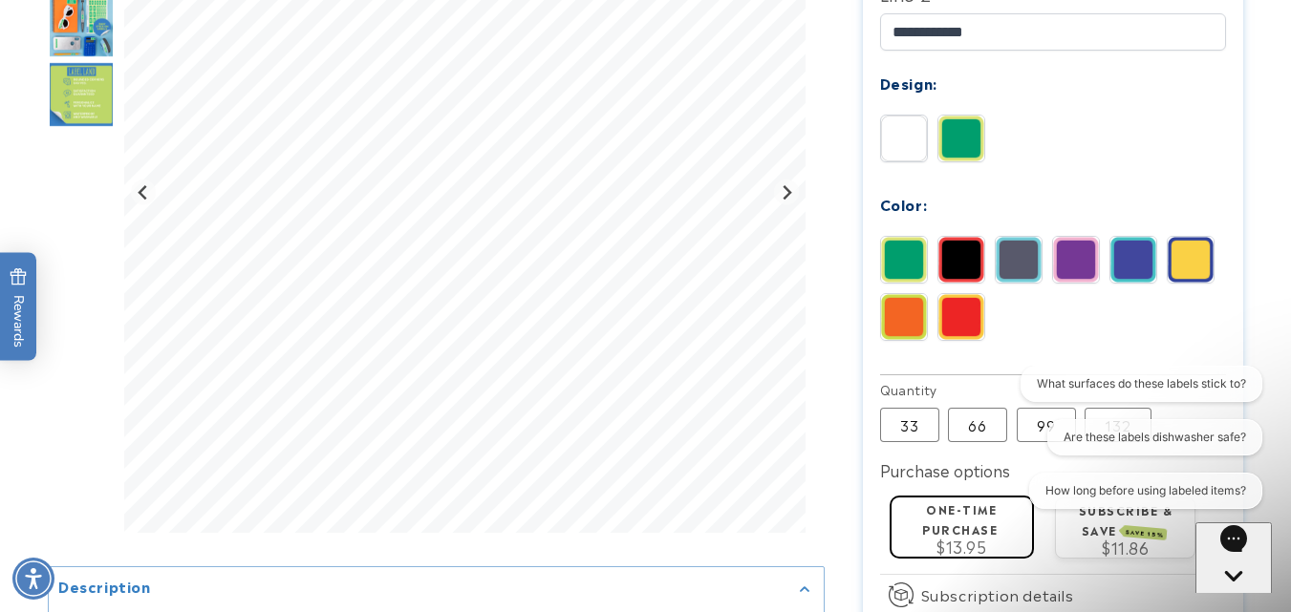
click at [1139, 253] on img at bounding box center [1133, 260] width 46 height 46
click at [922, 132] on img at bounding box center [904, 139] width 46 height 46
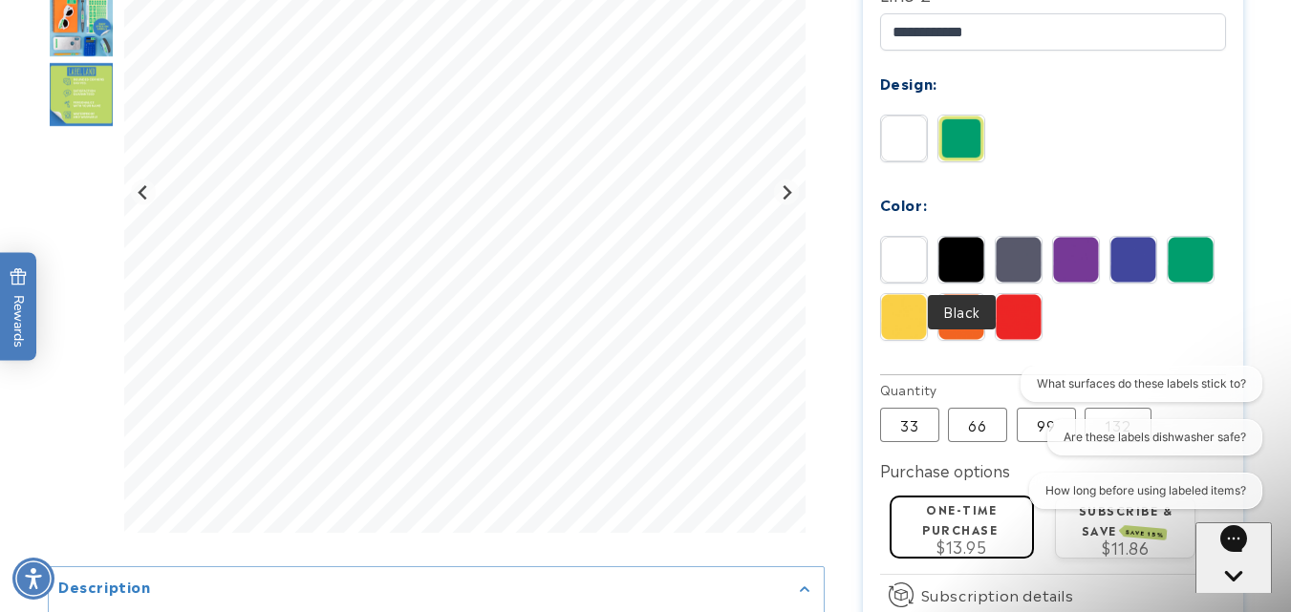
click at [979, 256] on img at bounding box center [961, 260] width 46 height 46
click at [922, 264] on img at bounding box center [904, 260] width 46 height 46
click at [1113, 417] on div "What surfaces do these labels stick to? Are these labels dishwasher safe? How l…" at bounding box center [1139, 441] width 246 height 151
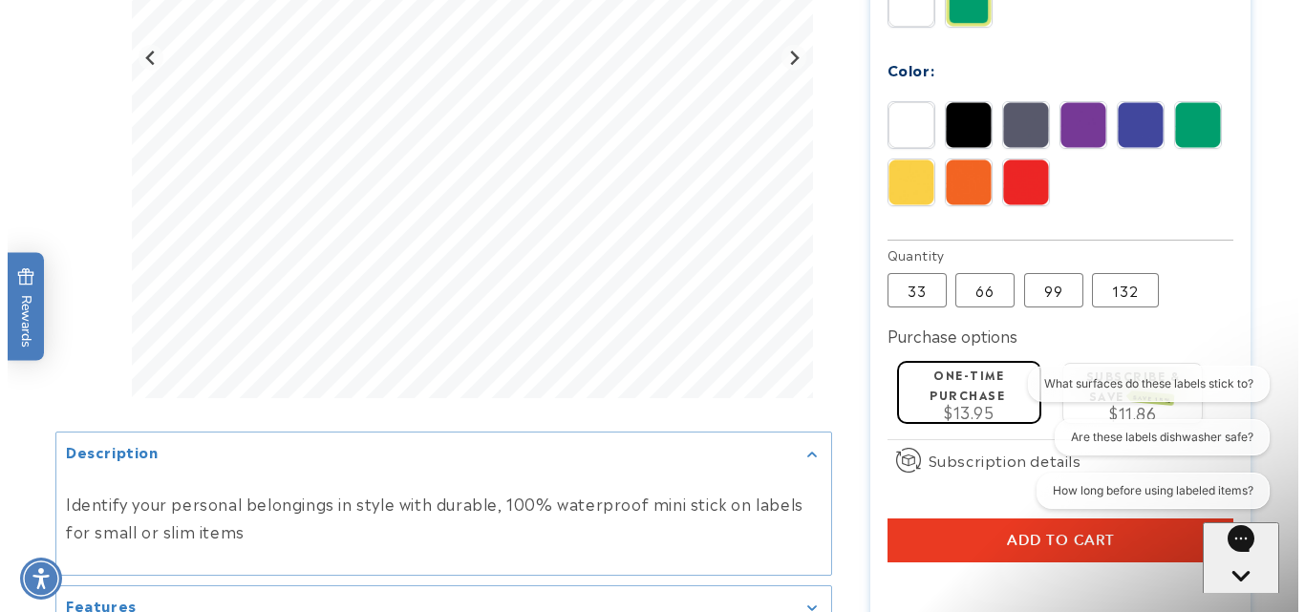
scroll to position [1023, 0]
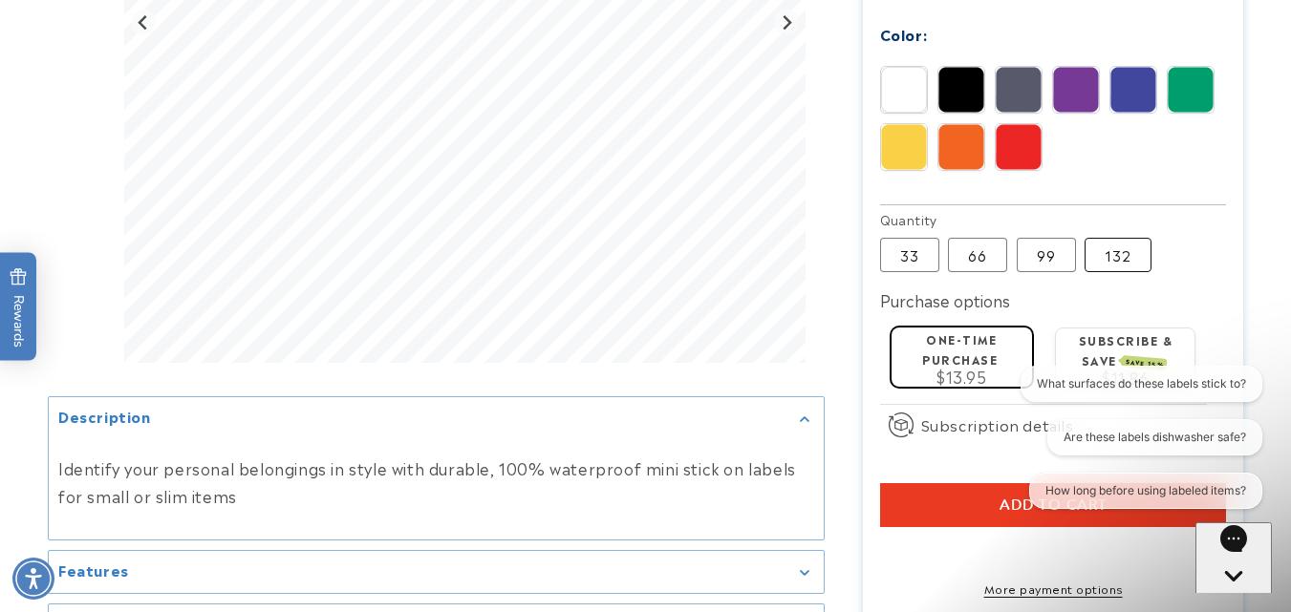
click at [1098, 254] on label "132 Variant sold out or unavailable" at bounding box center [1118, 255] width 67 height 34
click at [923, 505] on button "Add to cart" at bounding box center [1053, 505] width 347 height 44
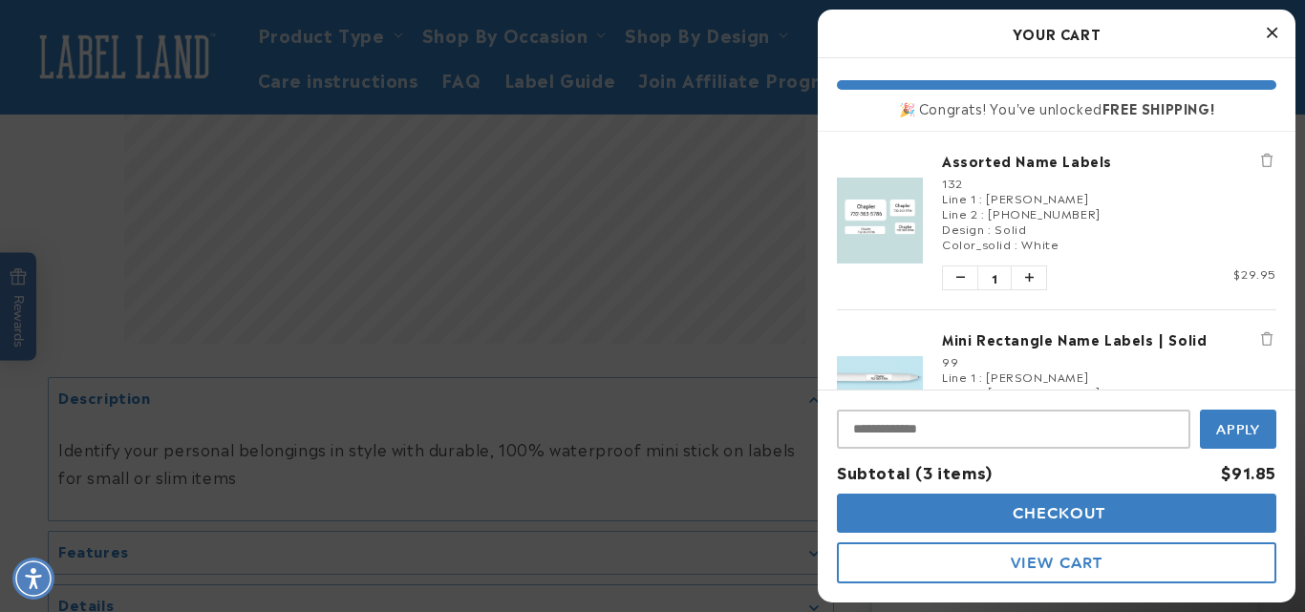
click at [1261, 339] on icon "Remove Mini Rectangle Name Labels | Solid" at bounding box center [1266, 339] width 11 height 13
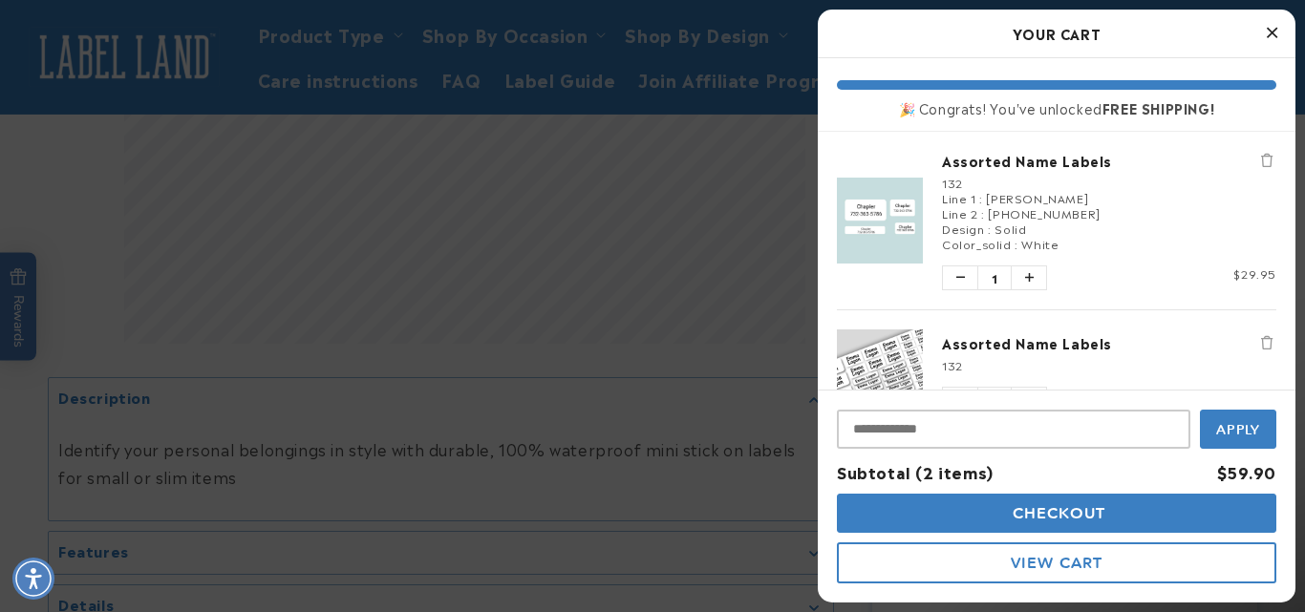
click at [1261, 339] on icon "Remove Assorted Name Labels" at bounding box center [1266, 342] width 11 height 13
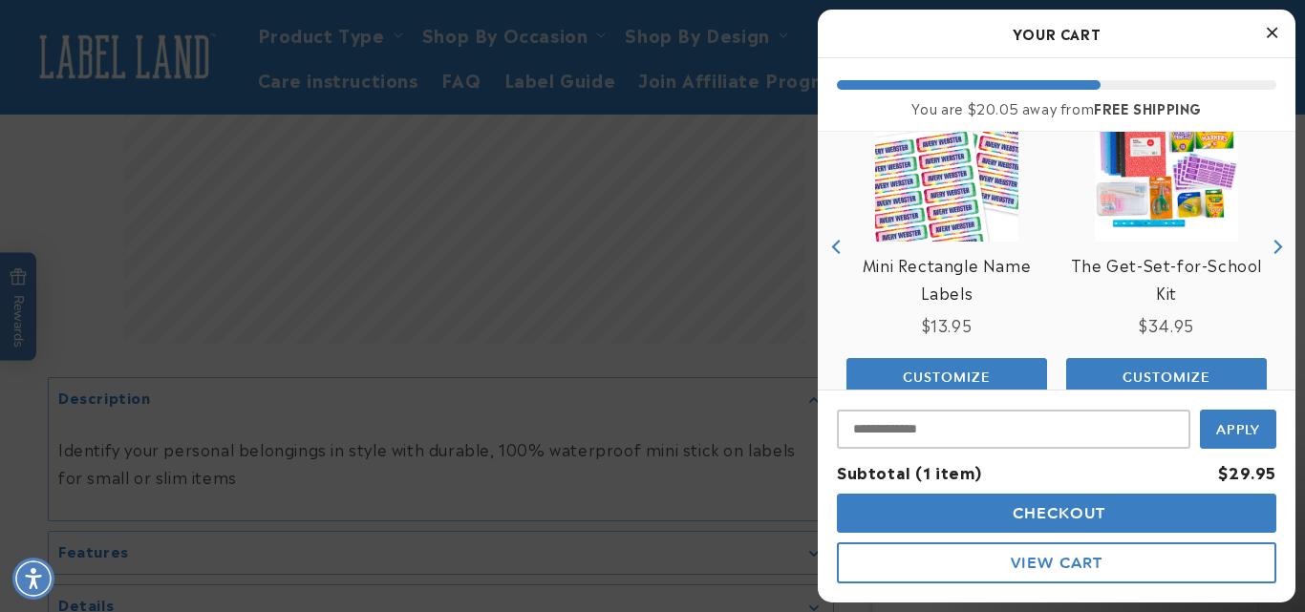
scroll to position [340, 0]
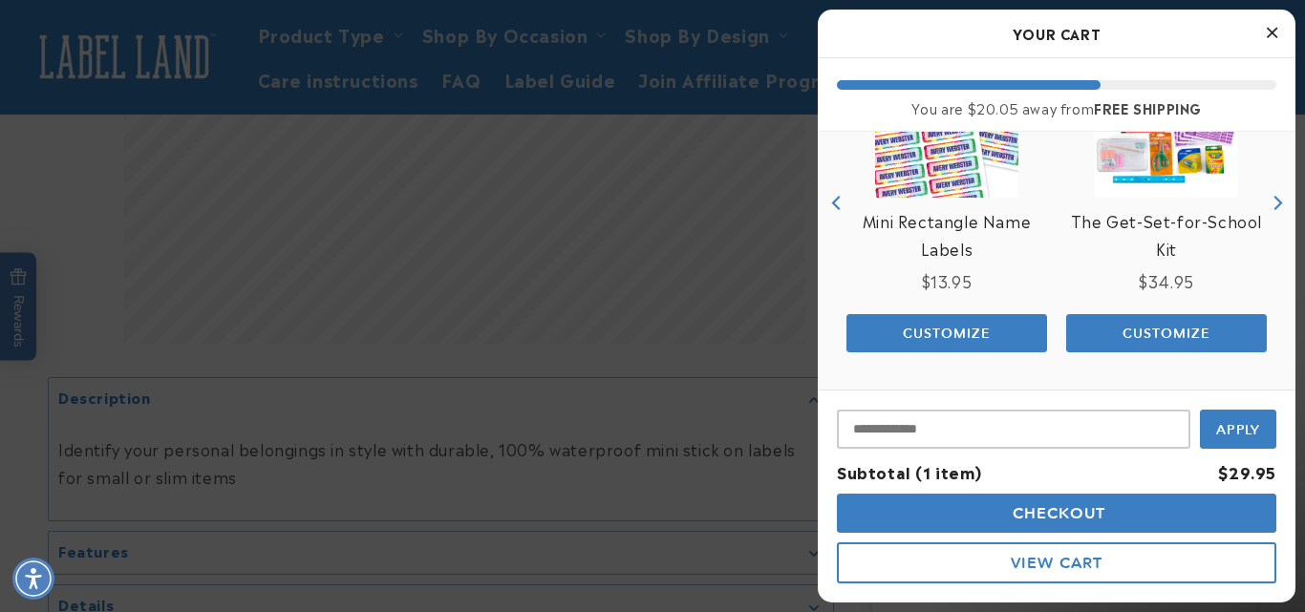
click at [1077, 513] on span "Checkout" at bounding box center [1057, 514] width 98 height 18
